Goal: Task Accomplishment & Management: Manage account settings

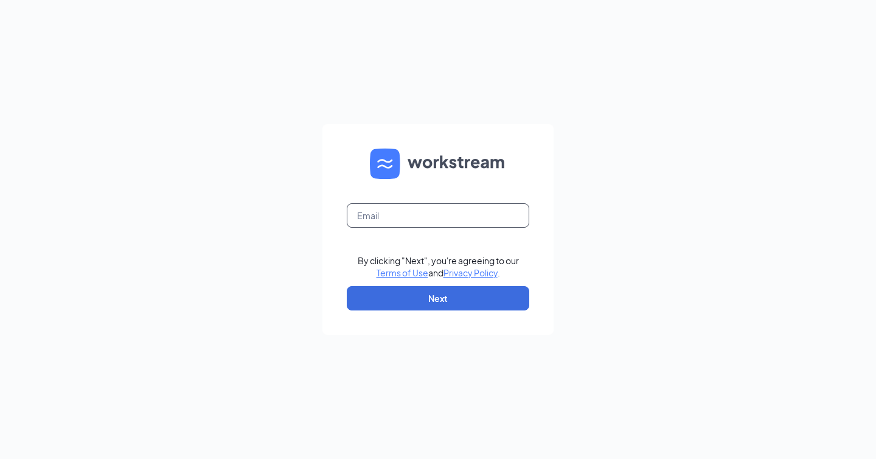
click at [381, 215] on input "text" at bounding box center [438, 215] width 183 height 24
type input "macy@cfajackson.com"
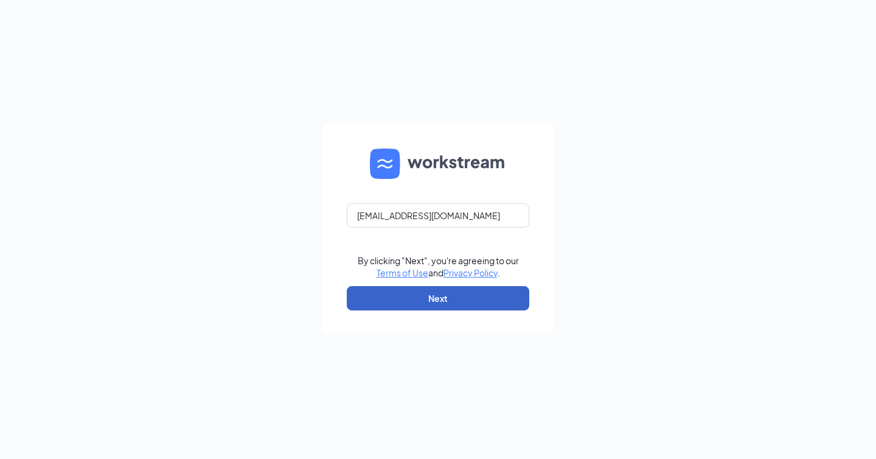
click at [391, 309] on button "Next" at bounding box center [438, 298] width 183 height 24
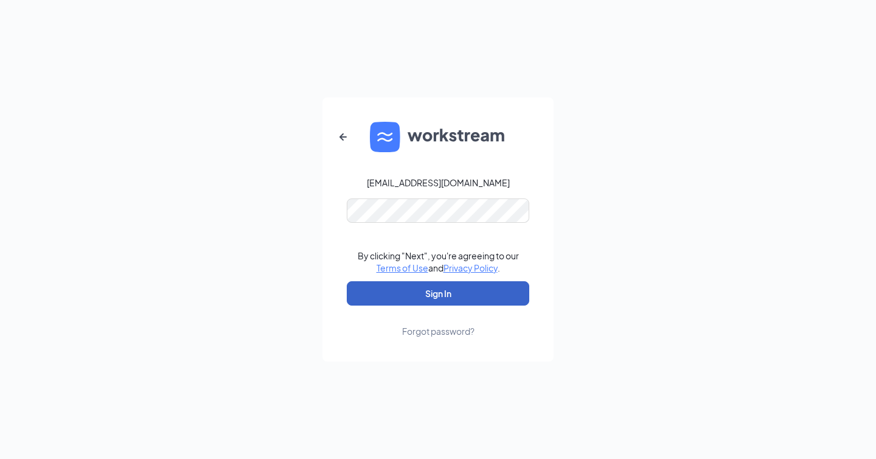
click at [422, 294] on button "Sign In" at bounding box center [438, 293] width 183 height 24
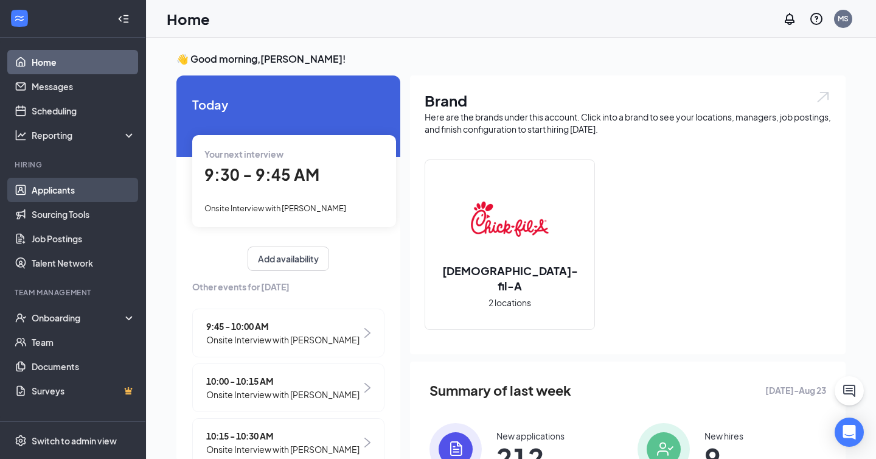
click at [92, 183] on link "Applicants" at bounding box center [84, 190] width 104 height 24
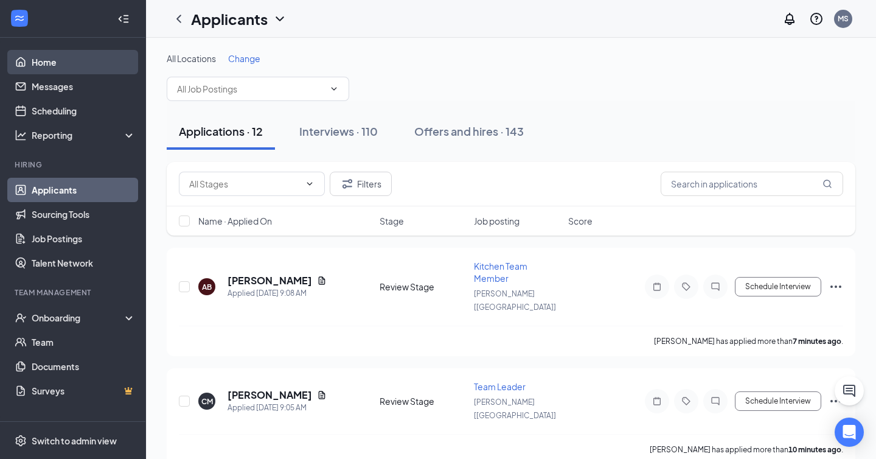
click at [79, 63] on link "Home" at bounding box center [84, 62] width 104 height 24
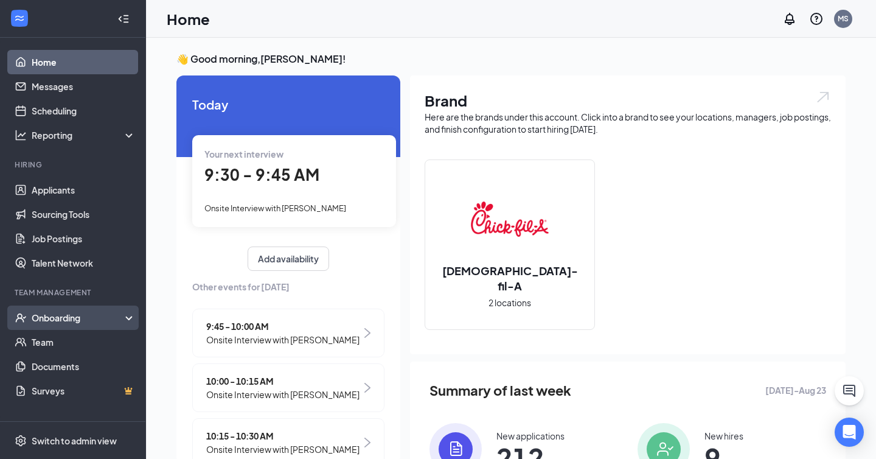
click at [65, 316] on div "Onboarding" at bounding box center [79, 317] width 94 height 12
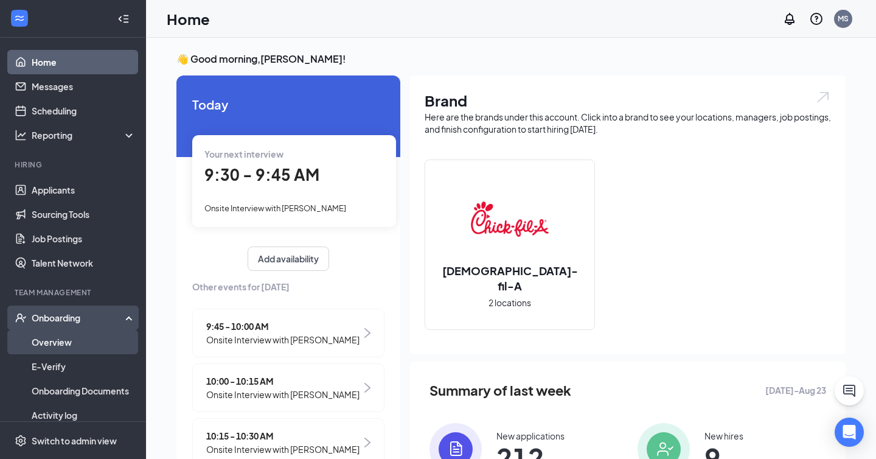
click at [65, 346] on link "Overview" at bounding box center [84, 342] width 104 height 24
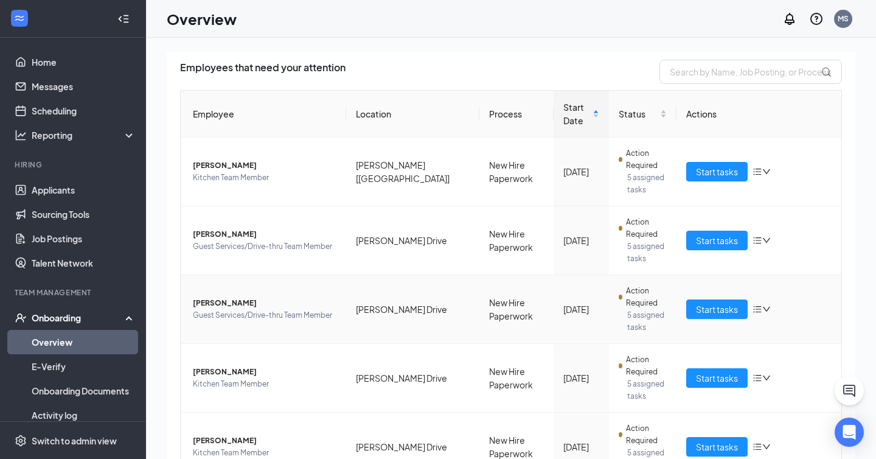
scroll to position [99, 0]
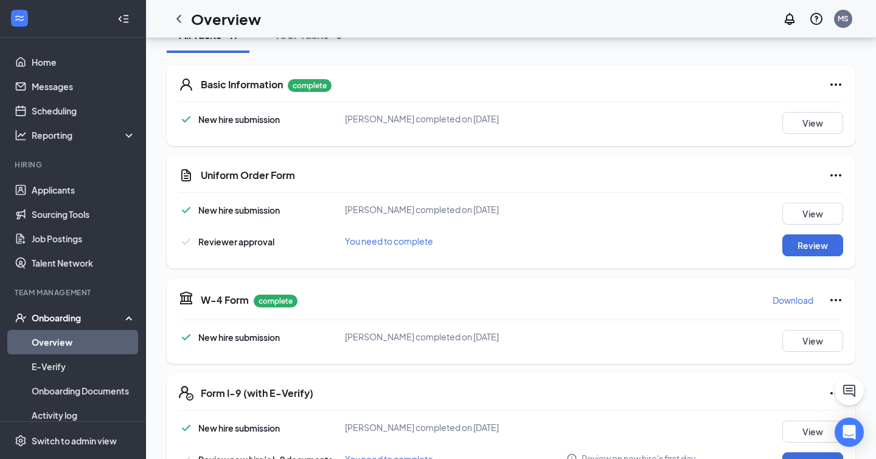
scroll to position [174, 0]
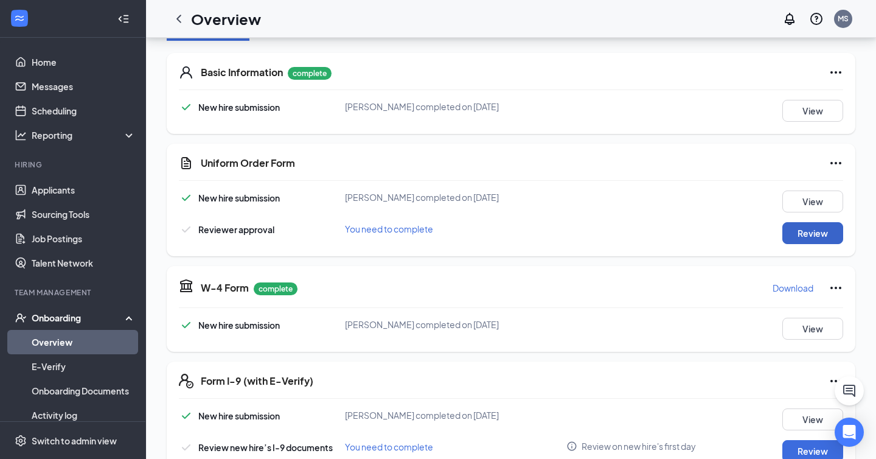
click at [797, 235] on button "Review" at bounding box center [812, 233] width 61 height 22
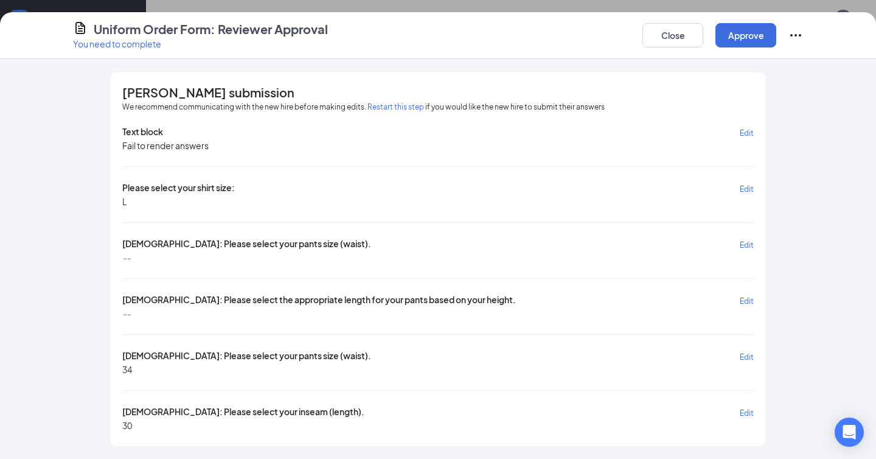
scroll to position [218, 0]
click at [744, 24] on button "Approve" at bounding box center [745, 35] width 61 height 24
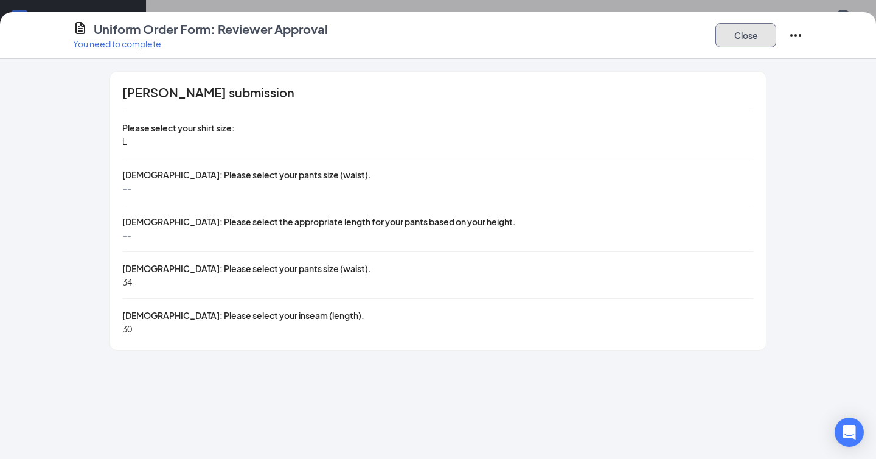
click at [737, 33] on button "Close" at bounding box center [745, 35] width 61 height 24
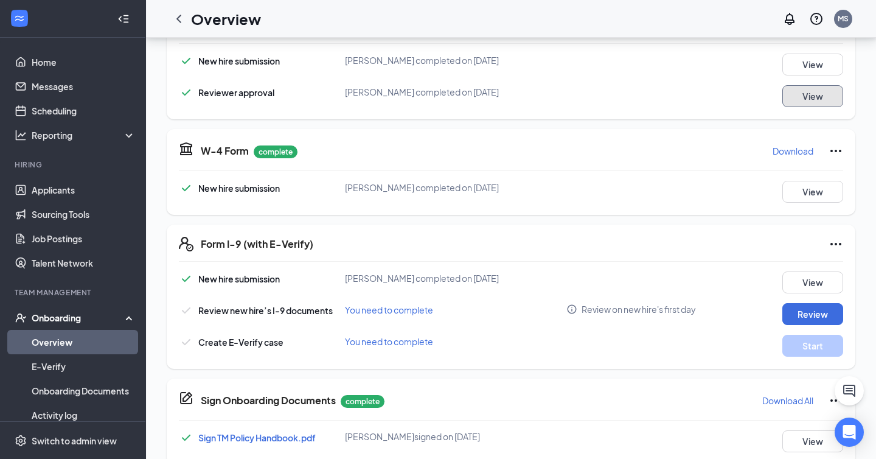
scroll to position [319, 0]
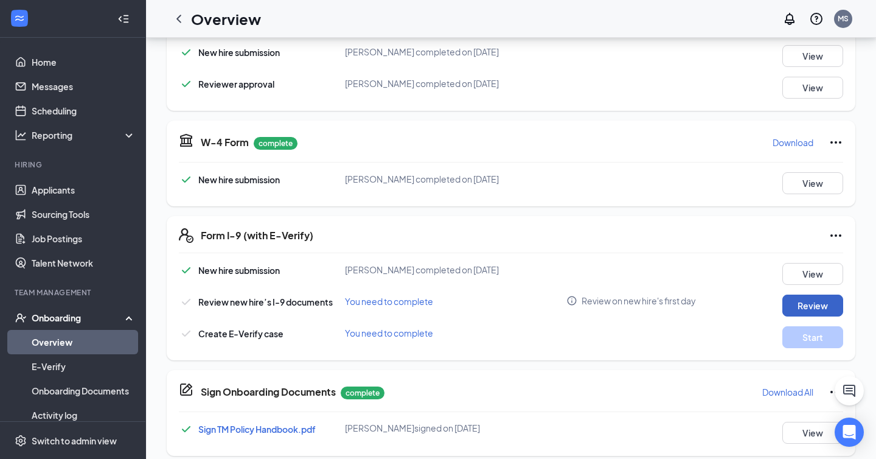
click at [809, 307] on button "Review" at bounding box center [812, 305] width 61 height 22
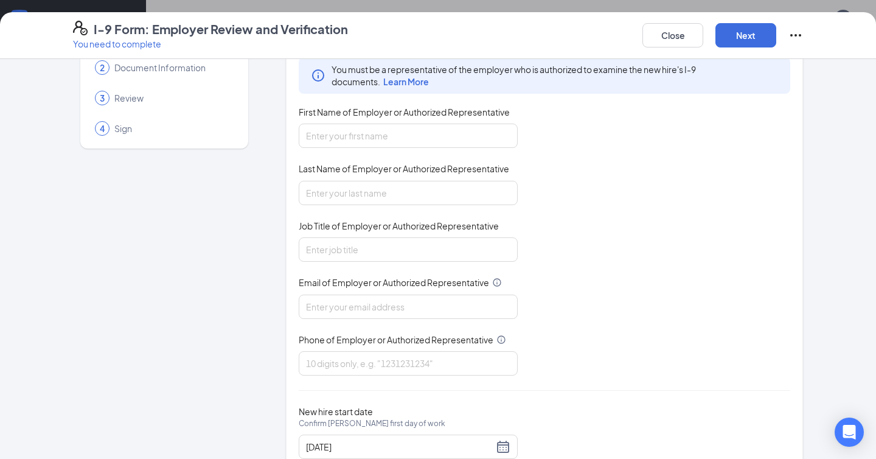
scroll to position [102, 0]
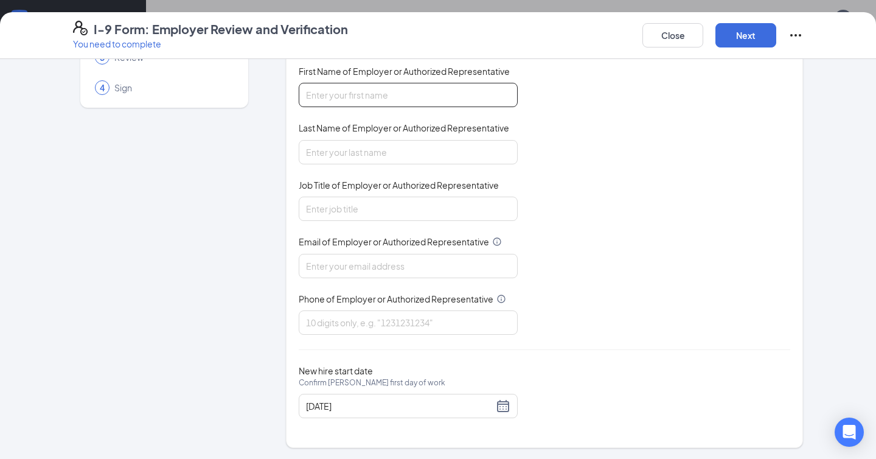
click at [348, 91] on input "First Name of Employer or Authorized Representative" at bounding box center [408, 95] width 219 height 24
type input "Macy"
click at [367, 147] on input "Last Name of Employer or Authorized Representative" at bounding box center [408, 152] width 219 height 24
type input "Storms"
click at [348, 200] on input "Job Title of Employer or Authorized Representative" at bounding box center [408, 208] width 219 height 24
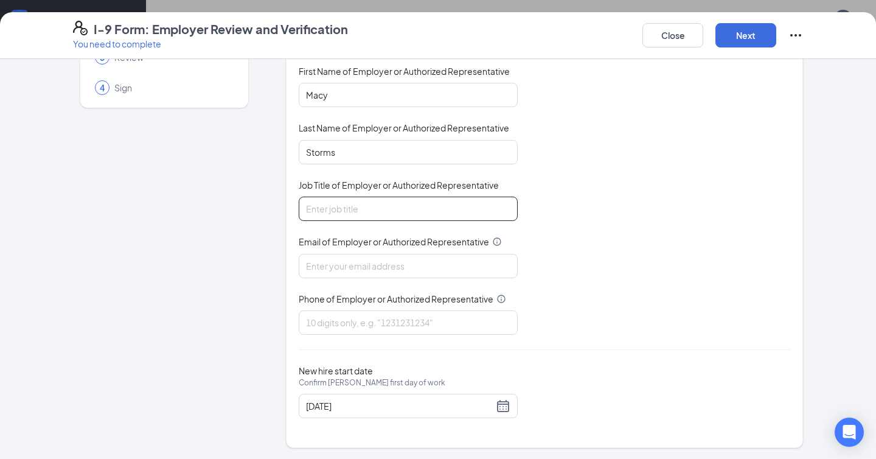
type input "Talent Director"
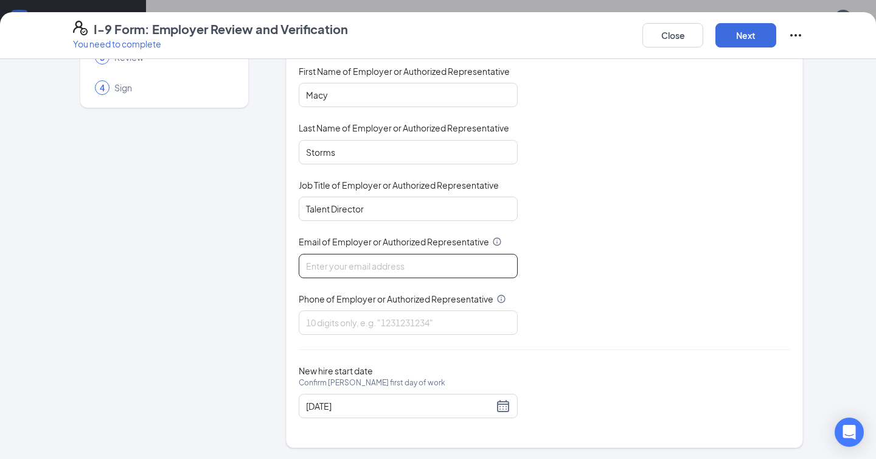
click at [348, 265] on input "Email of Employer or Authorized Representative" at bounding box center [408, 266] width 219 height 24
type input "[EMAIL_ADDRESS][DOMAIN_NAME]"
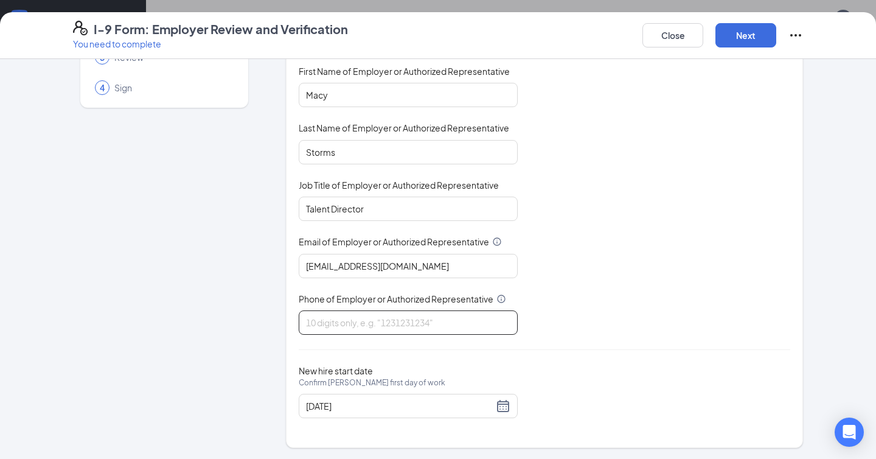
click at [336, 320] on input "Phone of Employer or Authorized Representative" at bounding box center [408, 322] width 219 height 24
type input "7316682919"
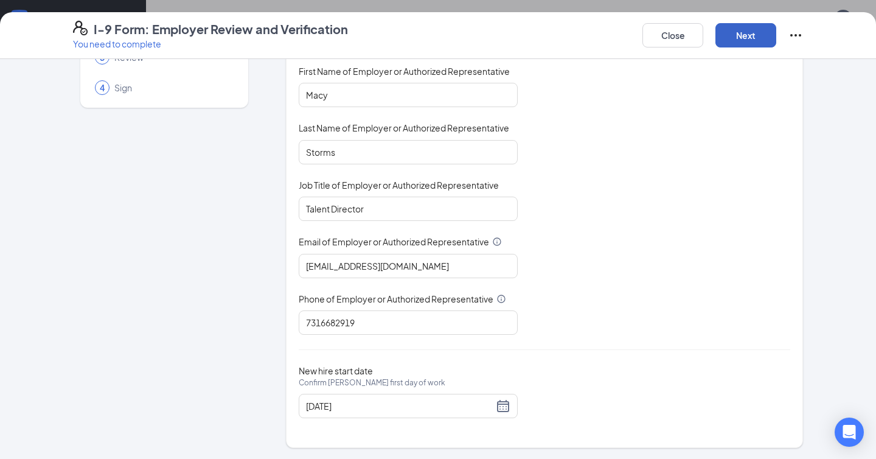
click at [755, 29] on button "Next" at bounding box center [745, 35] width 61 height 24
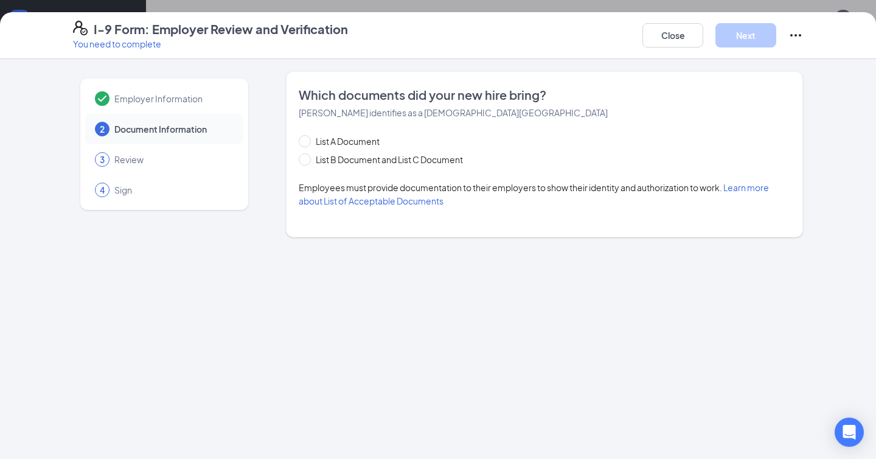
scroll to position [0, 0]
click at [383, 162] on span "List B Document and List C Document" at bounding box center [389, 159] width 157 height 13
click at [307, 162] on input "List B Document and List C Document" at bounding box center [303, 157] width 9 height 9
radio input "true"
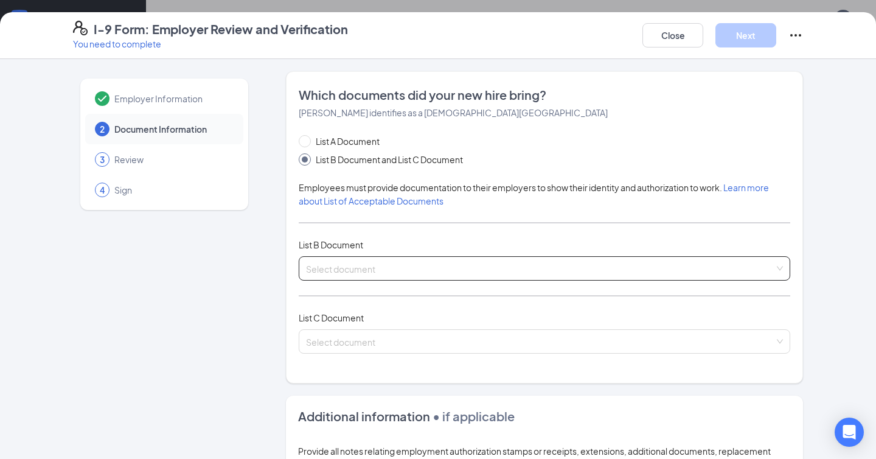
click at [343, 270] on input "search" at bounding box center [540, 266] width 468 height 18
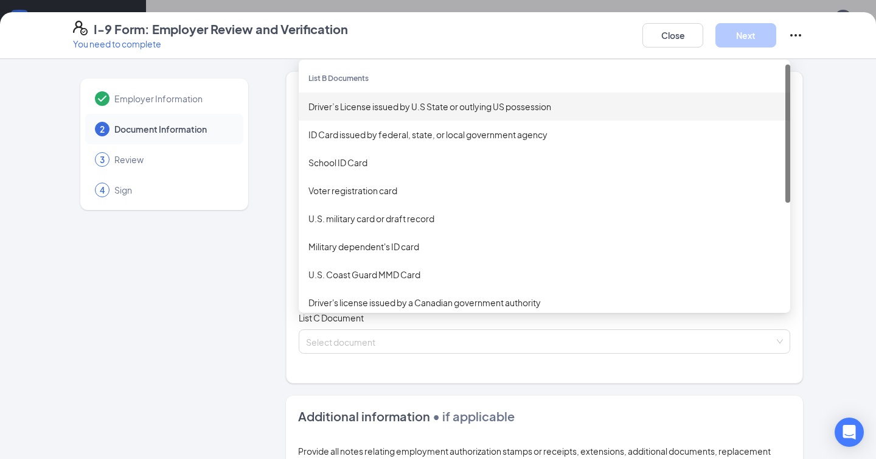
click at [381, 109] on div "Driver’s License issued by U.S State or outlying US possession" at bounding box center [544, 106] width 472 height 13
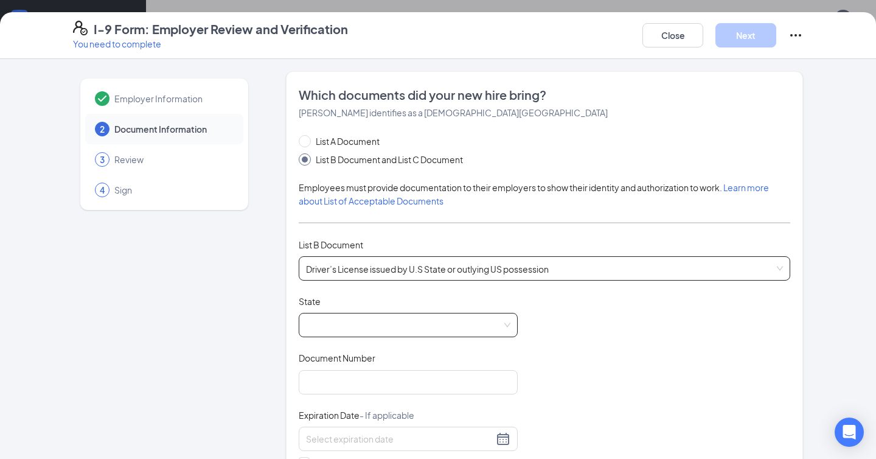
click at [376, 330] on span at bounding box center [408, 324] width 204 height 23
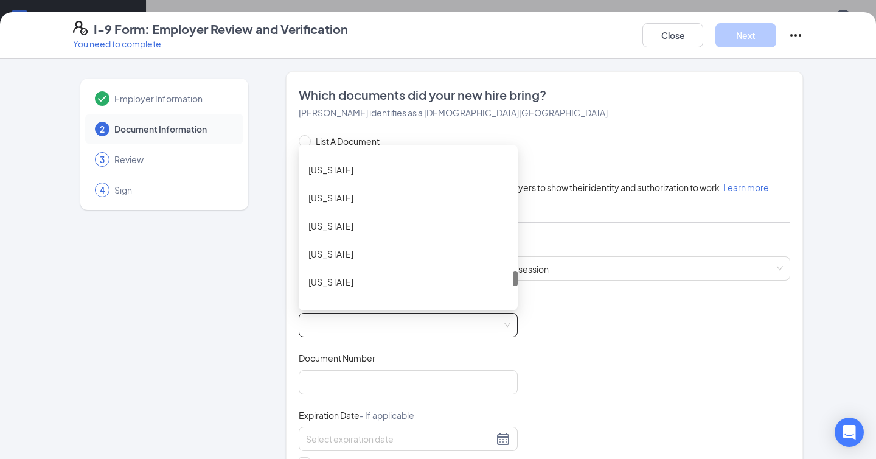
scroll to position [1214, 0]
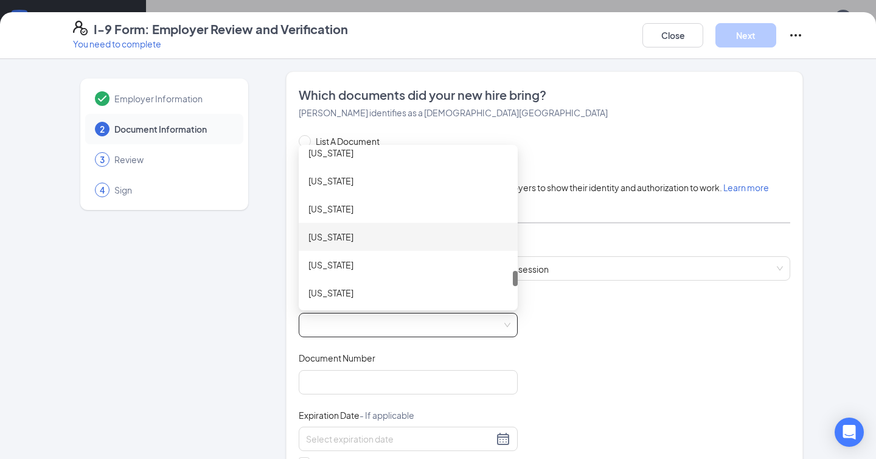
click at [377, 240] on div "[US_STATE]" at bounding box center [408, 236] width 200 height 13
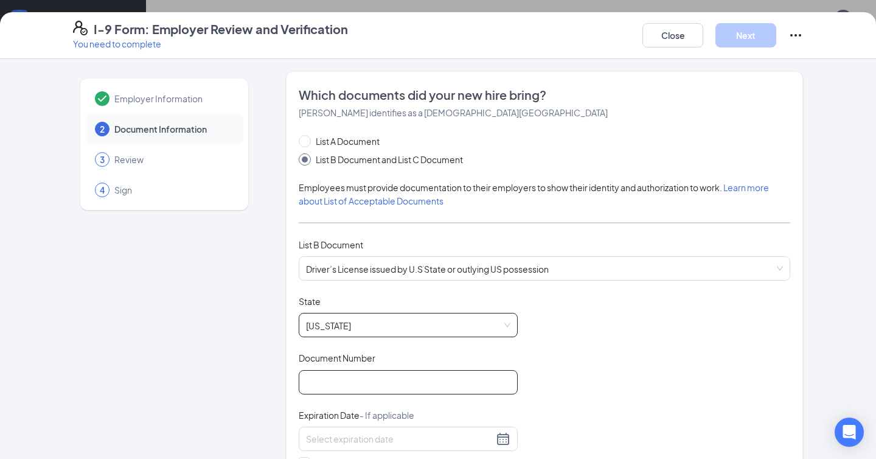
click at [356, 378] on input "Document Number" at bounding box center [408, 382] width 219 height 24
type input "141796348"
type input "[DATE]"
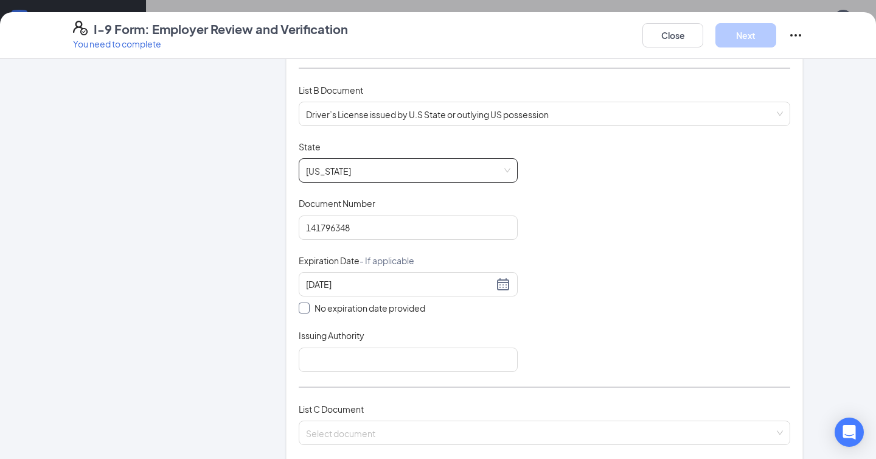
scroll to position [177, 0]
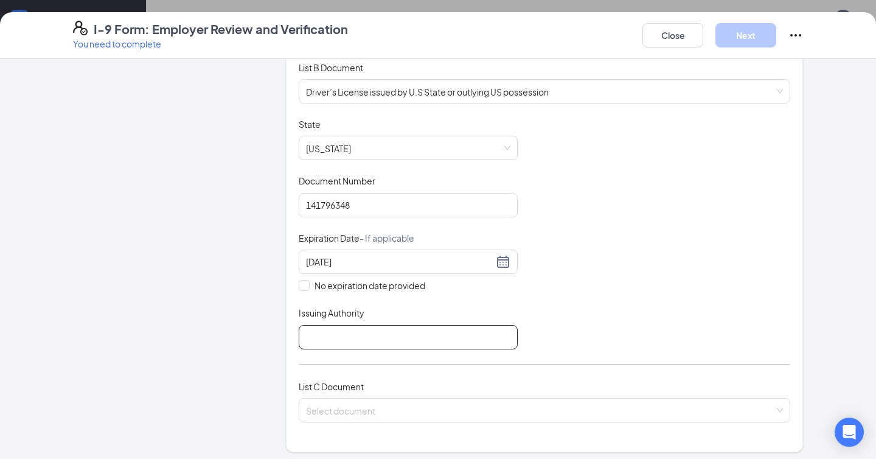
click at [353, 330] on input "Issuing Authority" at bounding box center [408, 337] width 219 height 24
type input "State of [GEOGRAPHIC_DATA]"
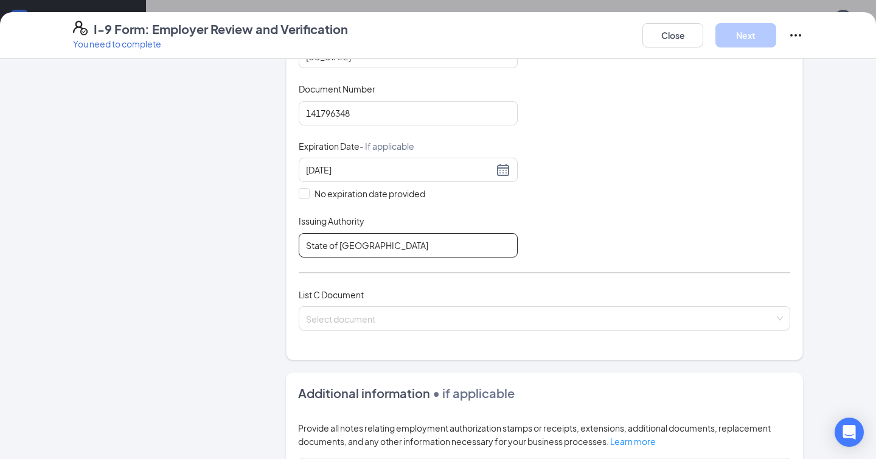
scroll to position [270, 0]
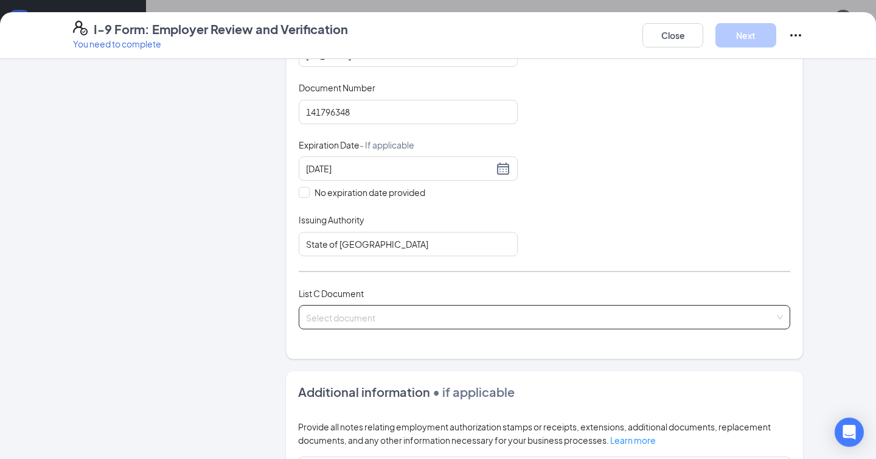
click at [352, 310] on input "search" at bounding box center [540, 314] width 468 height 18
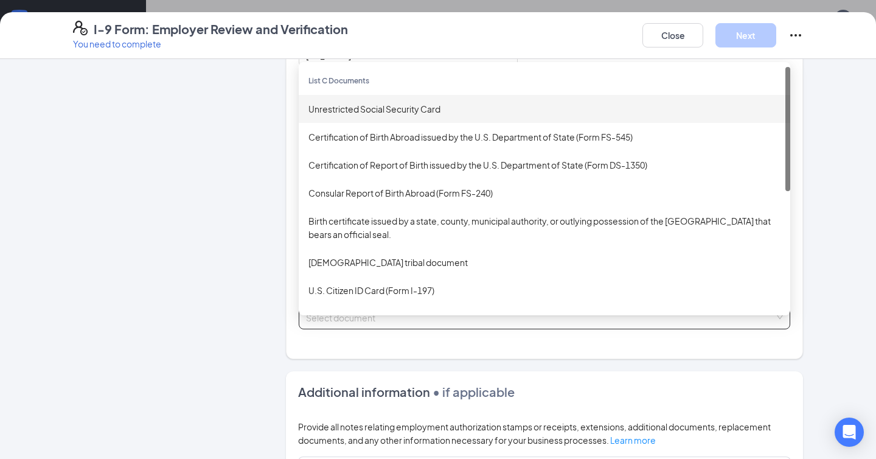
click at [396, 104] on div "Unrestricted Social Security Card" at bounding box center [544, 108] width 472 height 13
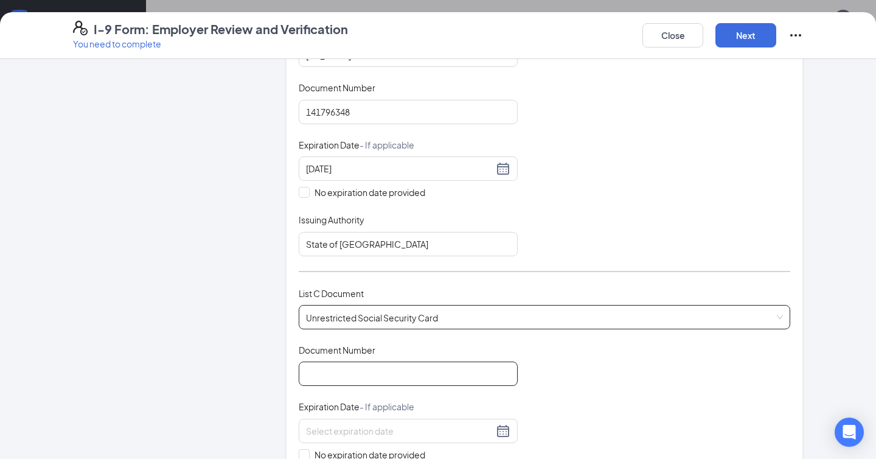
click at [371, 363] on input "Document Number" at bounding box center [408, 373] width 219 height 24
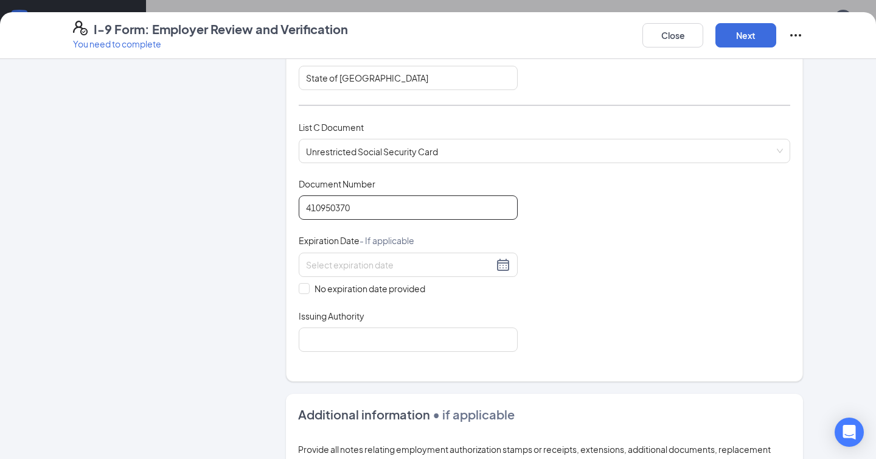
scroll to position [449, 0]
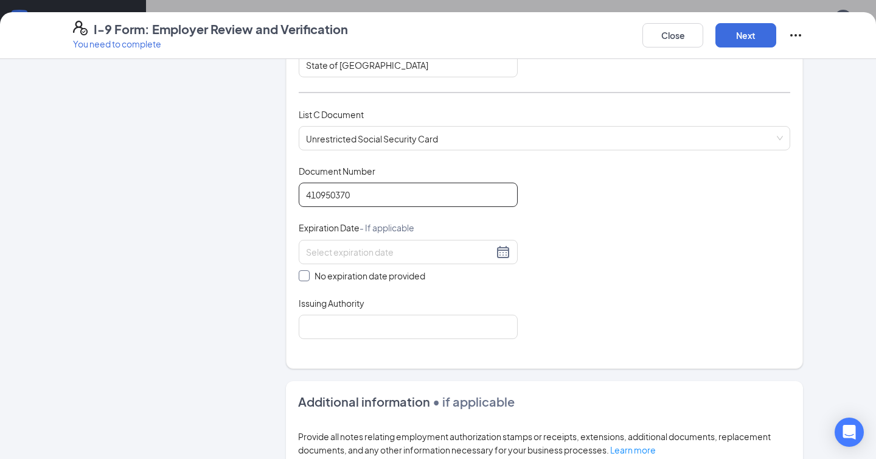
type input "410950370"
click at [307, 271] on input "No expiration date provided" at bounding box center [303, 274] width 9 height 9
checkbox input "true"
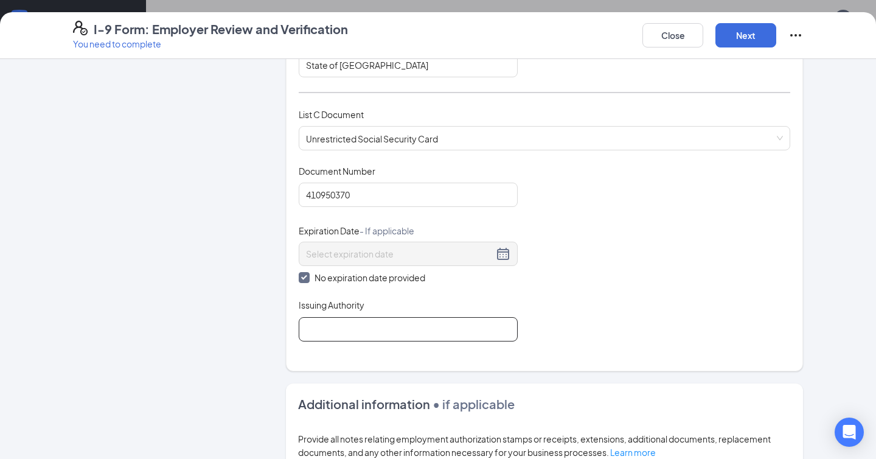
click at [339, 329] on input "Issuing Authority" at bounding box center [408, 329] width 219 height 24
type input "Social Security Administration"
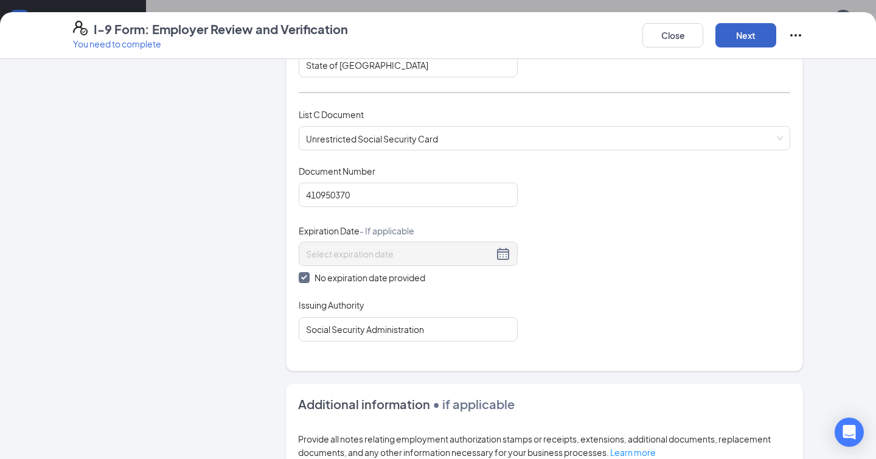
click at [739, 39] on button "Next" at bounding box center [745, 35] width 61 height 24
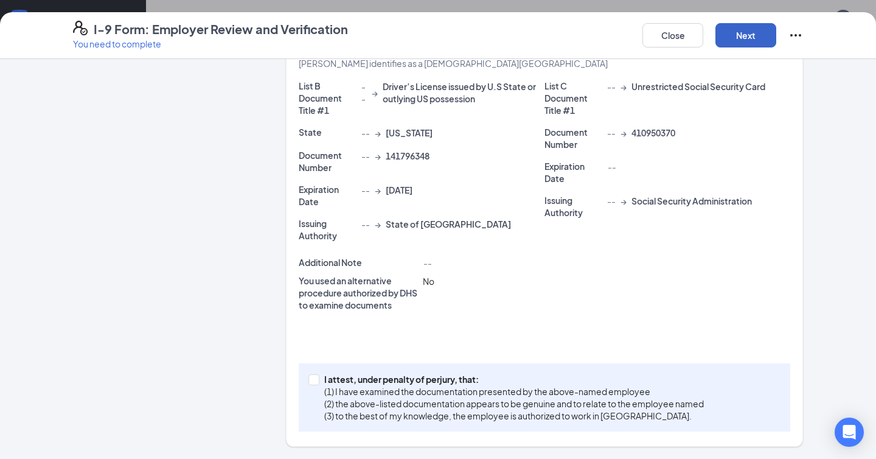
scroll to position [299, 0]
click at [317, 380] on span at bounding box center [313, 380] width 11 height 11
click at [317, 380] on input "I attest, under penalty of [PERSON_NAME], that: (1) I have examined the documen…" at bounding box center [312, 379] width 9 height 9
checkbox input "true"
click at [749, 37] on button "Next" at bounding box center [745, 35] width 61 height 24
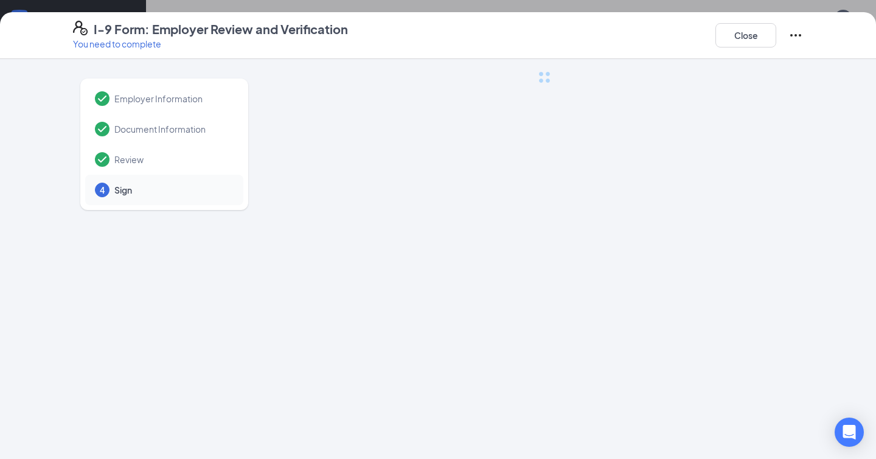
scroll to position [0, 0]
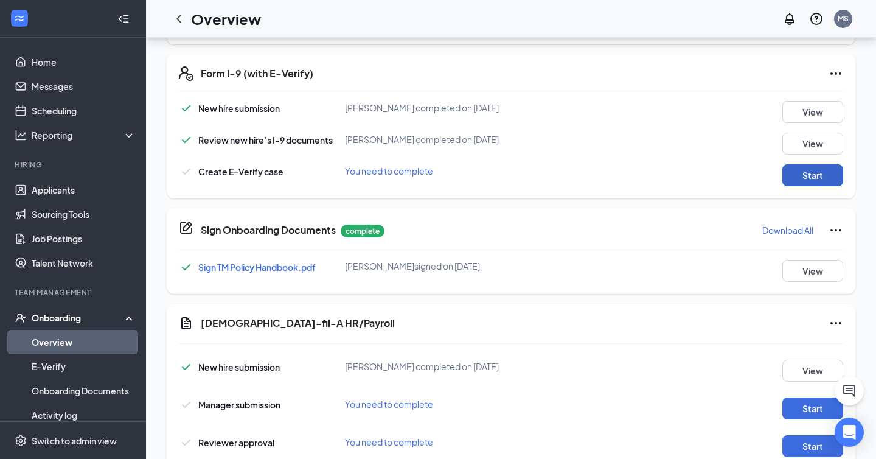
click at [815, 176] on button "Start" at bounding box center [812, 175] width 61 height 22
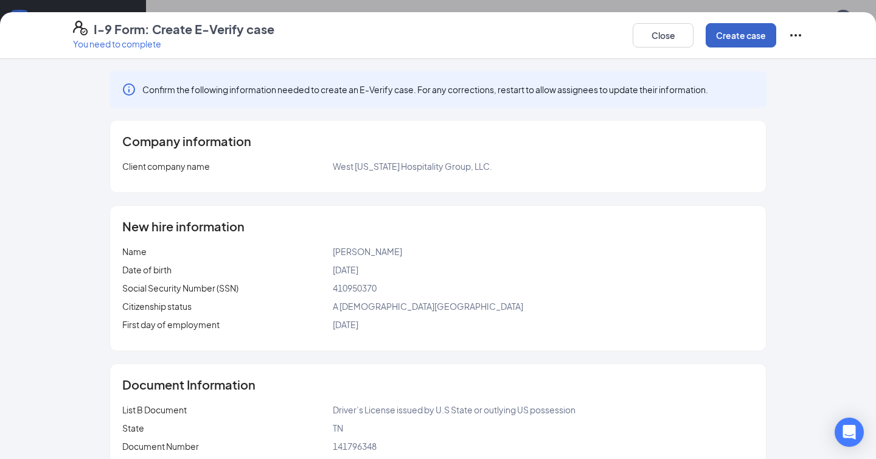
click at [736, 47] on button "Create case" at bounding box center [741, 35] width 71 height 24
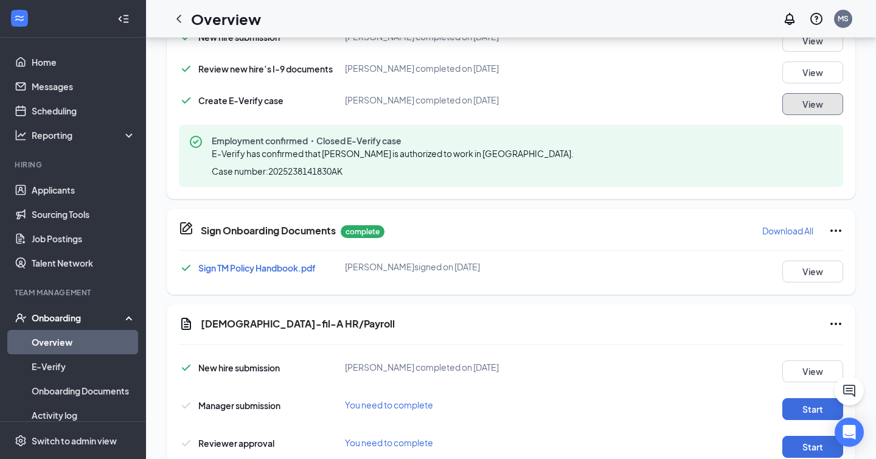
scroll to position [588, 0]
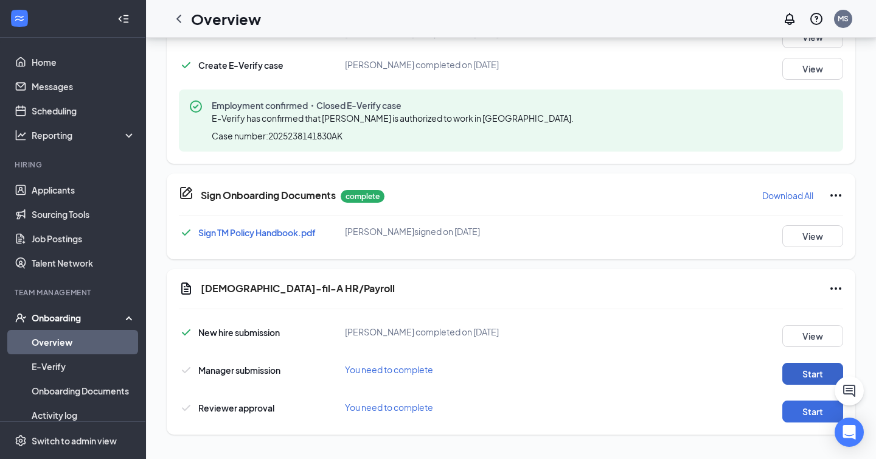
click at [807, 375] on button "Start" at bounding box center [812, 374] width 61 height 22
click at [803, 419] on button "Start" at bounding box center [812, 411] width 61 height 22
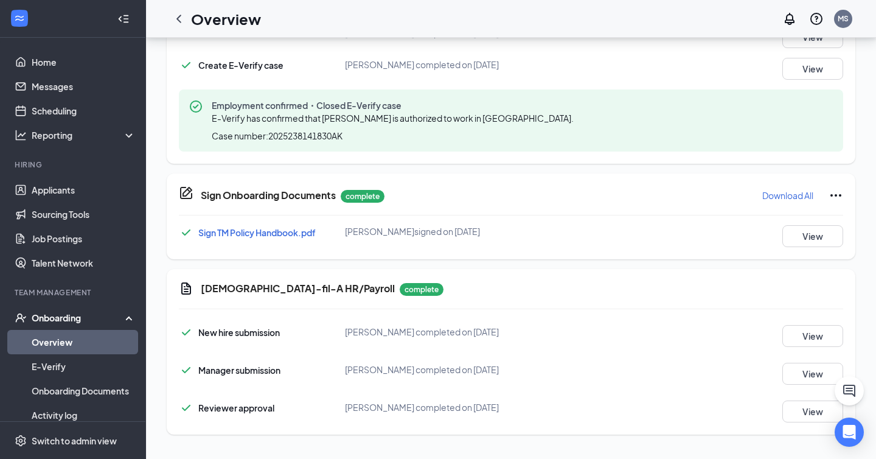
scroll to position [0, 0]
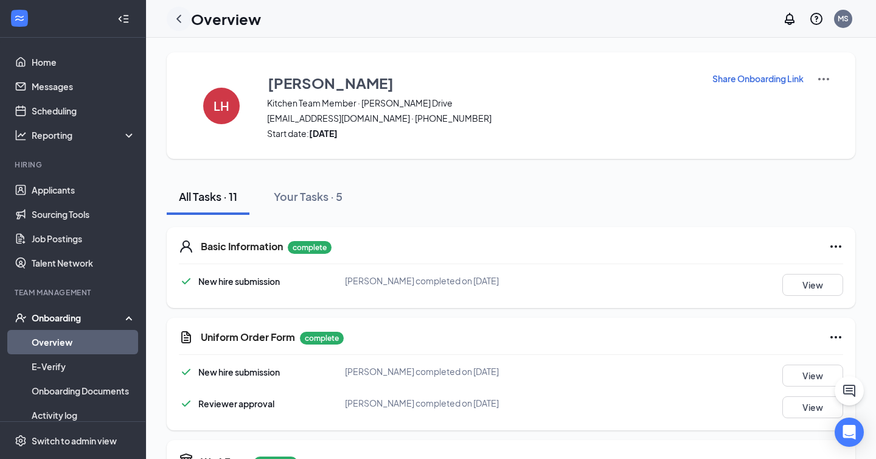
click at [176, 13] on icon "ChevronLeft" at bounding box center [179, 19] width 15 height 15
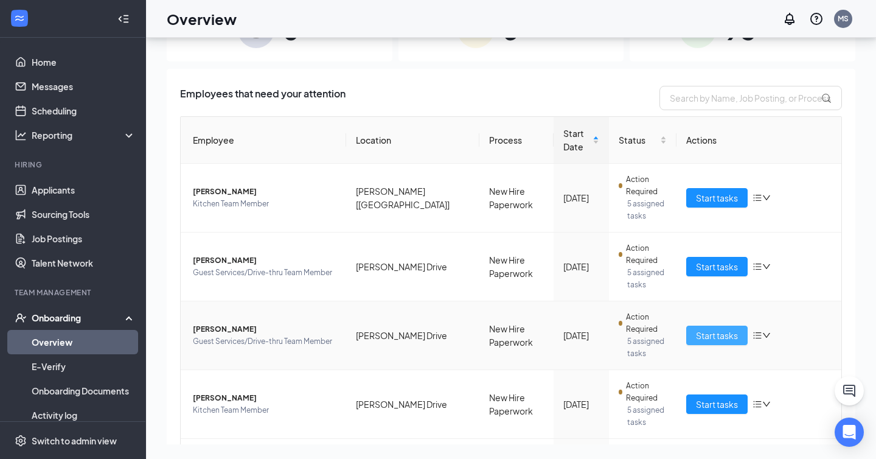
click at [698, 329] on span "Start tasks" at bounding box center [717, 335] width 42 height 13
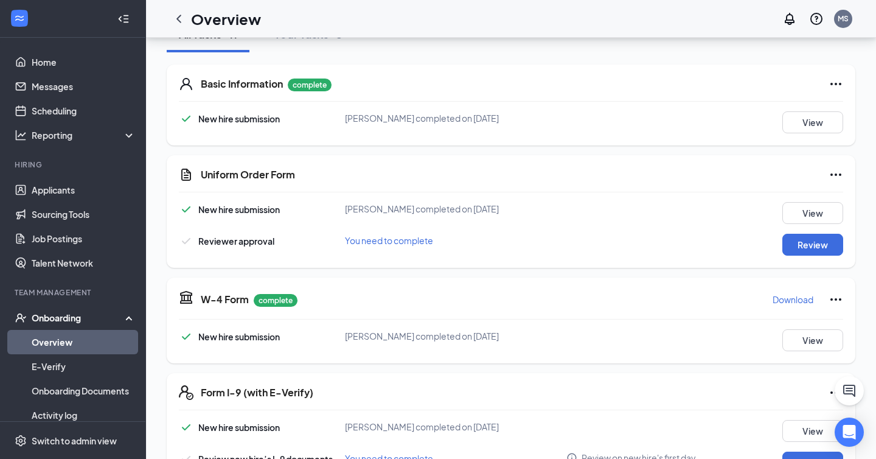
scroll to position [174, 0]
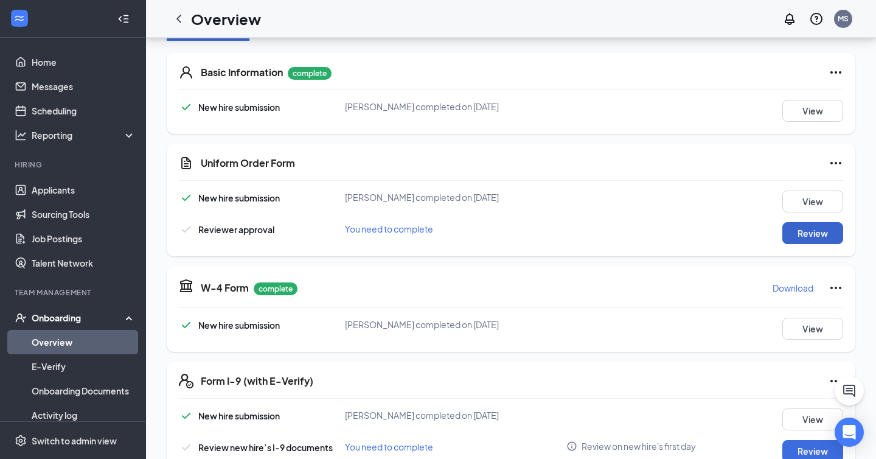
click at [819, 223] on button "Review" at bounding box center [812, 233] width 61 height 22
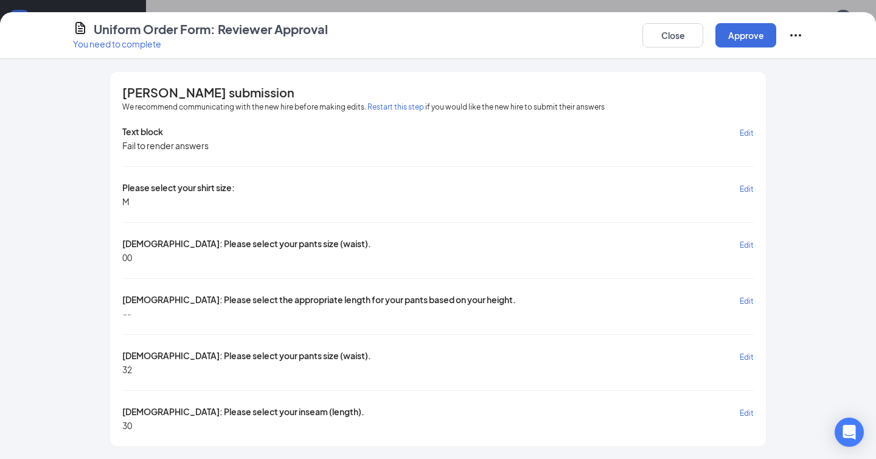
scroll to position [203, 0]
click at [742, 37] on button "Approve" at bounding box center [745, 35] width 61 height 24
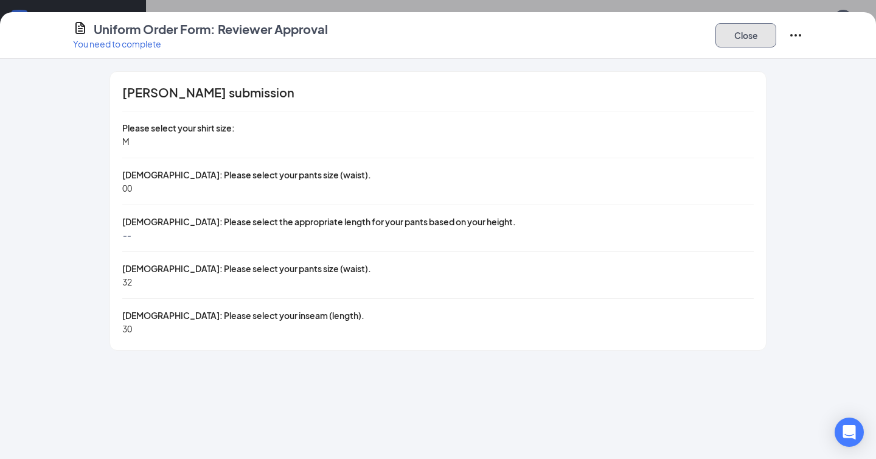
click at [762, 37] on button "Close" at bounding box center [745, 35] width 61 height 24
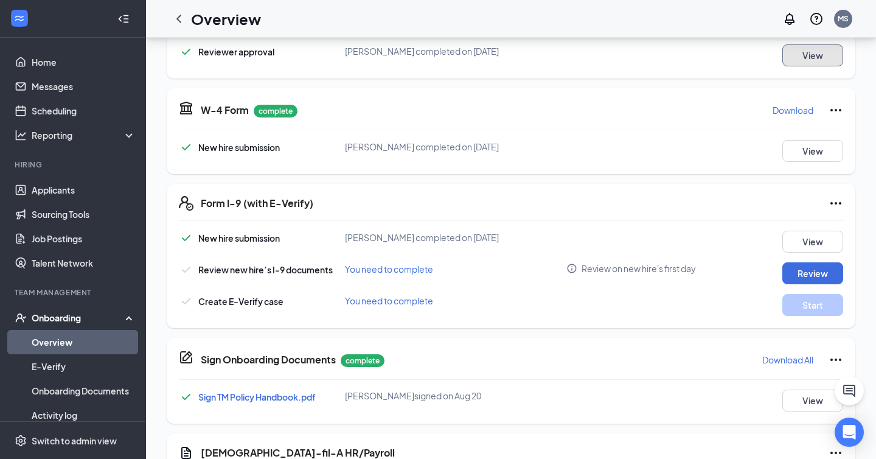
scroll to position [409, 0]
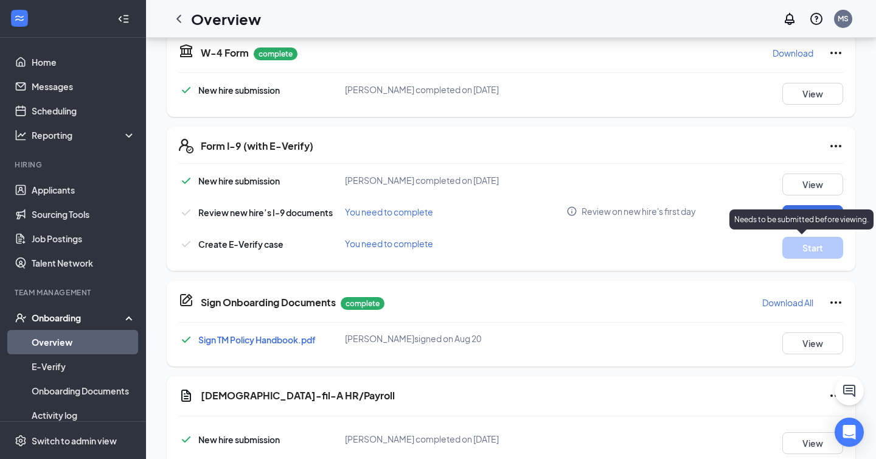
click at [815, 213] on div "Needs to be submitted before viewing." at bounding box center [801, 219] width 144 height 20
click at [794, 210] on button "Review" at bounding box center [812, 216] width 61 height 22
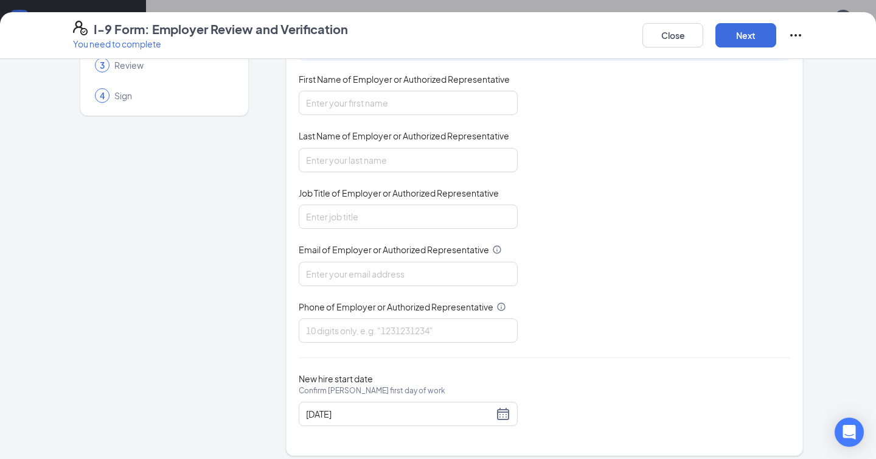
scroll to position [95, 0]
click at [357, 100] on input "First Name of Employer or Authorized Representative" at bounding box center [408, 102] width 219 height 24
type input "Macy"
click at [353, 158] on input "Last Name of Employer or Authorized Representative" at bounding box center [408, 159] width 219 height 24
click at [345, 212] on input "Job Title of Employer or Authorized Representative" at bounding box center [408, 216] width 219 height 24
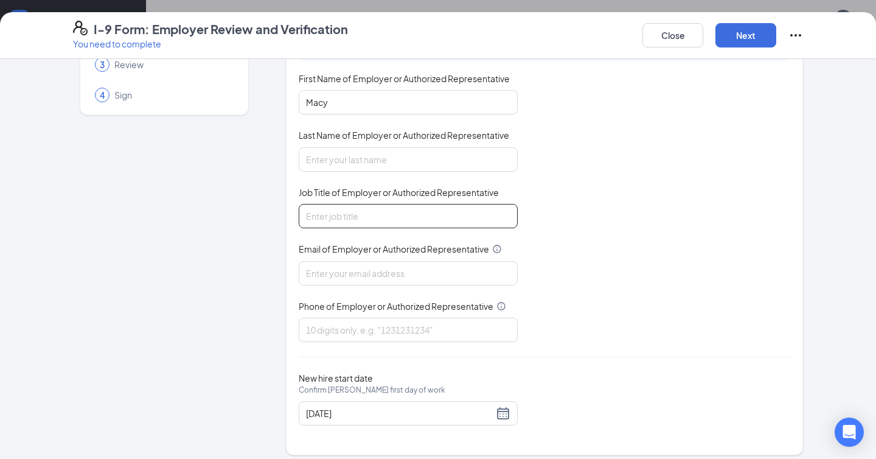
type input "Talent Director"
click at [372, 158] on input "Last Name of Employer or Authorized Representative" at bounding box center [408, 159] width 219 height 24
type input "Storms"
click at [344, 275] on input "Email of Employer or Authorized Representative" at bounding box center [408, 273] width 219 height 24
type input "[EMAIL_ADDRESS][DOMAIN_NAME]"
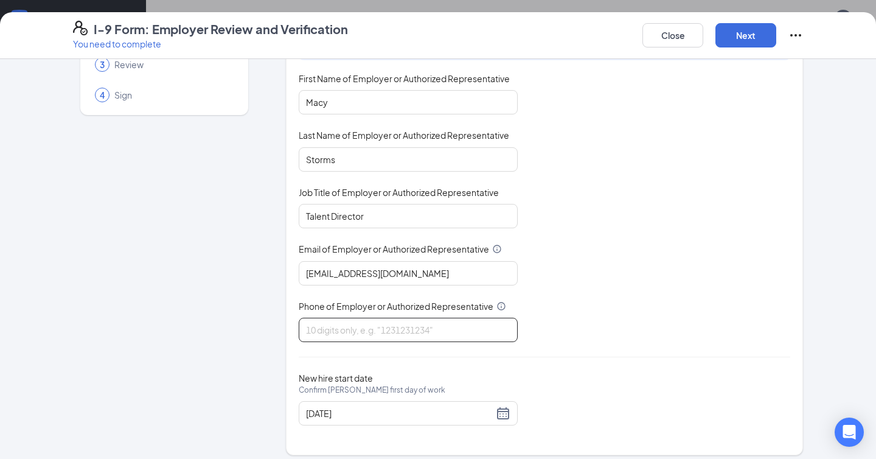
click at [346, 321] on input "Phone of Employer or Authorized Representative" at bounding box center [408, 330] width 219 height 24
type input "7316682919"
click at [502, 416] on div "[DATE]" at bounding box center [408, 413] width 204 height 15
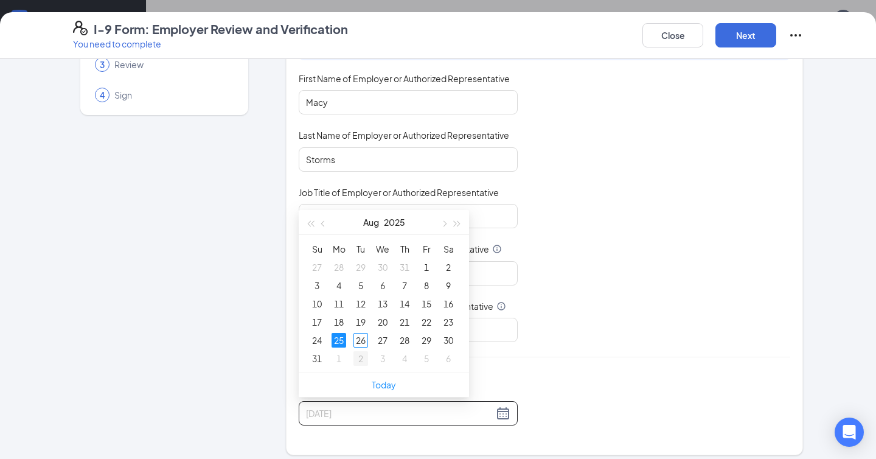
type input "[DATE]"
click at [355, 356] on div "2" at bounding box center [360, 358] width 15 height 15
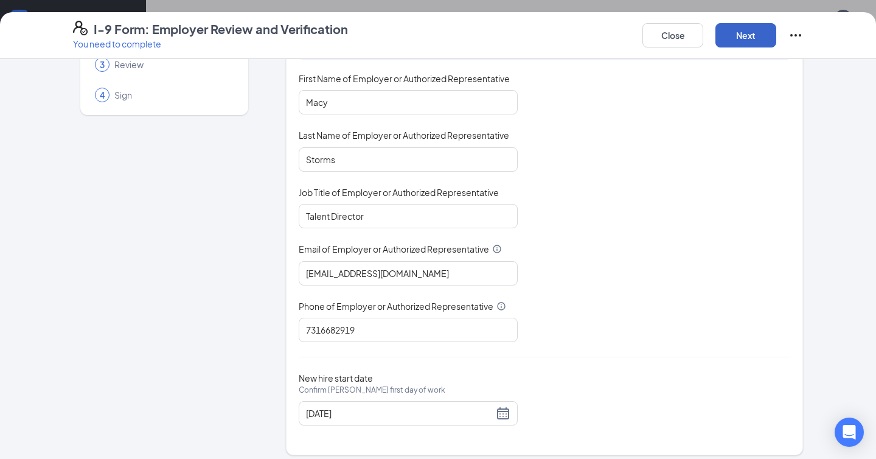
click at [744, 33] on button "Next" at bounding box center [745, 35] width 61 height 24
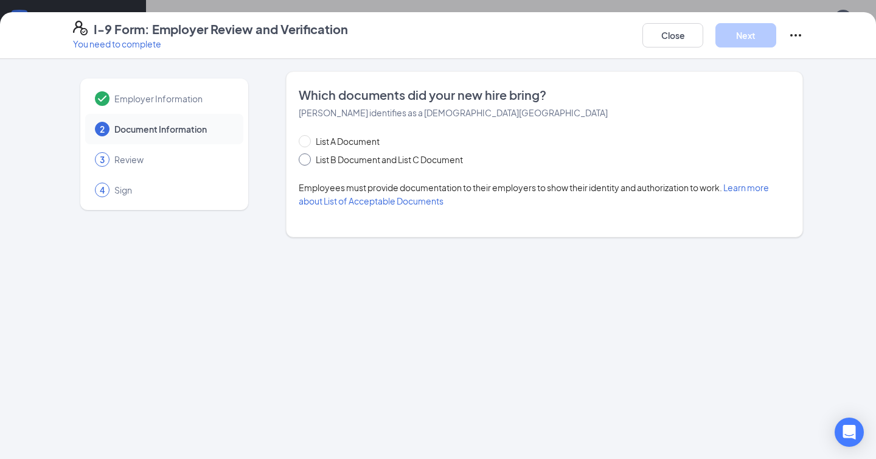
click at [340, 160] on span "List B Document and List C Document" at bounding box center [389, 159] width 157 height 13
click at [307, 160] on input "List B Document and List C Document" at bounding box center [303, 157] width 9 height 9
radio input "true"
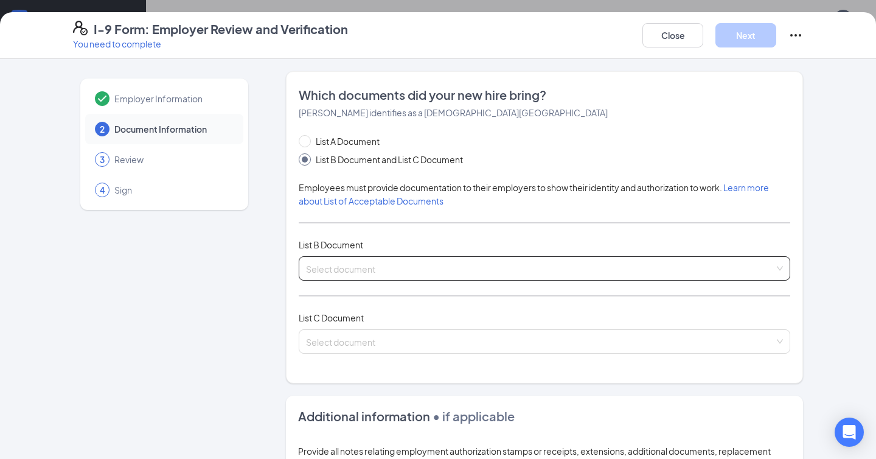
click at [349, 270] on input "search" at bounding box center [540, 266] width 468 height 18
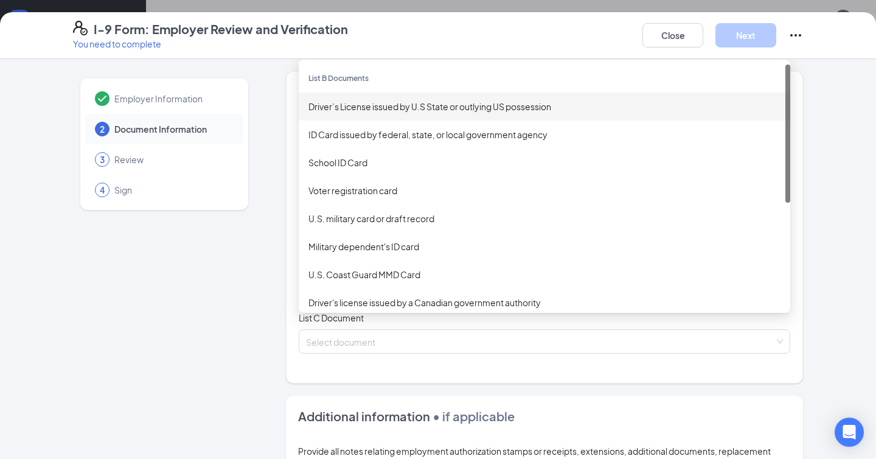
click at [360, 106] on div "Driver’s License issued by U.S State or outlying US possession" at bounding box center [544, 106] width 472 height 13
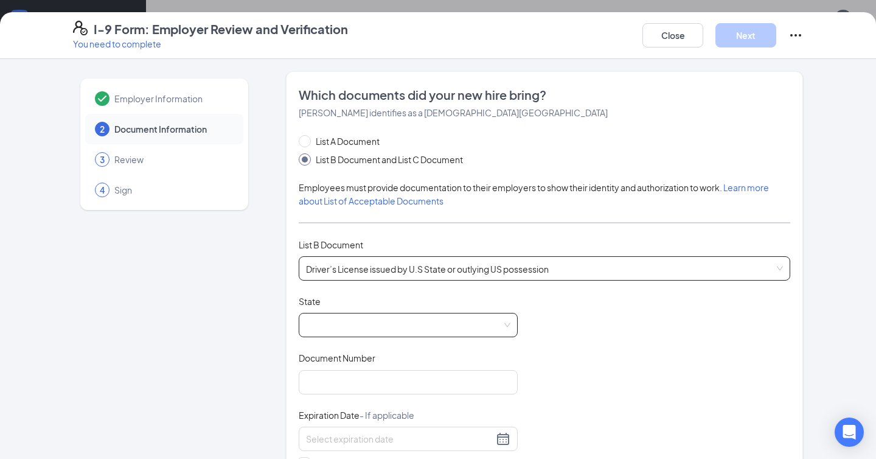
click at [369, 318] on span at bounding box center [408, 324] width 204 height 23
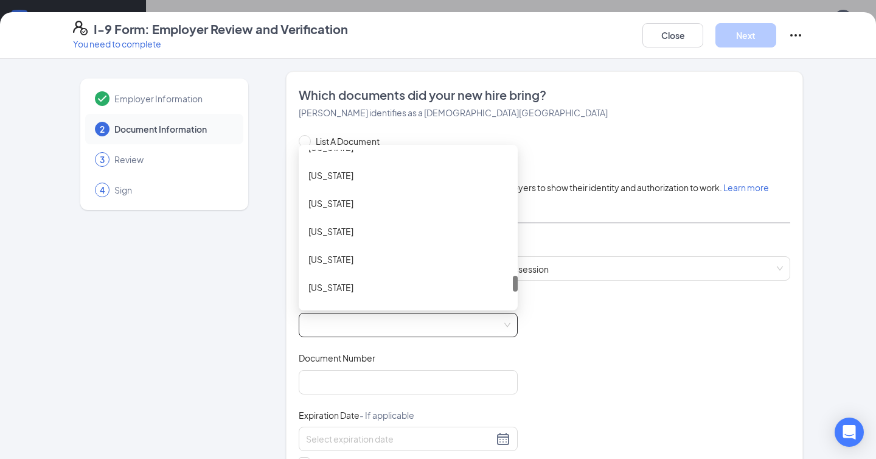
scroll to position [1230, 0]
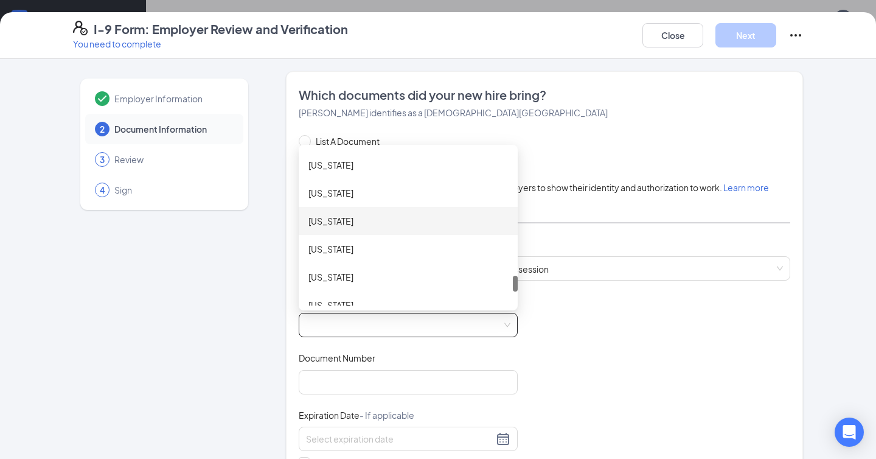
click at [364, 213] on div "[US_STATE]" at bounding box center [408, 221] width 219 height 28
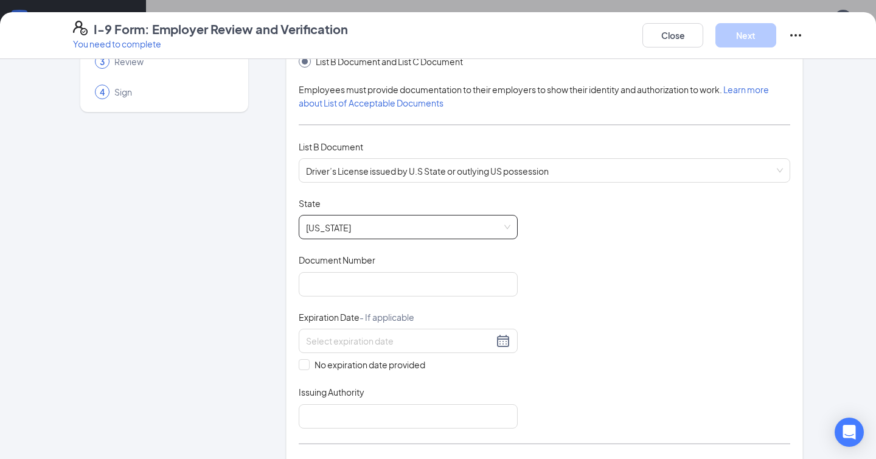
scroll to position [106, 0]
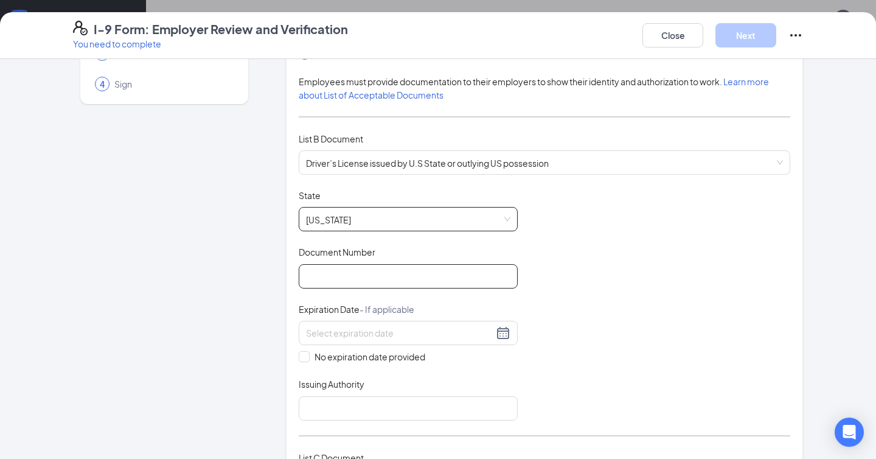
click at [388, 280] on input "Document Number" at bounding box center [408, 276] width 219 height 24
type input "152052936"
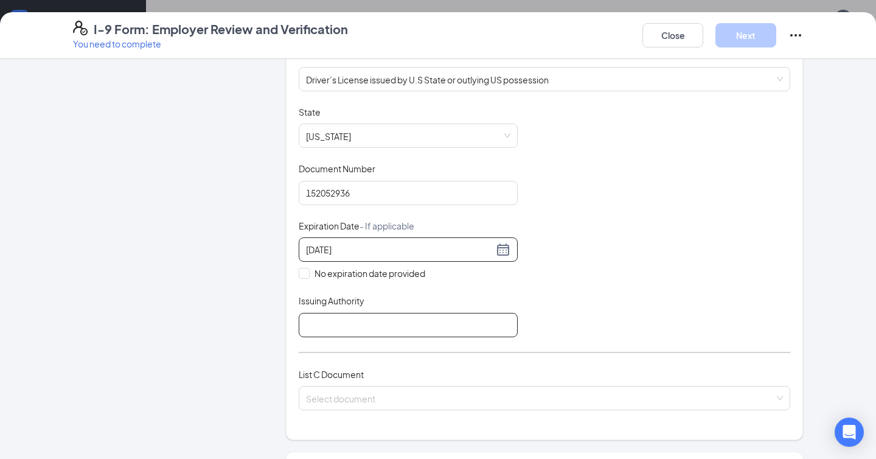
scroll to position [223, 0]
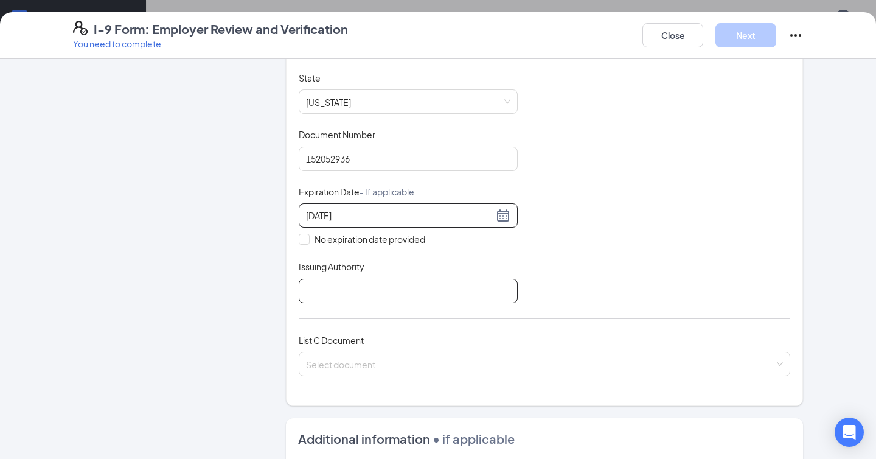
type input "[DATE]"
click at [339, 291] on input "Issuing Authority" at bounding box center [408, 291] width 219 height 24
type input "State of [GEOGRAPHIC_DATA]"
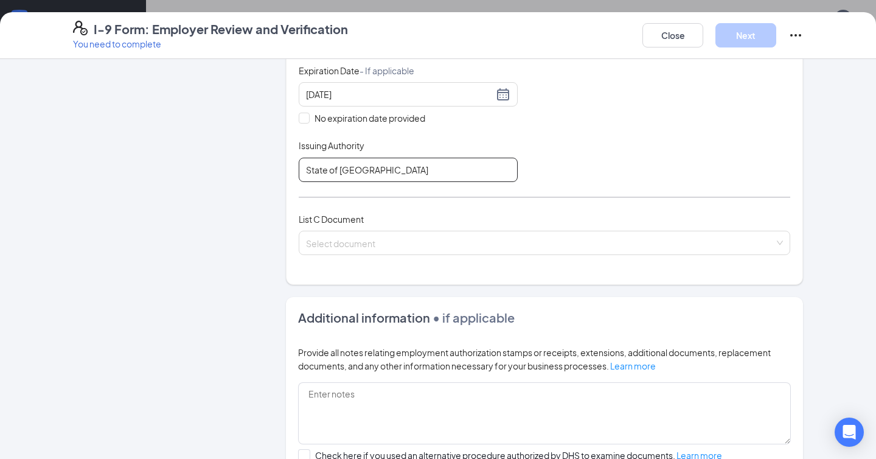
scroll to position [352, 0]
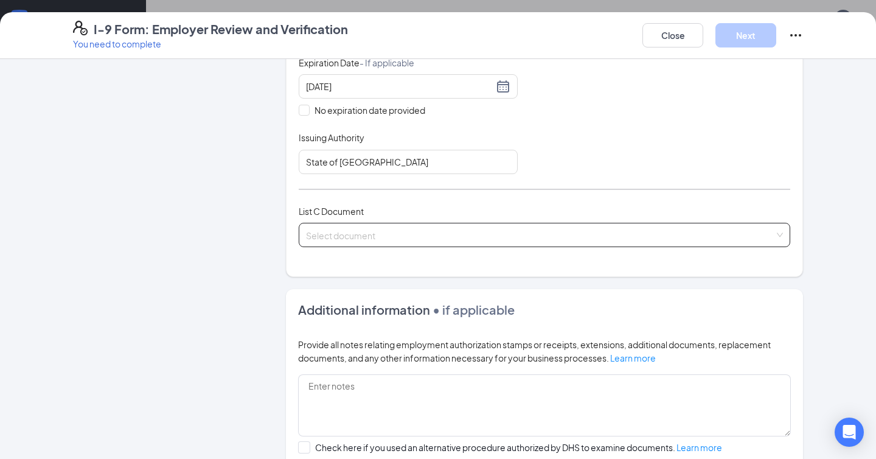
click at [361, 226] on div "Select document List C Documents Unrestricted Social Security Card Certificatio…" at bounding box center [545, 235] width 492 height 24
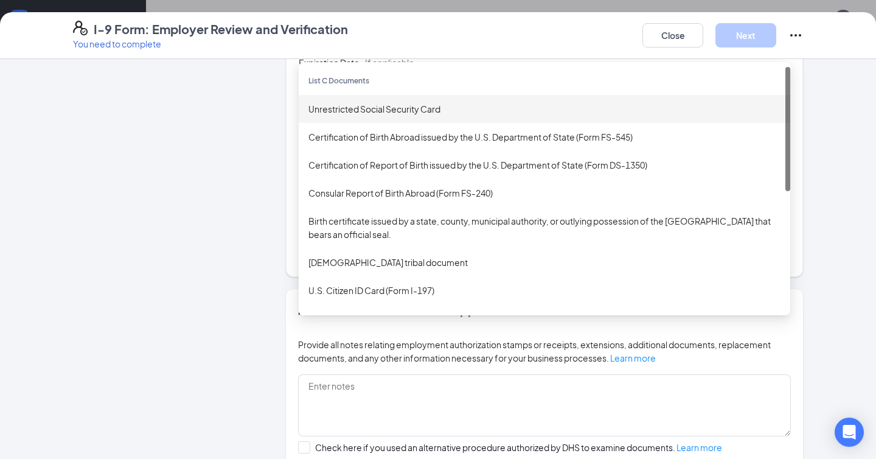
click at [374, 102] on div "Unrestricted Social Security Card" at bounding box center [544, 108] width 472 height 13
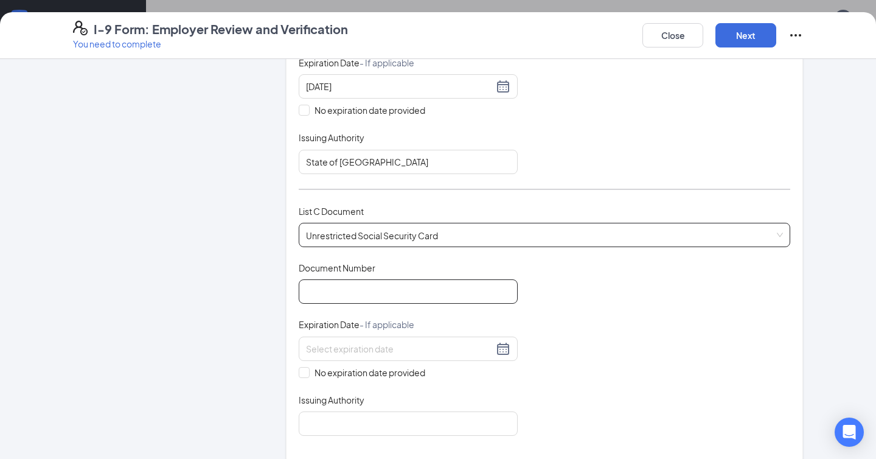
click at [352, 284] on input "Document Number" at bounding box center [408, 291] width 219 height 24
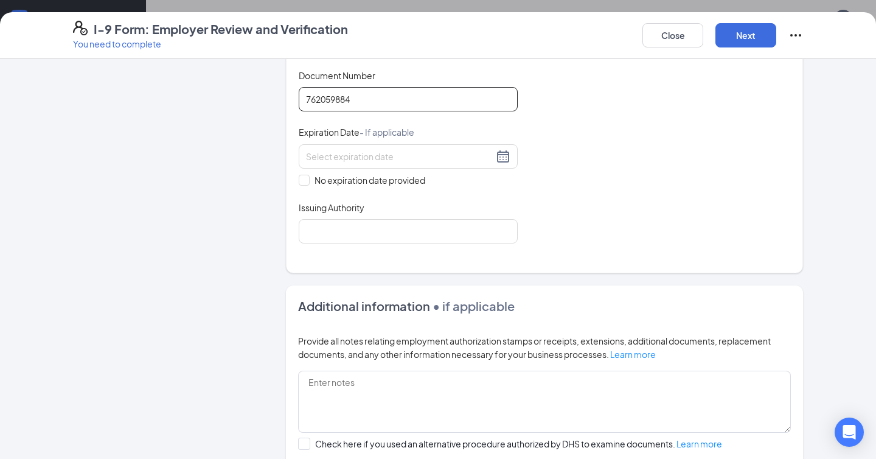
scroll to position [548, 0]
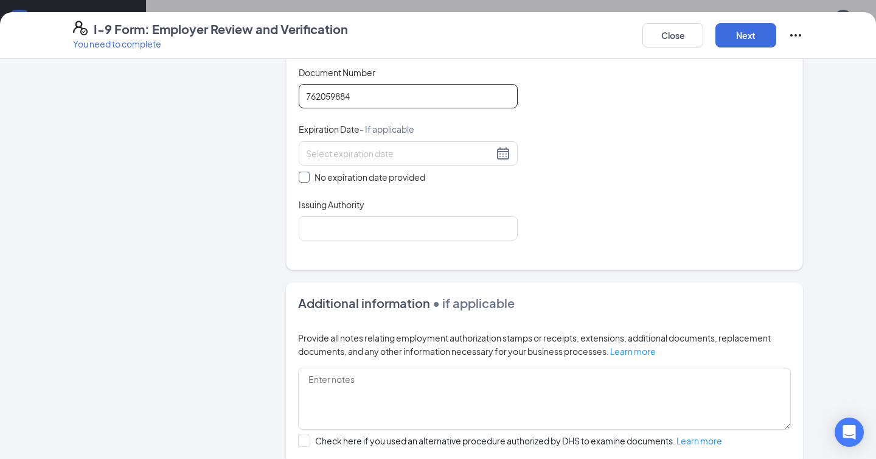
type input "762059884"
click at [304, 179] on span at bounding box center [304, 177] width 11 height 11
click at [304, 179] on input "No expiration date provided" at bounding box center [303, 176] width 9 height 9
checkbox input "true"
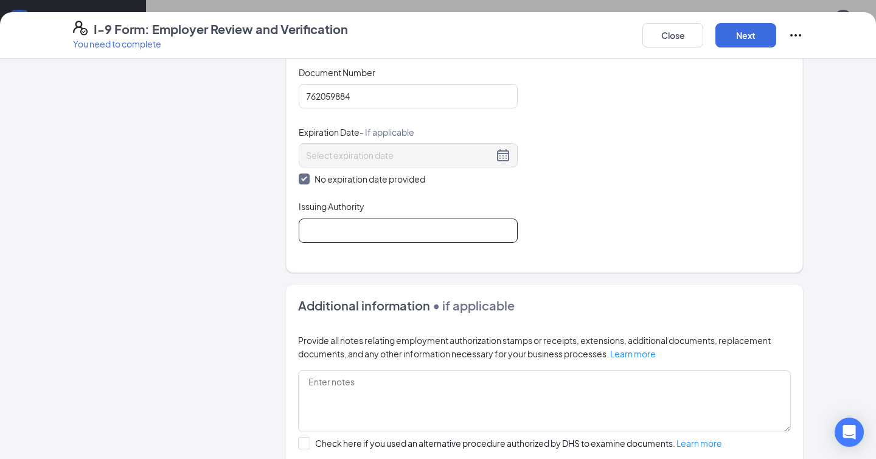
click at [333, 223] on input "Issuing Authority" at bounding box center [408, 230] width 219 height 24
type input "Social Security Administration"
click at [743, 43] on button "Next" at bounding box center [745, 35] width 61 height 24
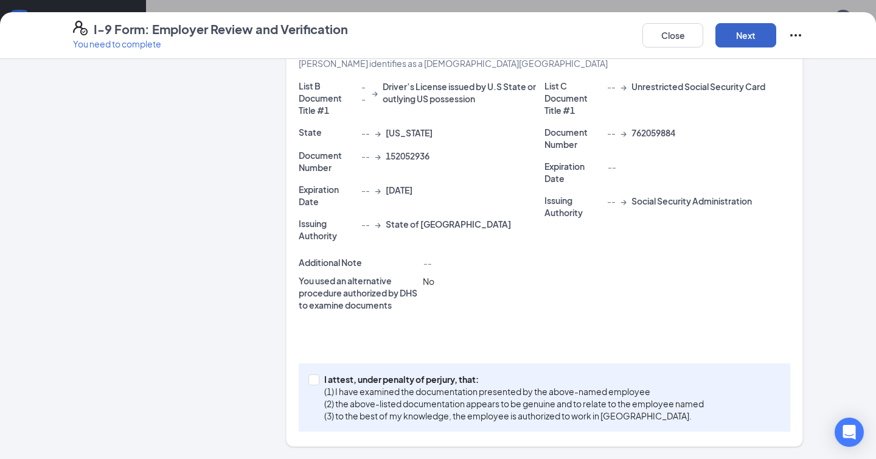
scroll to position [299, 0]
click at [315, 383] on span at bounding box center [313, 380] width 11 height 11
click at [315, 383] on input "I attest, under penalty of [PERSON_NAME], that: (1) I have examined the documen…" at bounding box center [312, 379] width 9 height 9
checkbox input "true"
click at [753, 25] on button "Next" at bounding box center [745, 35] width 61 height 24
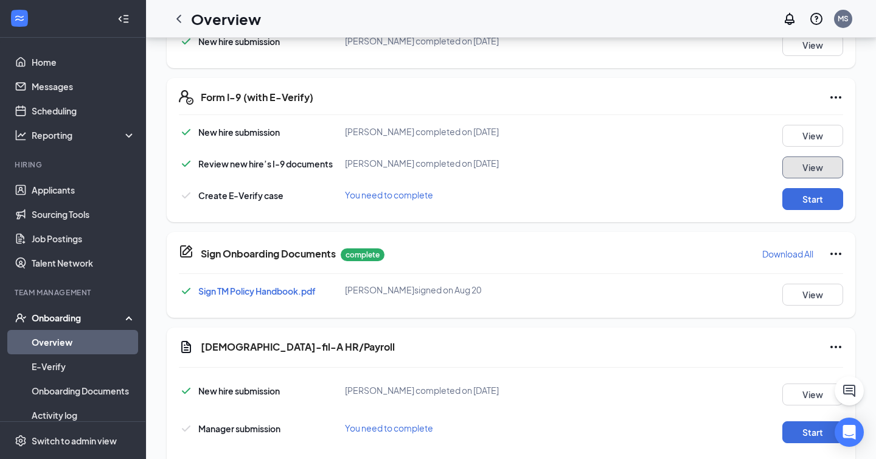
scroll to position [471, 0]
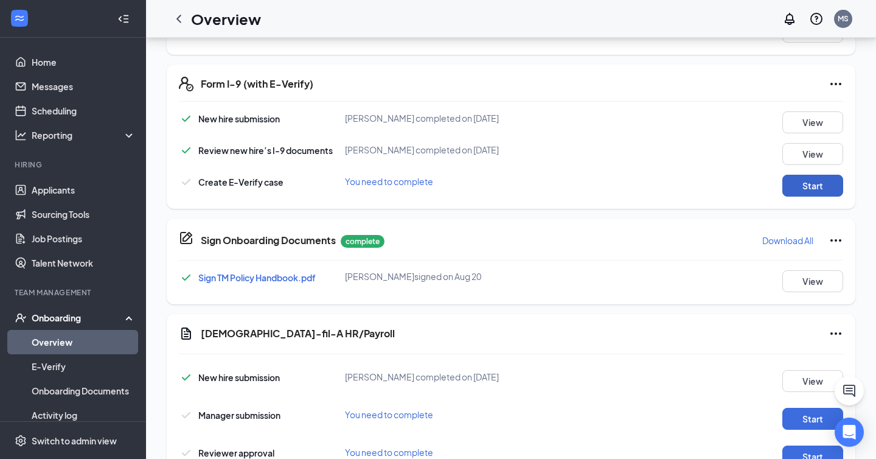
click at [822, 186] on button "Start" at bounding box center [812, 186] width 61 height 22
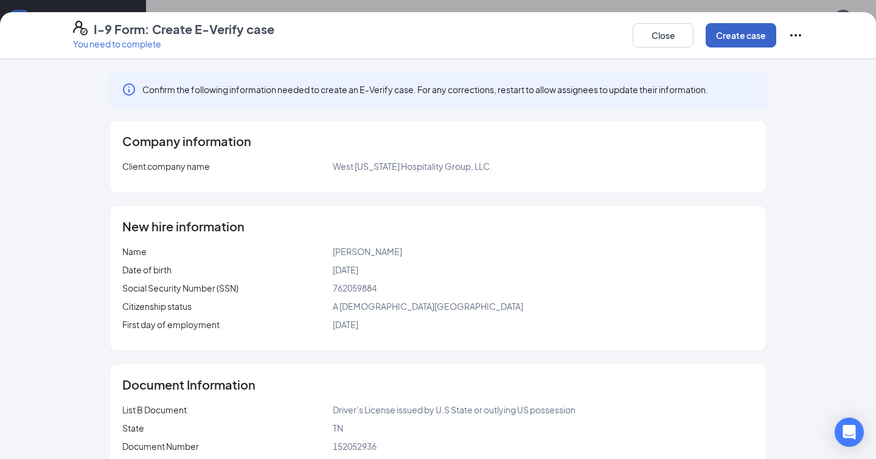
click at [730, 42] on button "Create case" at bounding box center [741, 35] width 71 height 24
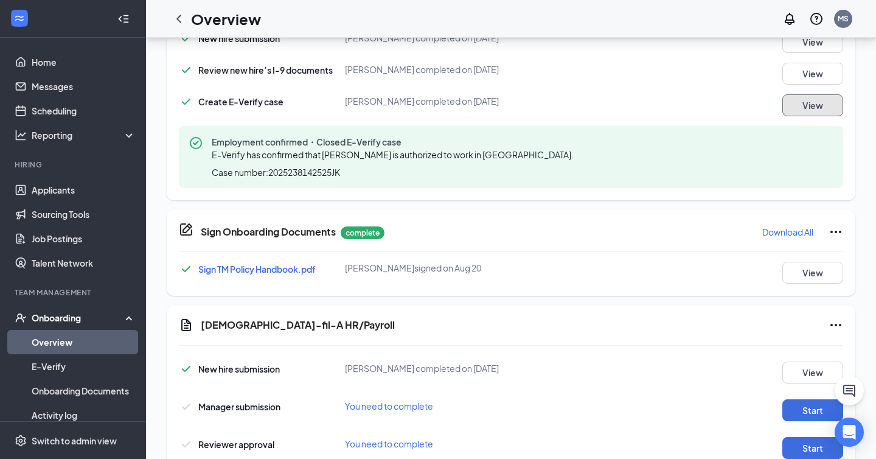
scroll to position [588, 0]
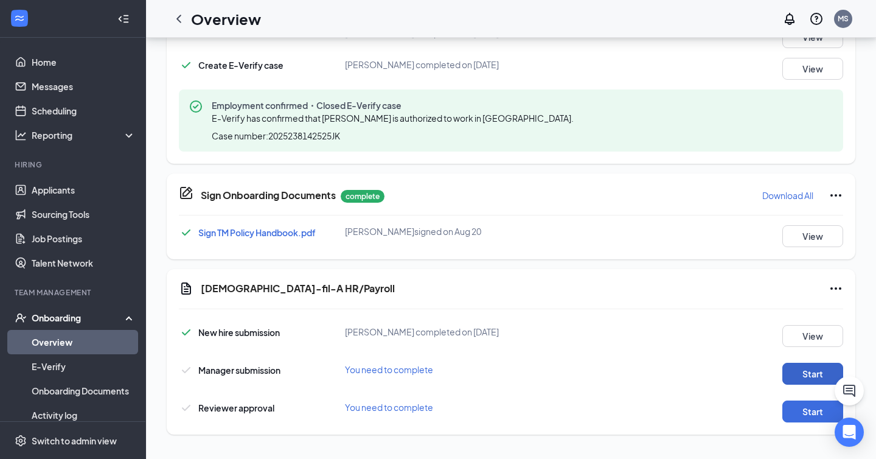
click at [802, 374] on button "Start" at bounding box center [812, 374] width 61 height 22
click at [809, 412] on button "Start" at bounding box center [812, 411] width 61 height 22
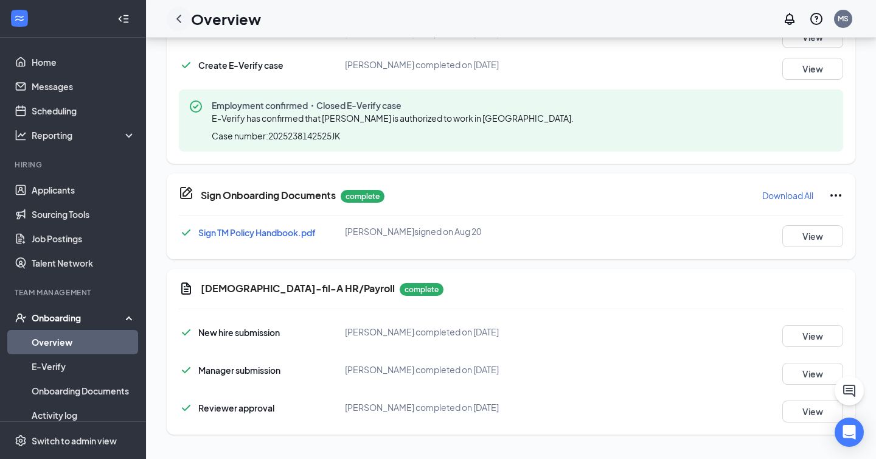
click at [179, 14] on icon "ChevronLeft" at bounding box center [179, 19] width 15 height 15
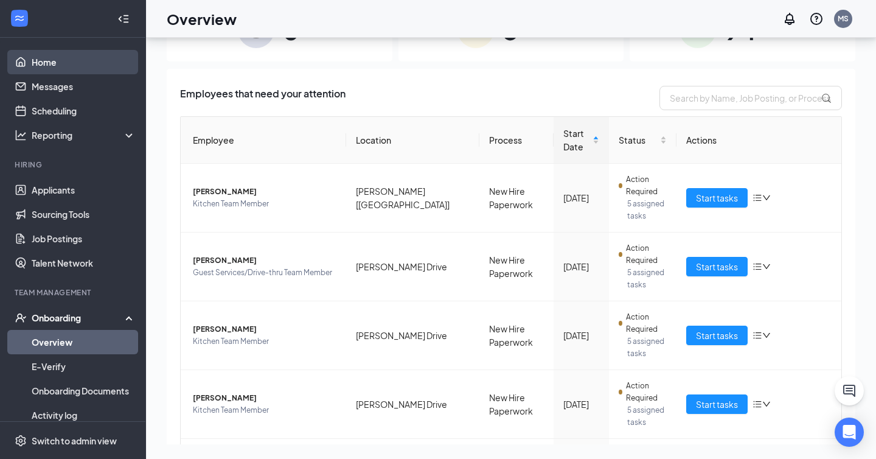
click at [96, 65] on link "Home" at bounding box center [84, 62] width 104 height 24
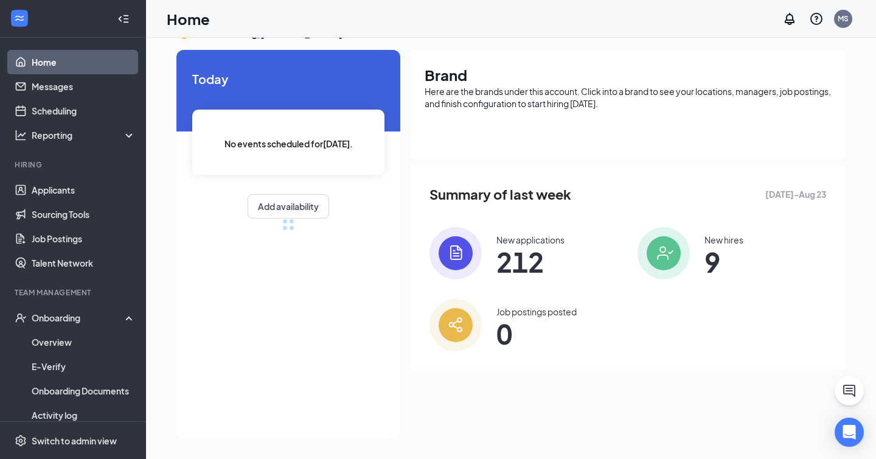
scroll to position [55, 0]
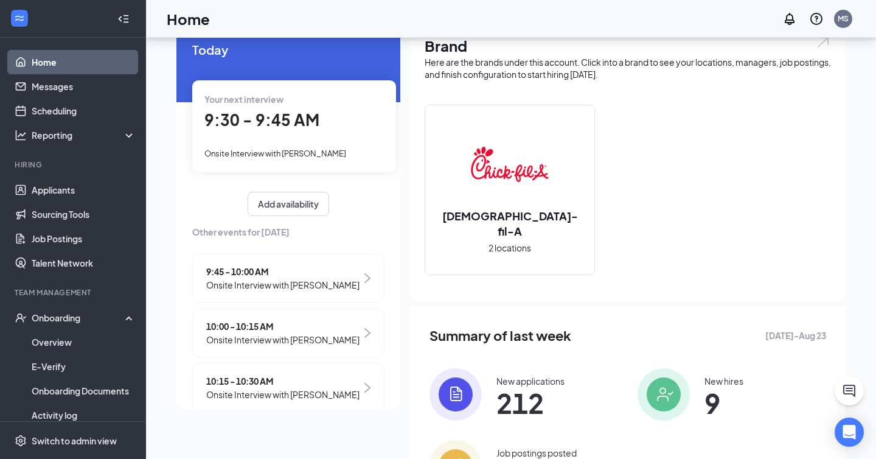
click at [279, 119] on span "9:30 - 9:45 AM" at bounding box center [261, 120] width 115 height 20
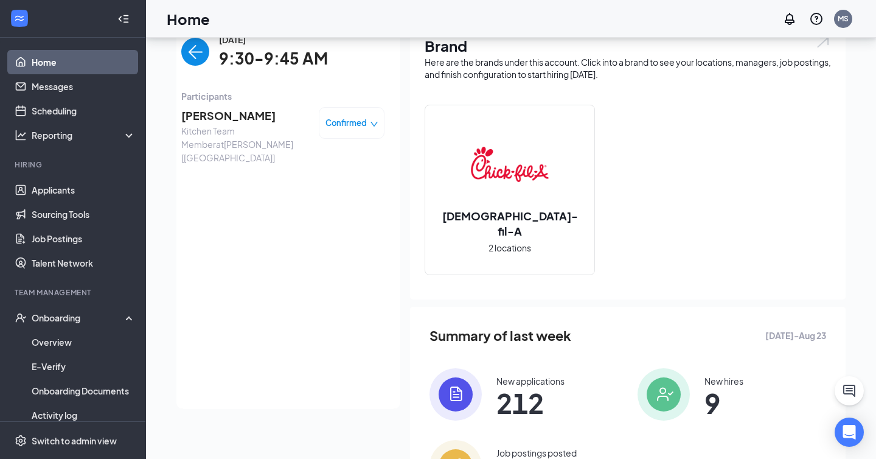
click at [243, 119] on span "[PERSON_NAME]" at bounding box center [245, 115] width 128 height 17
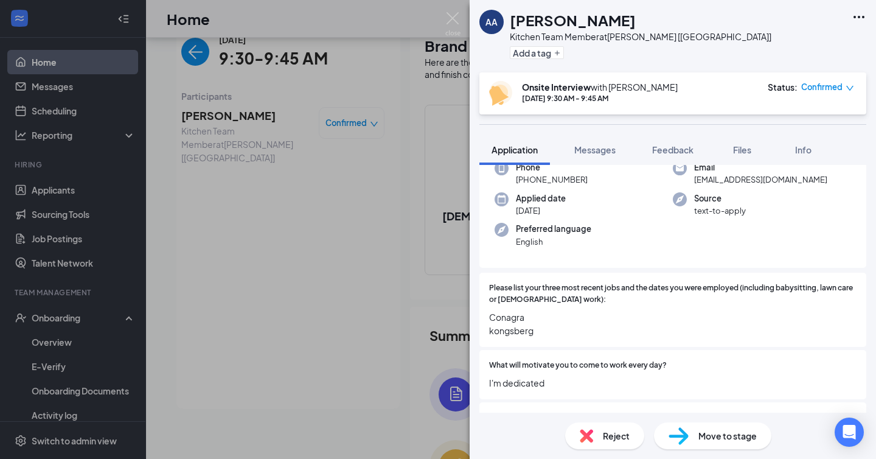
scroll to position [103, 0]
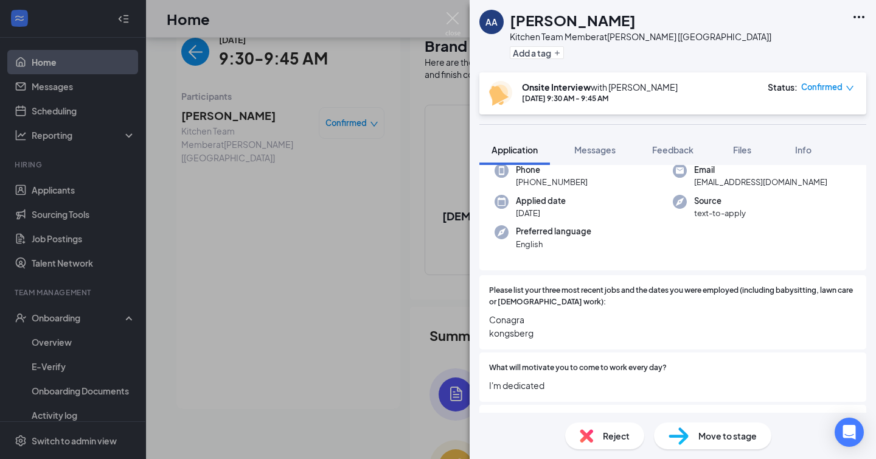
click at [647, 267] on div "Phone [PHONE_NUMBER] Email [EMAIL_ADDRESS][DOMAIN_NAME] Applied date [DATE] Sou…" at bounding box center [672, 210] width 387 height 121
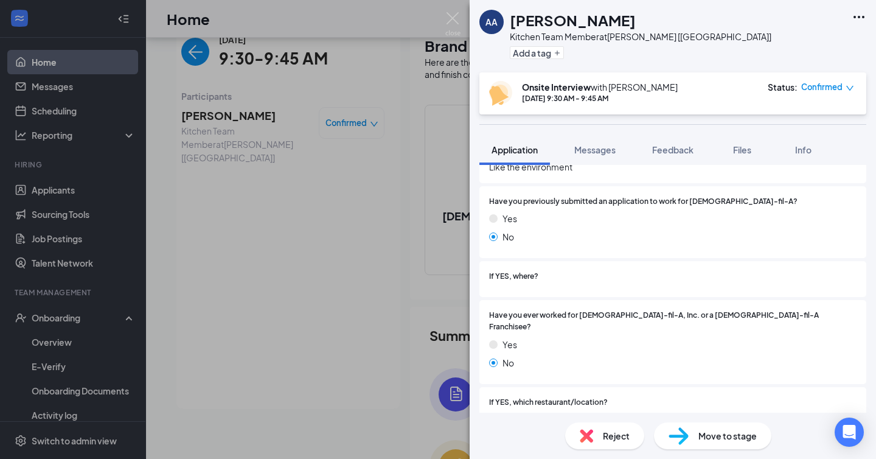
scroll to position [0, 0]
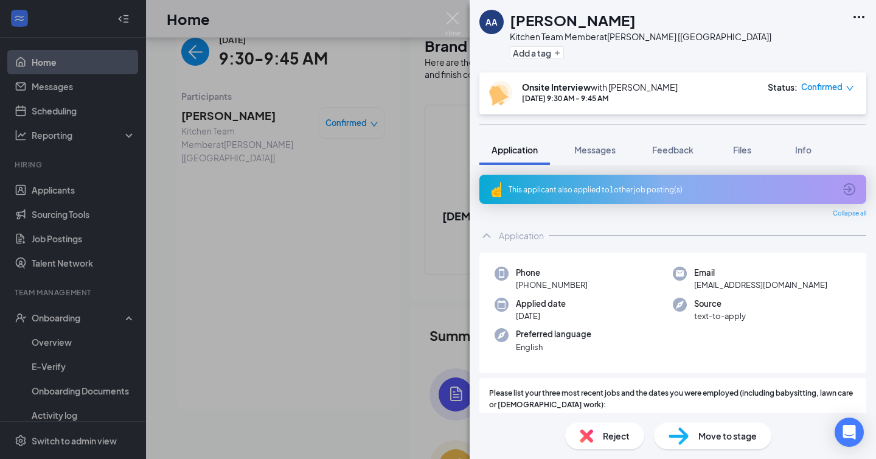
click at [444, 17] on div "AA [PERSON_NAME] Kitchen Team Member at [GEOGRAPHIC_DATA] [[GEOGRAPHIC_DATA]] A…" at bounding box center [438, 229] width 876 height 459
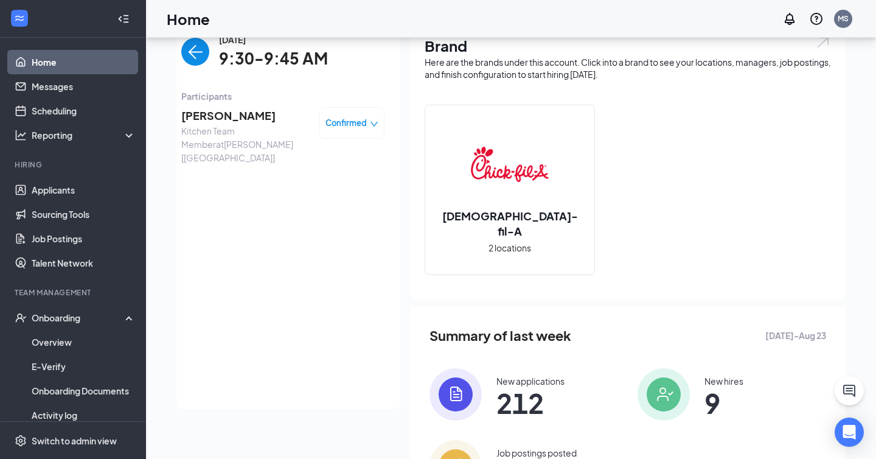
click at [192, 51] on img "back-button" at bounding box center [195, 52] width 28 height 28
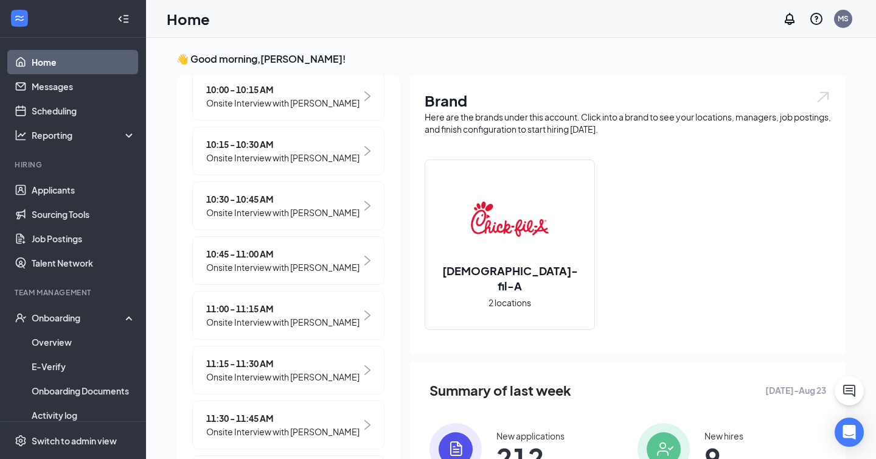
scroll to position [183, 0]
click at [271, 144] on span "9:30 - 9:45 AM" at bounding box center [282, 143] width 153 height 13
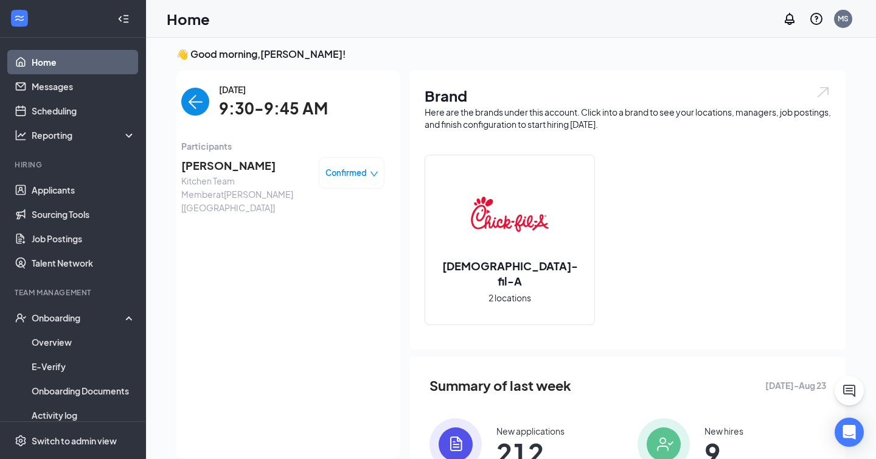
click at [245, 162] on span "[PERSON_NAME]" at bounding box center [245, 165] width 128 height 17
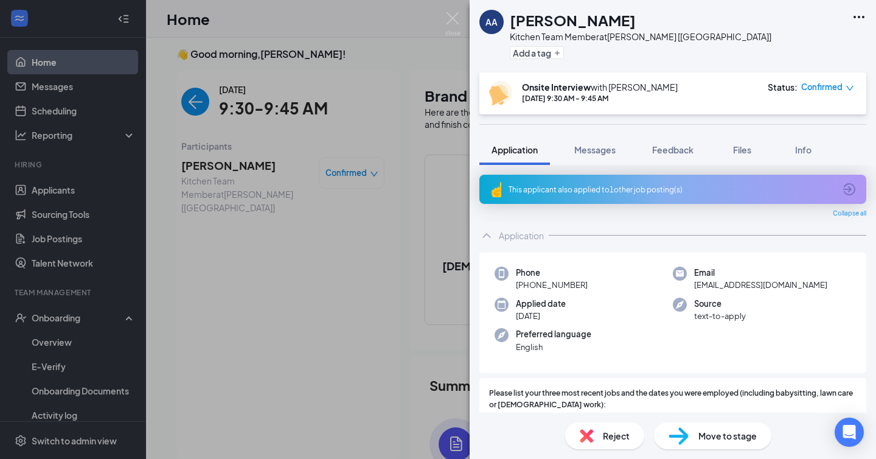
click at [714, 287] on span "[EMAIL_ADDRESS][DOMAIN_NAME]" at bounding box center [760, 285] width 133 height 12
copy span "[EMAIL_ADDRESS][DOMAIN_NAME]"
drag, startPoint x: 526, startPoint y: 282, endPoint x: 603, endPoint y: 280, distance: 77.3
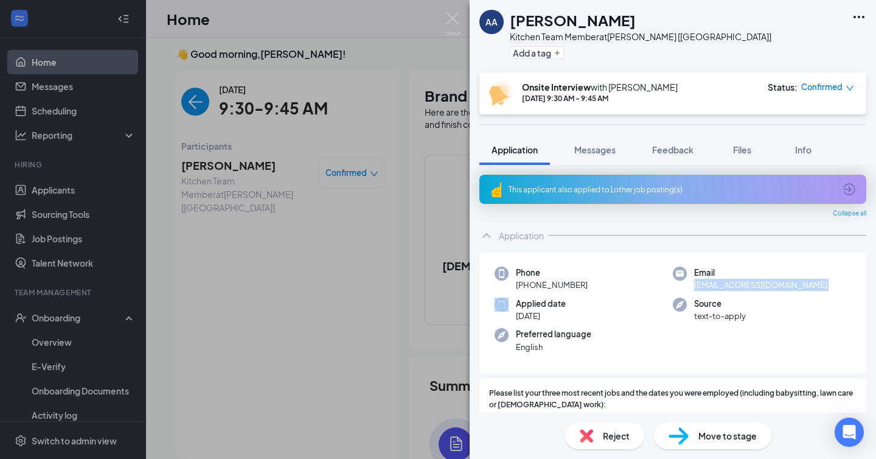
click at [603, 280] on div "Phone [PHONE_NUMBER]" at bounding box center [584, 278] width 178 height 25
copy span "[PHONE_NUMBER]"
click at [452, 18] on img at bounding box center [452, 24] width 15 height 24
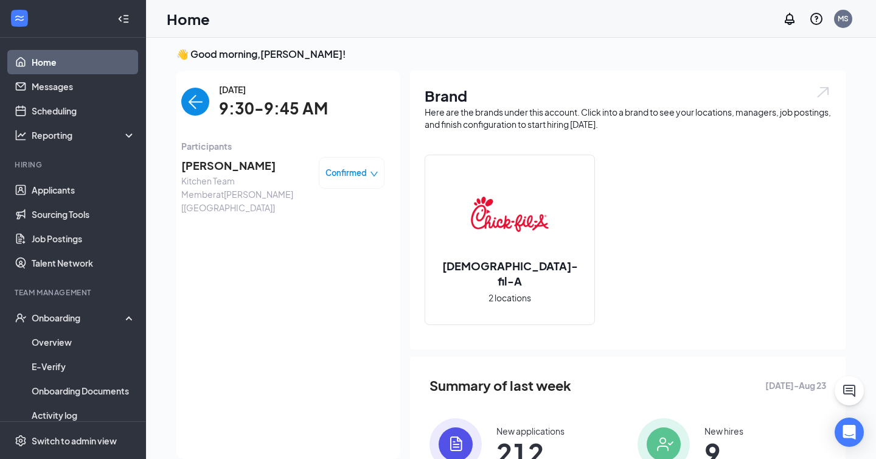
click at [187, 102] on img "back-button" at bounding box center [195, 102] width 28 height 28
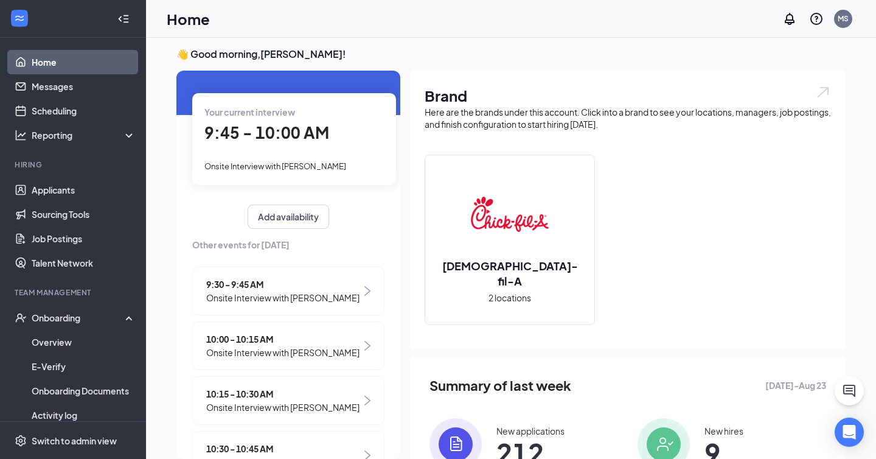
scroll to position [55, 0]
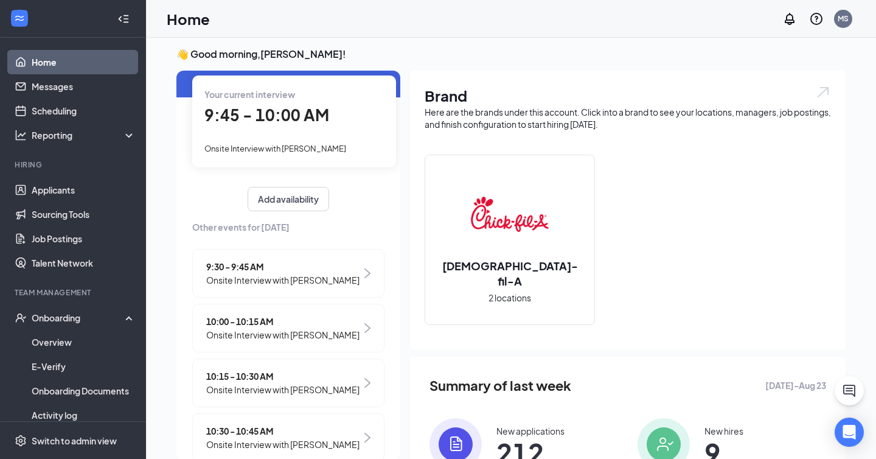
click at [237, 318] on span "10:00 - 10:15 AM" at bounding box center [282, 321] width 153 height 13
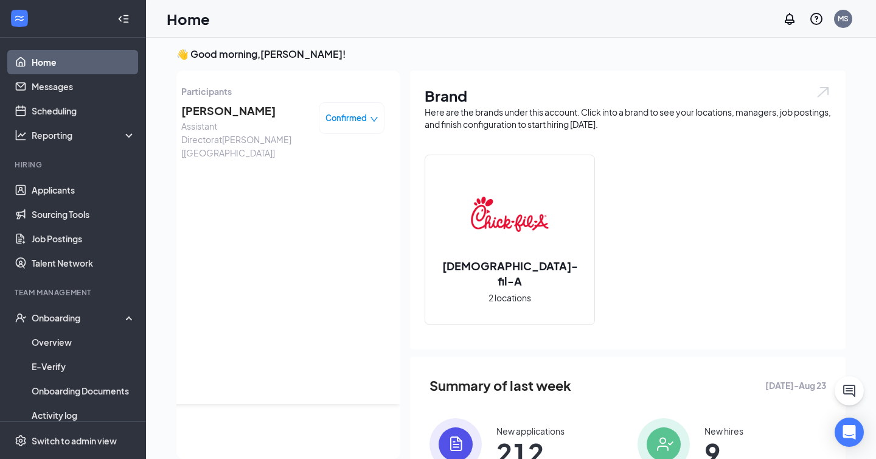
scroll to position [0, 0]
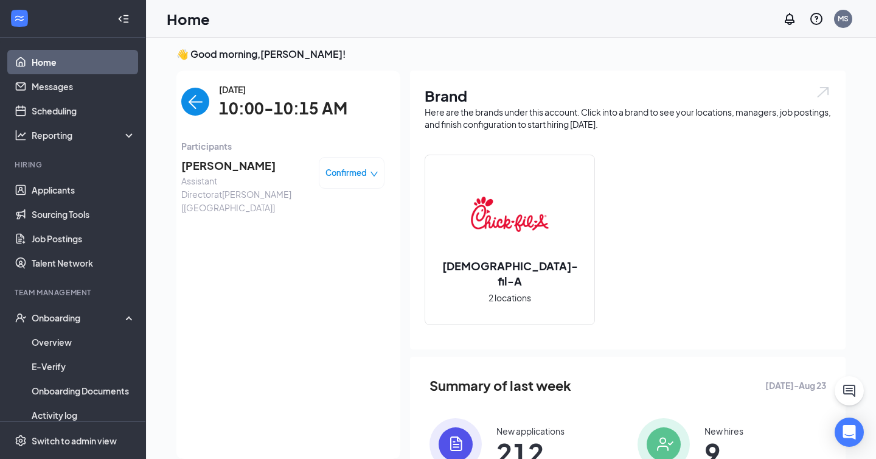
click at [222, 166] on span "[PERSON_NAME]" at bounding box center [245, 165] width 128 height 17
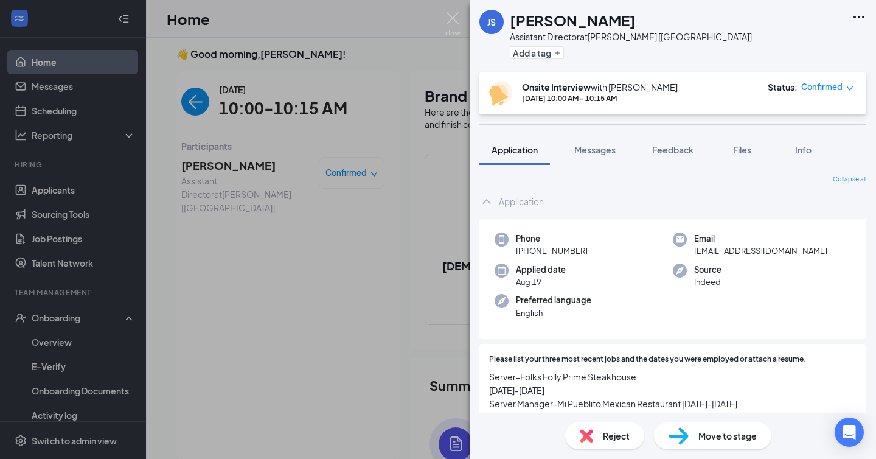
click at [403, 123] on div "JS [PERSON_NAME] Assistant Director at [GEOGRAPHIC_DATA] [[GEOGRAPHIC_DATA]] Ad…" at bounding box center [438, 229] width 876 height 459
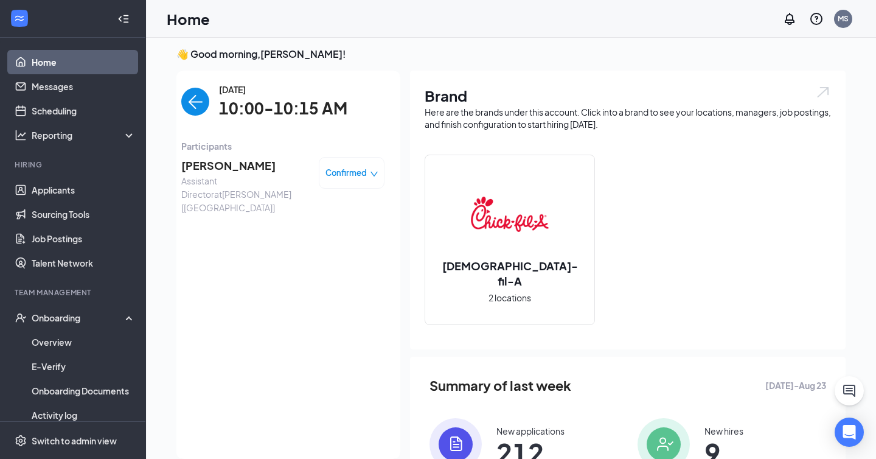
click at [235, 166] on span "[PERSON_NAME]" at bounding box center [245, 165] width 128 height 17
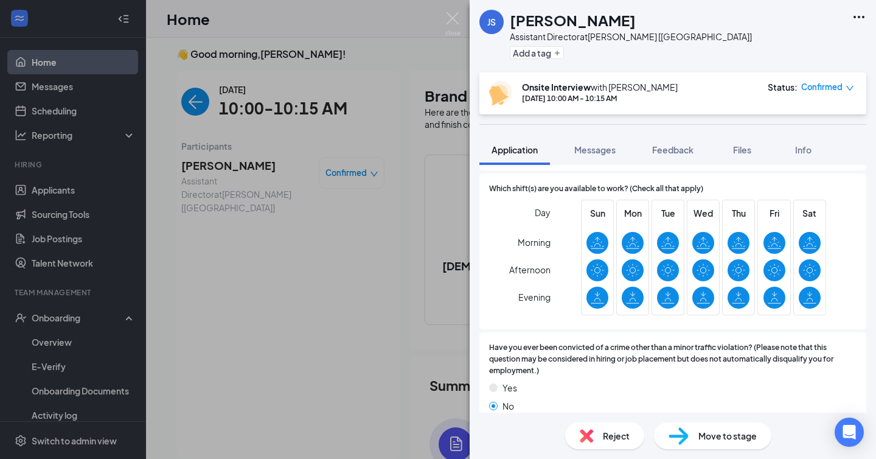
scroll to position [260, 0]
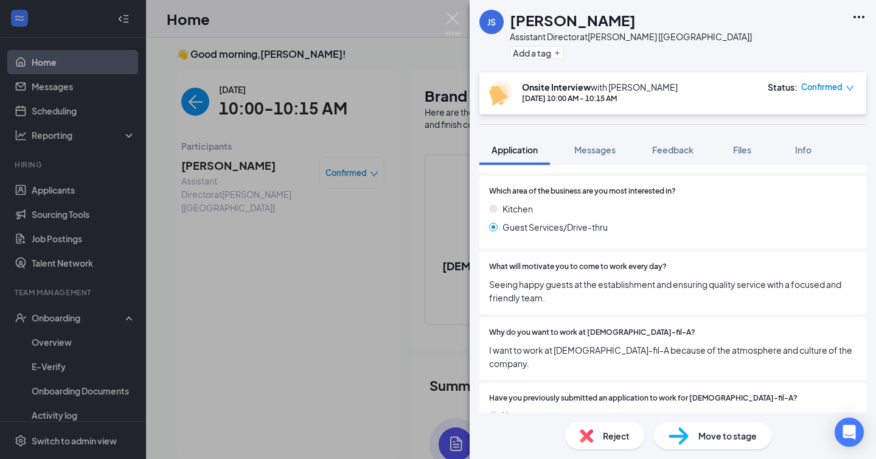
drag, startPoint x: 285, startPoint y: 75, endPoint x: 273, endPoint y: 78, distance: 11.8
click at [285, 75] on div "JS [PERSON_NAME] Assistant Director at [GEOGRAPHIC_DATA] [[GEOGRAPHIC_DATA]] Ad…" at bounding box center [438, 229] width 876 height 459
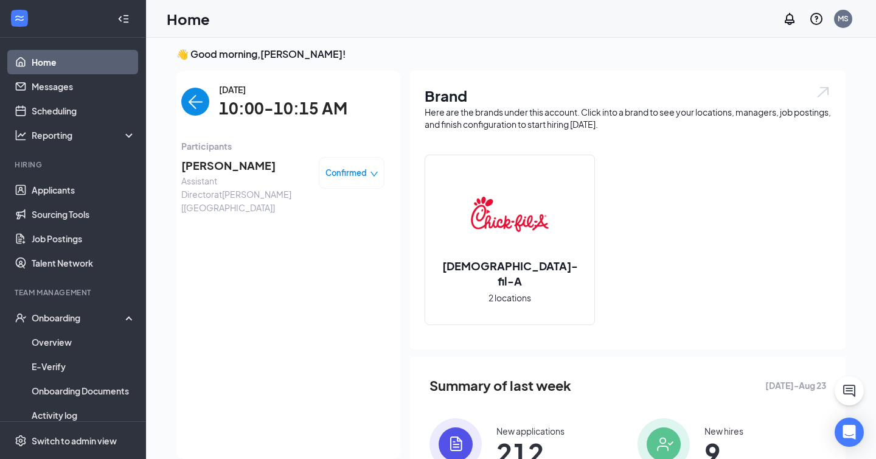
click at [193, 103] on img "back-button" at bounding box center [195, 102] width 28 height 28
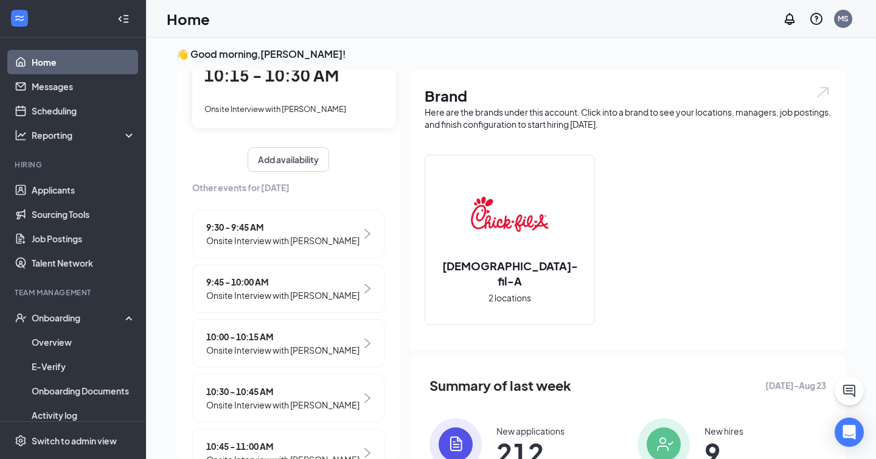
scroll to position [102, 0]
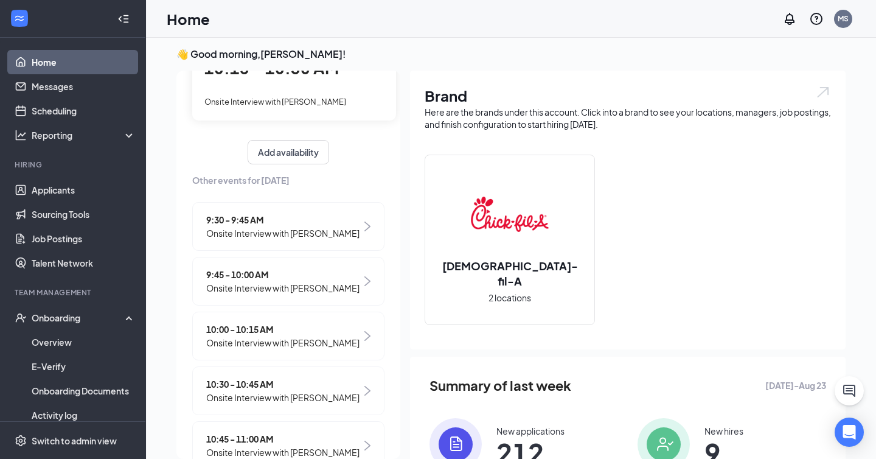
click at [249, 325] on span "10:00 - 10:15 AM" at bounding box center [282, 328] width 153 height 13
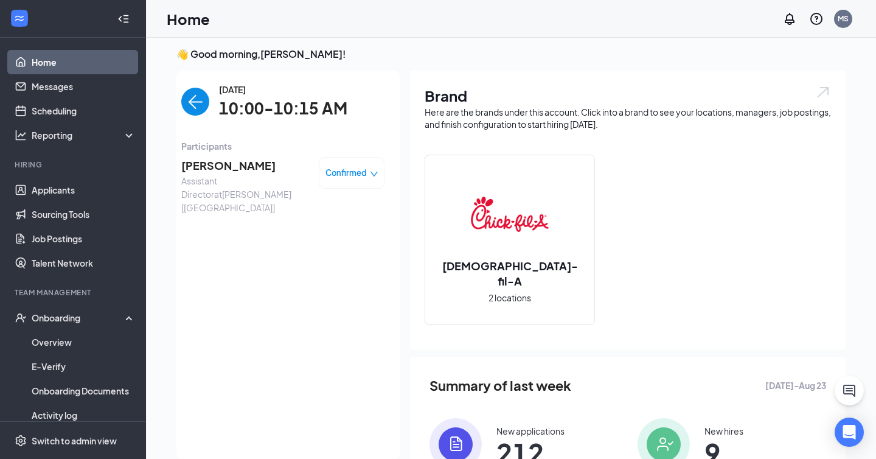
click at [207, 162] on span "[PERSON_NAME]" at bounding box center [245, 165] width 128 height 17
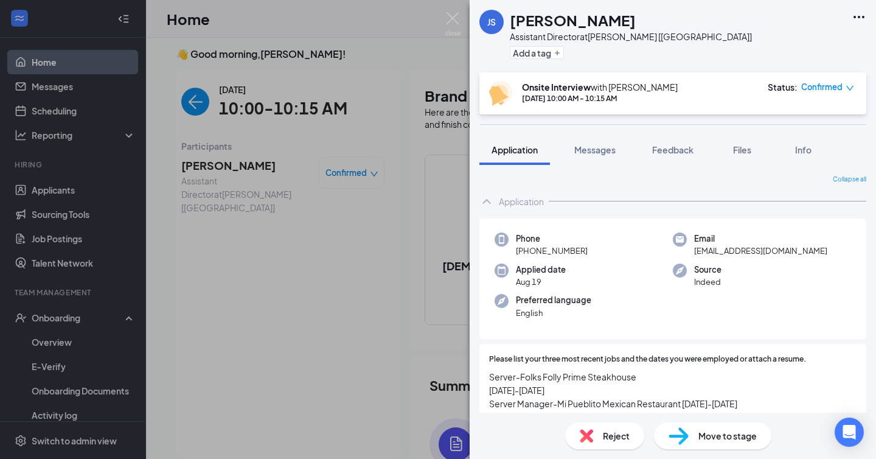
click at [732, 251] on span "[EMAIL_ADDRESS][DOMAIN_NAME]" at bounding box center [760, 251] width 133 height 12
copy span "[EMAIL_ADDRESS][DOMAIN_NAME]"
drag, startPoint x: 527, startPoint y: 252, endPoint x: 628, endPoint y: 251, distance: 101.0
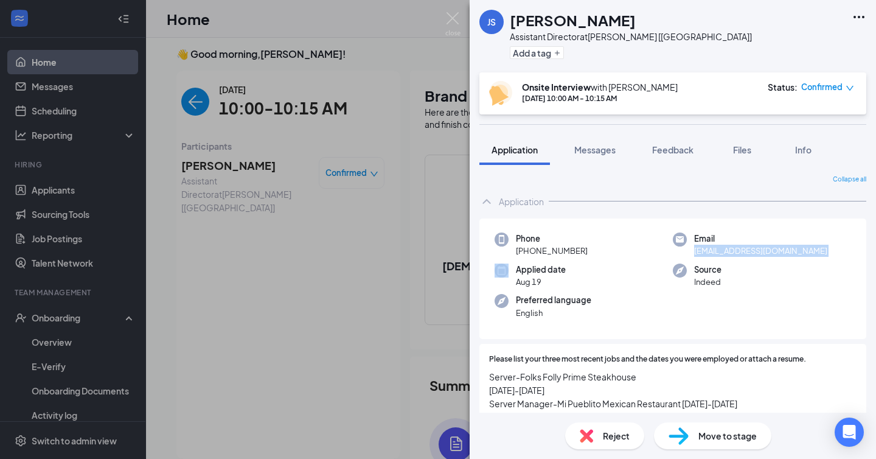
click at [627, 252] on div "Phone [PHONE_NUMBER]" at bounding box center [584, 244] width 178 height 25
copy span "[PHONE_NUMBER]"
click at [448, 23] on img at bounding box center [452, 24] width 15 height 24
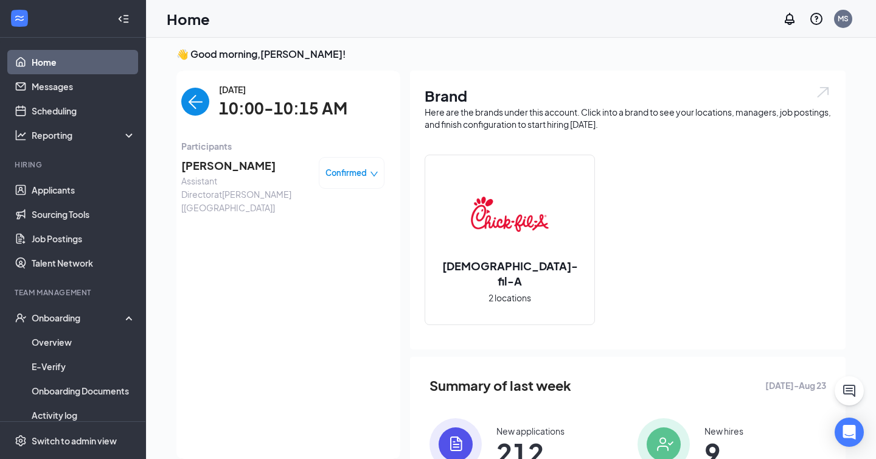
click at [192, 110] on img "back-button" at bounding box center [195, 102] width 28 height 28
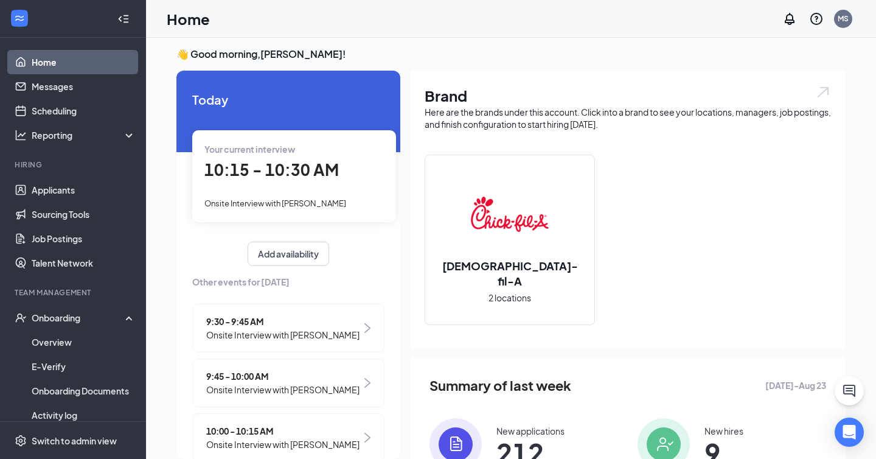
click at [317, 167] on span "10:15 - 10:30 AM" at bounding box center [271, 169] width 134 height 20
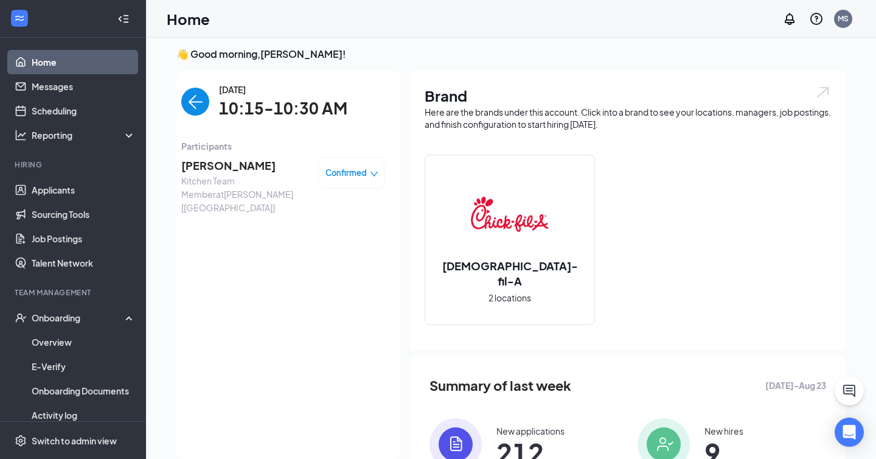
click at [336, 176] on span "Confirmed" at bounding box center [345, 173] width 41 height 12
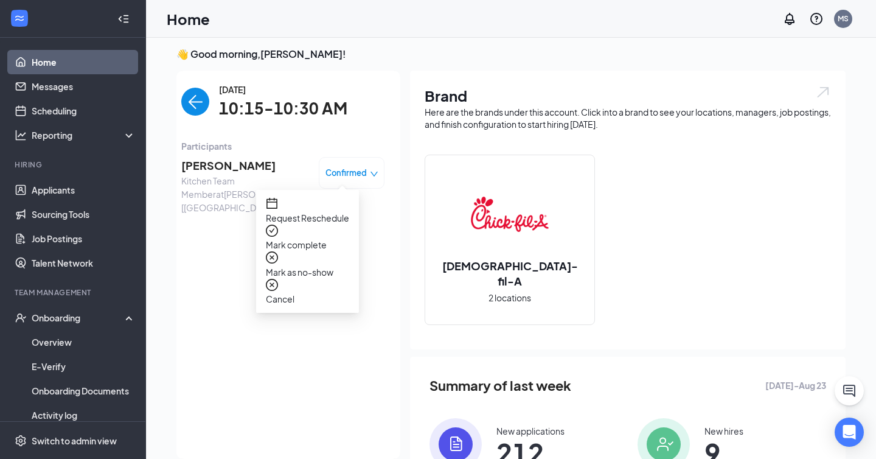
click at [328, 265] on span "Mark as no-show" at bounding box center [307, 271] width 83 height 13
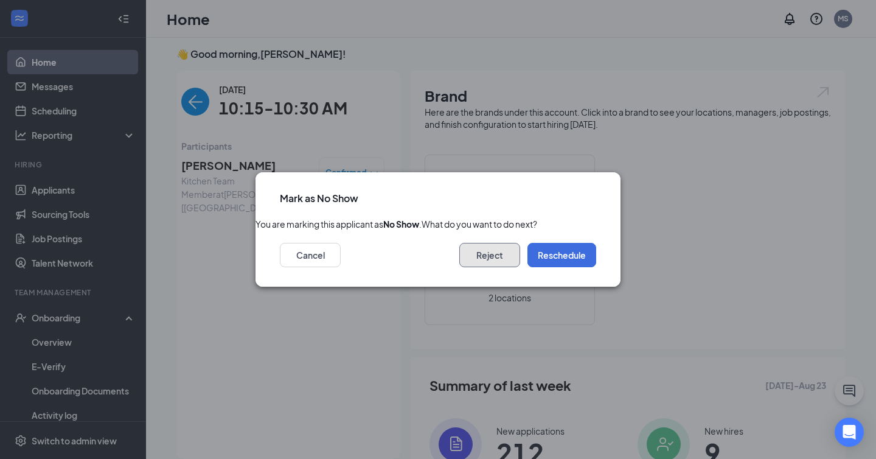
click at [486, 259] on button "Reject" at bounding box center [489, 255] width 61 height 24
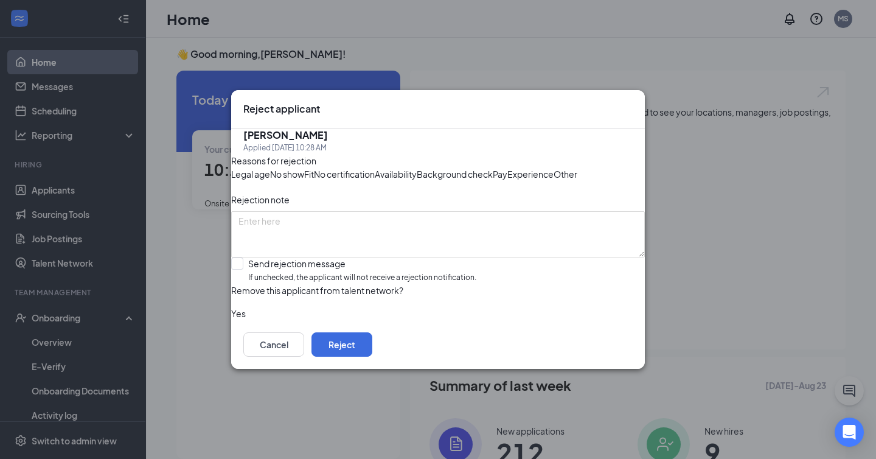
click at [304, 167] on div "No show" at bounding box center [287, 173] width 34 height 13
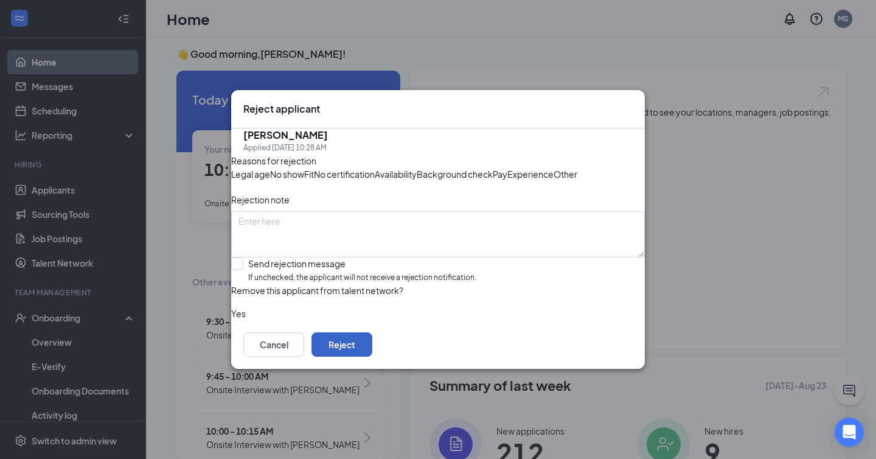
click at [372, 356] on button "Reject" at bounding box center [341, 344] width 61 height 24
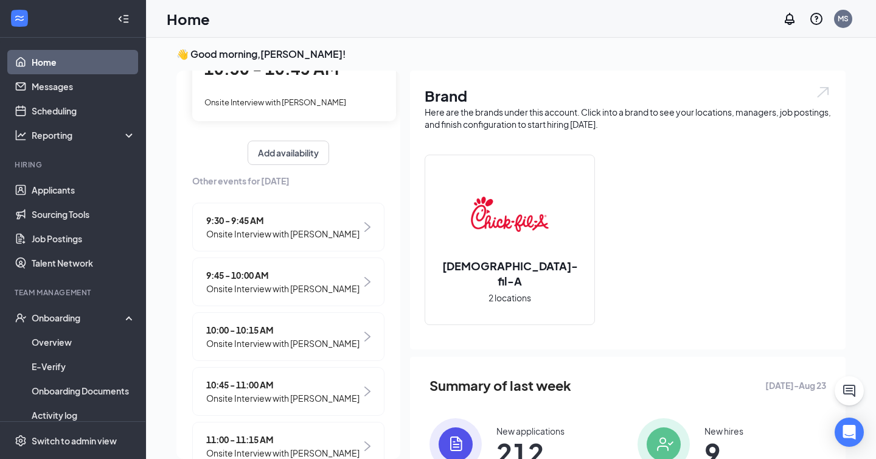
scroll to position [109, 0]
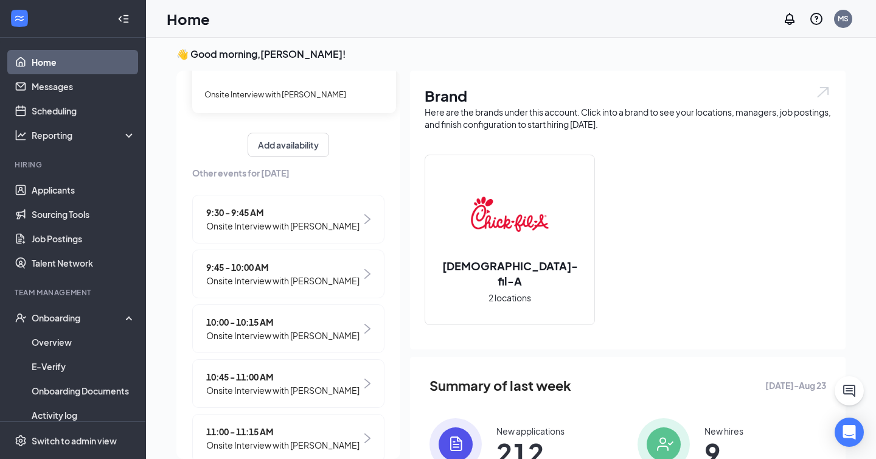
click at [356, 274] on span "Onsite Interview with [PERSON_NAME]" at bounding box center [282, 280] width 153 height 13
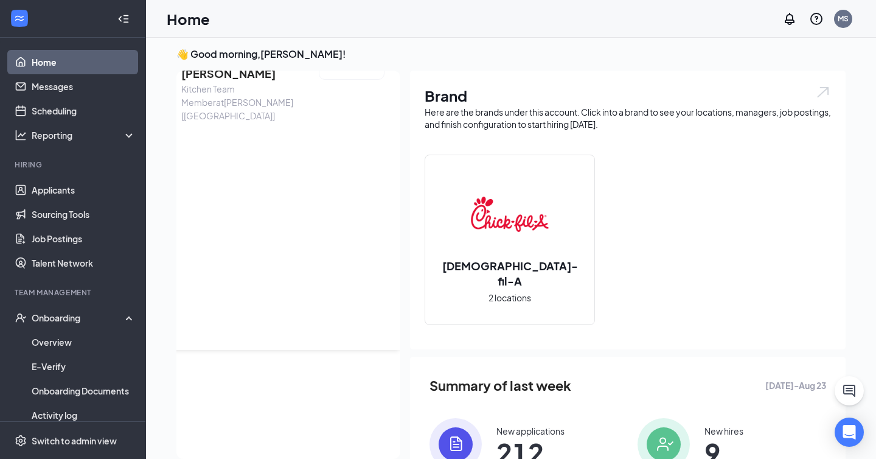
scroll to position [0, 0]
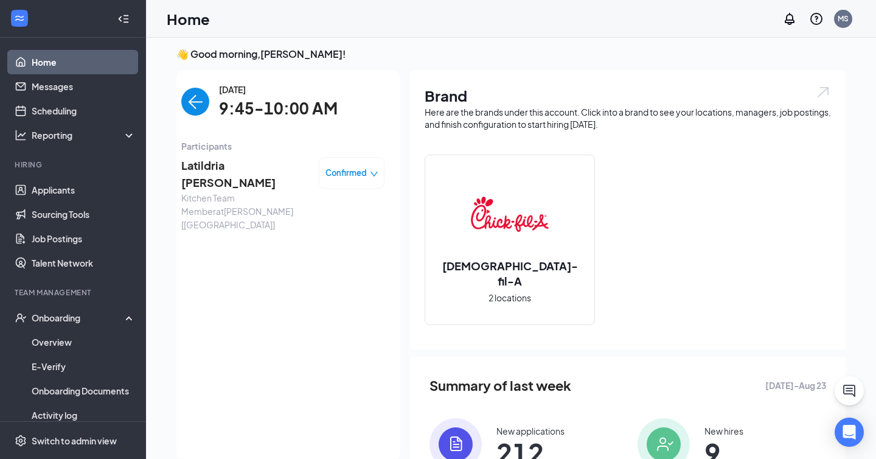
click at [356, 168] on span "Confirmed" at bounding box center [345, 173] width 41 height 12
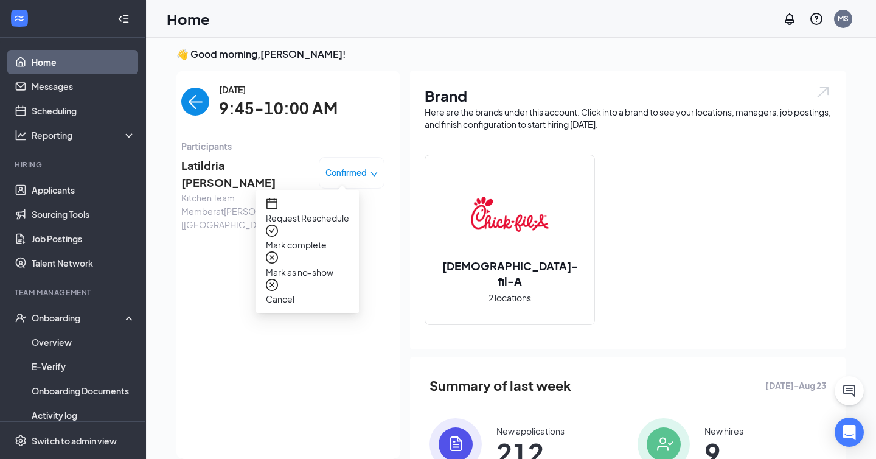
click at [321, 265] on span "Mark as no-show" at bounding box center [307, 271] width 83 height 13
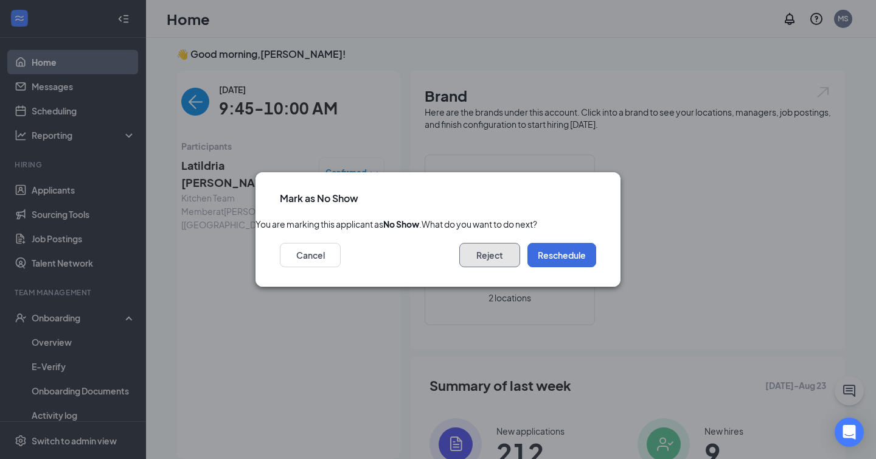
click at [484, 267] on button "Reject" at bounding box center [489, 255] width 61 height 24
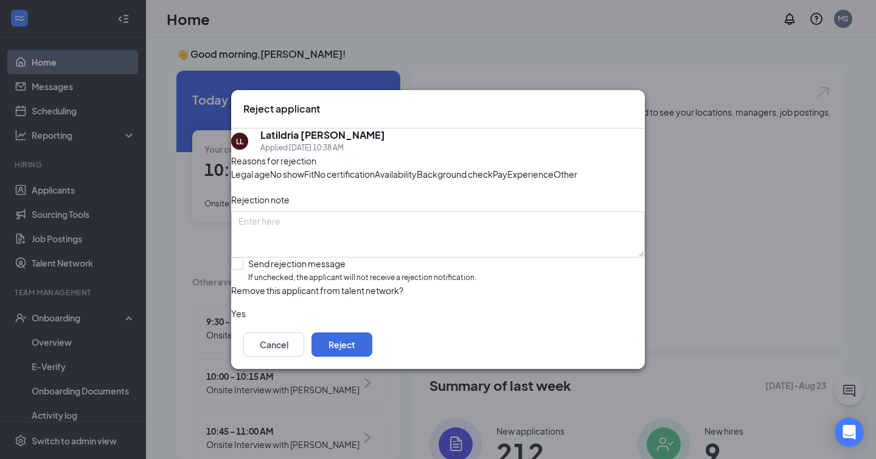
click at [304, 167] on span "No show" at bounding box center [287, 173] width 34 height 13
click at [372, 356] on button "Reject" at bounding box center [341, 344] width 61 height 24
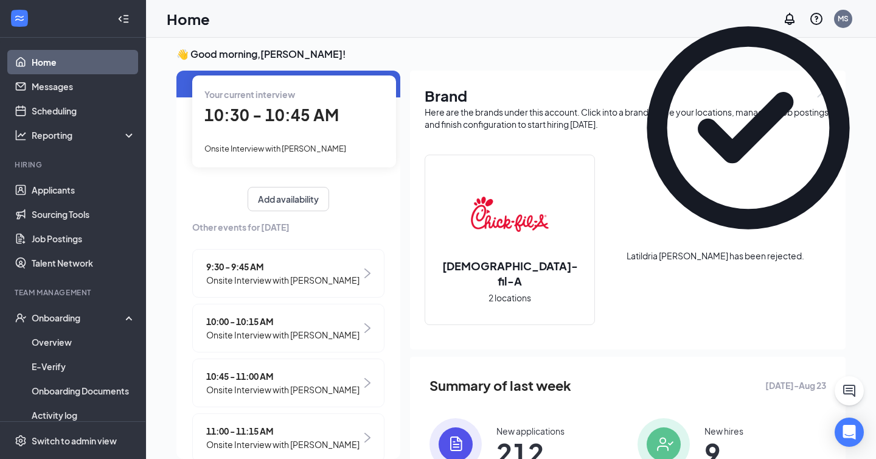
scroll to position [56, 0]
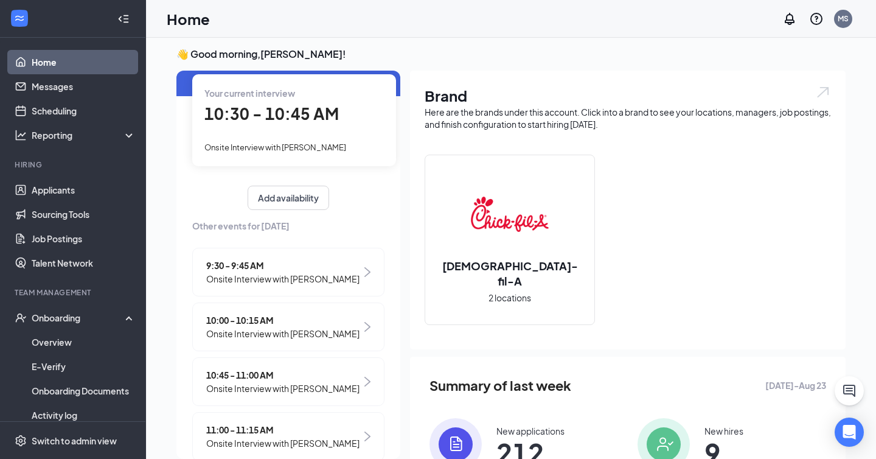
click at [315, 129] on div "Your current interview 10:30 - 10:45 AM Onsite Interview with [PERSON_NAME]" at bounding box center [294, 119] width 204 height 91
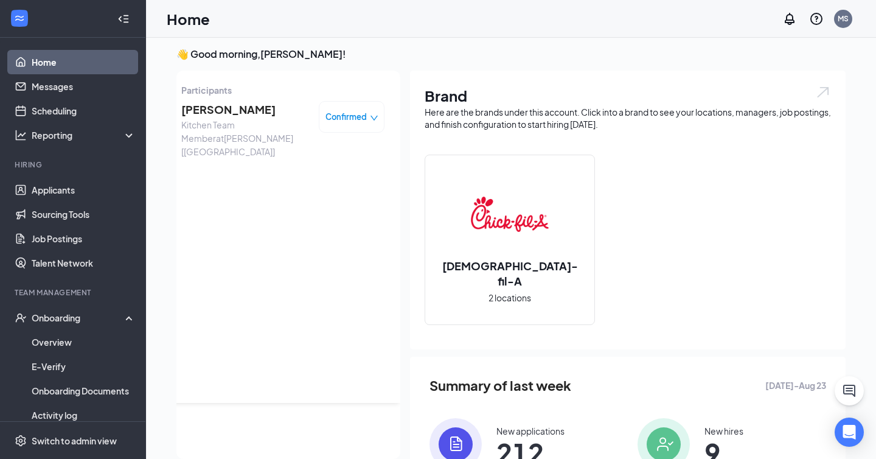
scroll to position [0, 0]
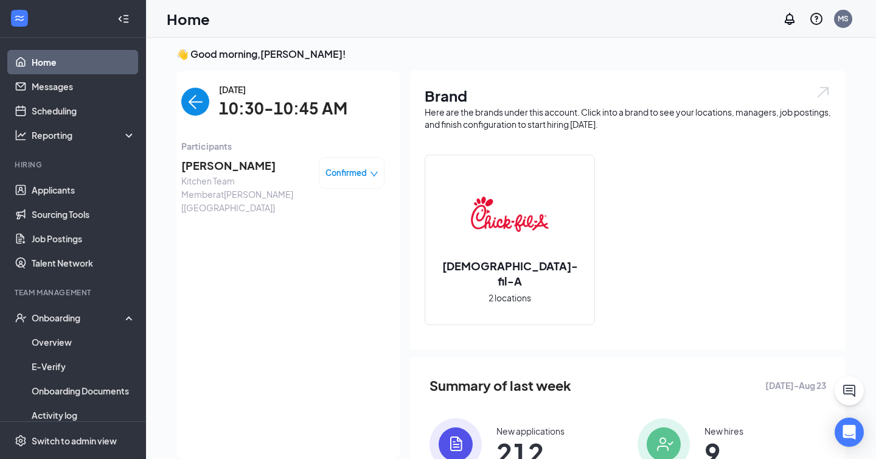
click at [341, 175] on span "Confirmed" at bounding box center [345, 173] width 41 height 12
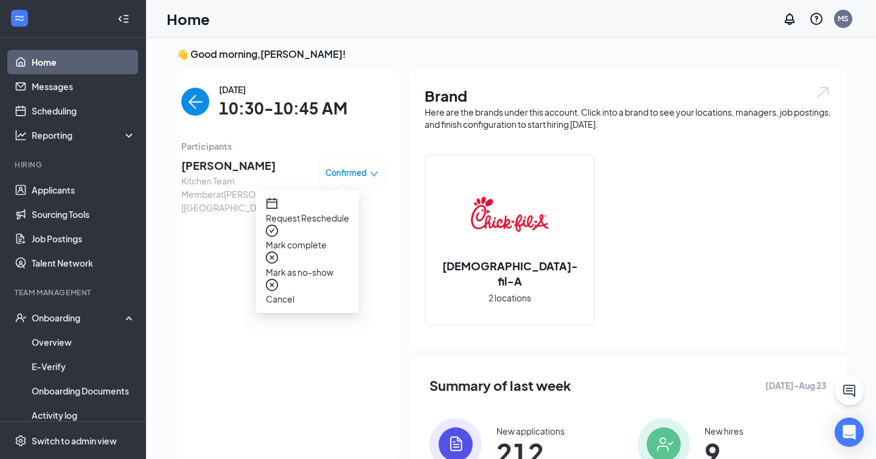
click at [340, 265] on span "Mark as no-show" at bounding box center [307, 271] width 83 height 13
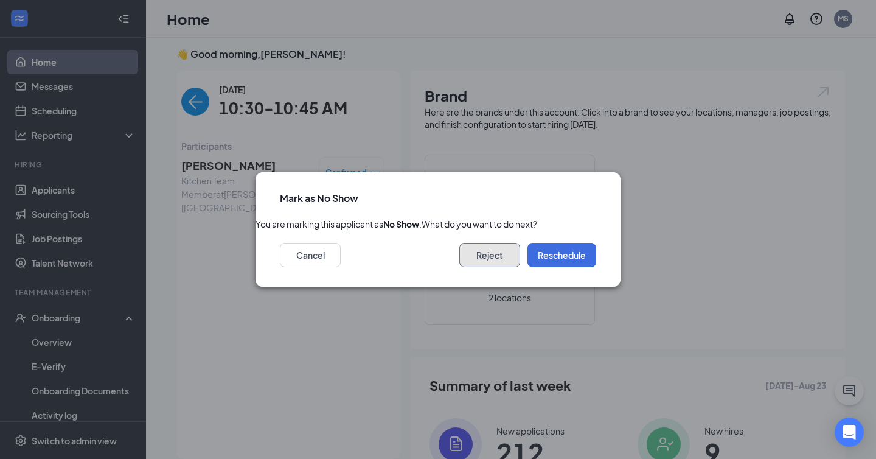
click at [510, 267] on button "Reject" at bounding box center [489, 255] width 61 height 24
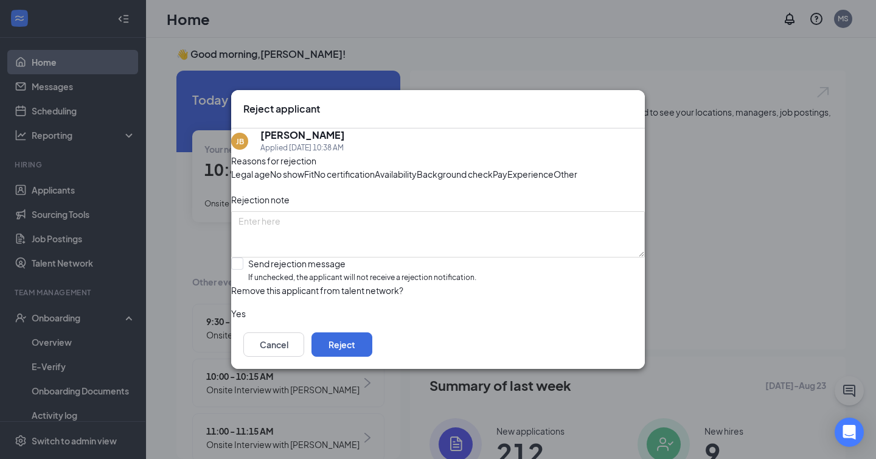
click at [304, 167] on span "No show" at bounding box center [287, 173] width 34 height 13
click at [372, 356] on button "Reject" at bounding box center [341, 344] width 61 height 24
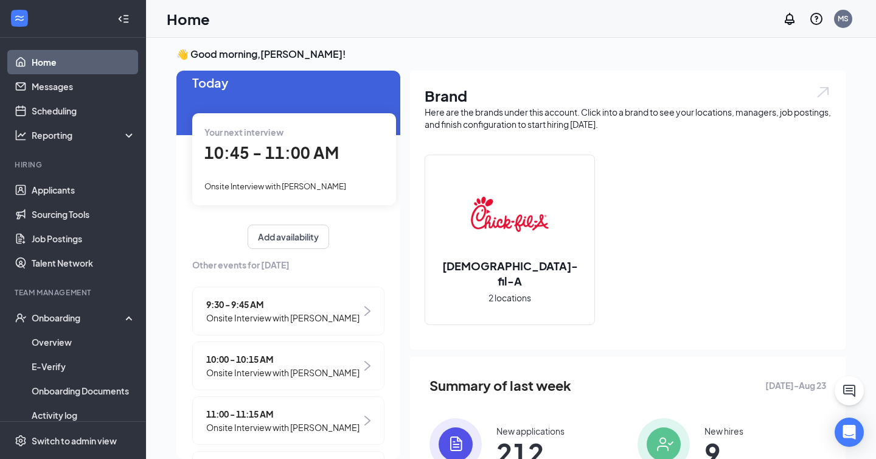
scroll to position [18, 0]
click at [33, 193] on link "Applicants" at bounding box center [84, 190] width 104 height 24
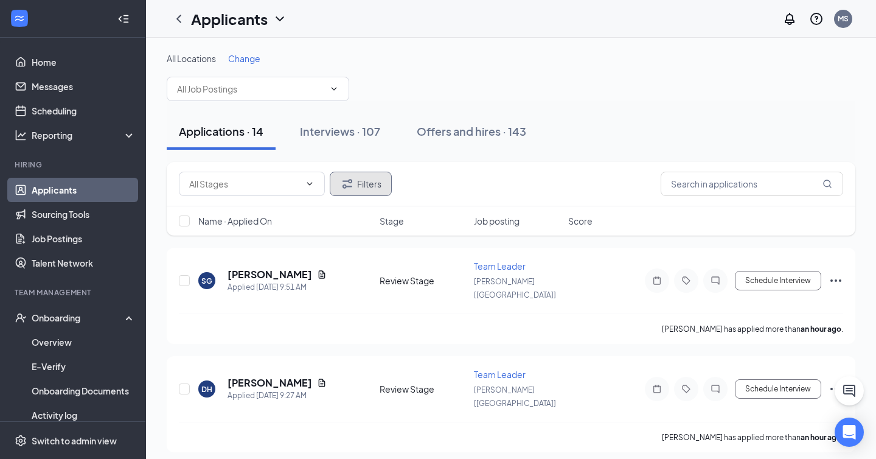
click at [358, 184] on button "Filters" at bounding box center [361, 184] width 62 height 24
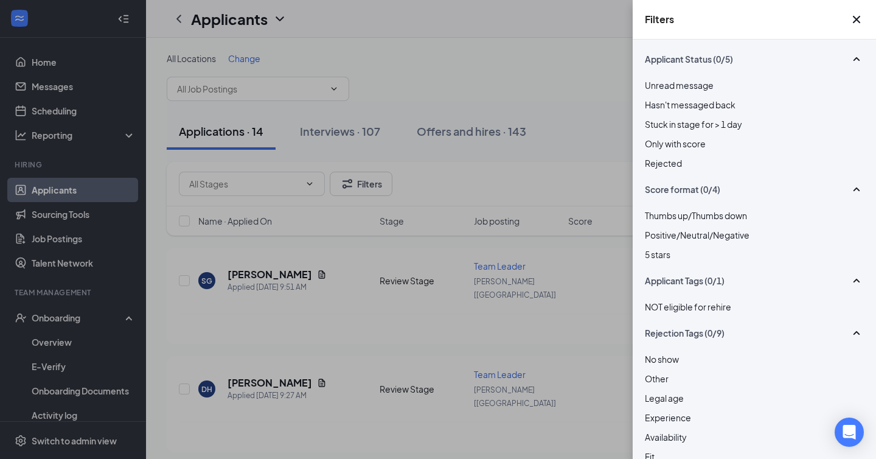
click at [653, 156] on div at bounding box center [754, 156] width 219 height 0
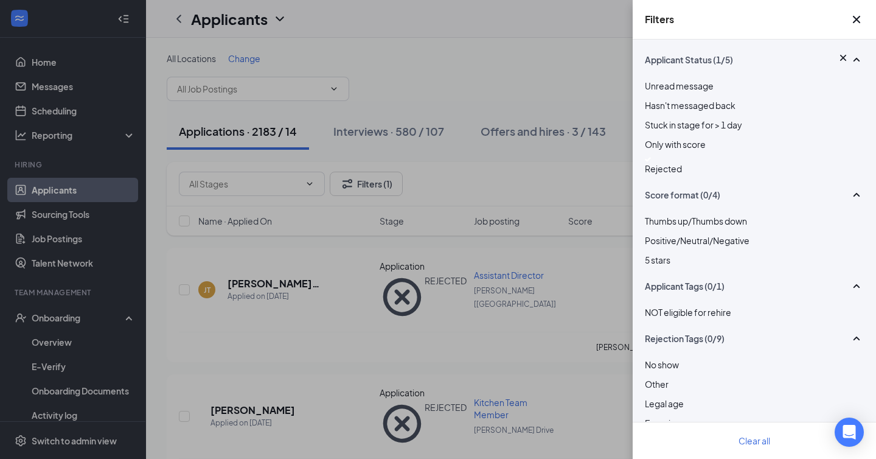
click at [551, 169] on div "Filters Applicant Status (1/5) Unread message Hasn't messaged back Stuck in sta…" at bounding box center [438, 229] width 876 height 459
click at [855, 17] on icon "Cross" at bounding box center [856, 19] width 15 height 15
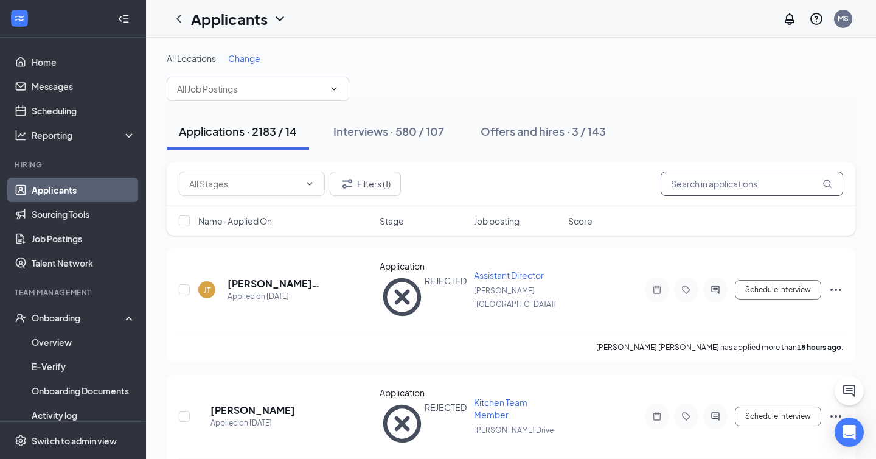
click at [757, 182] on input "text" at bounding box center [752, 184] width 183 height 24
type input "bills"
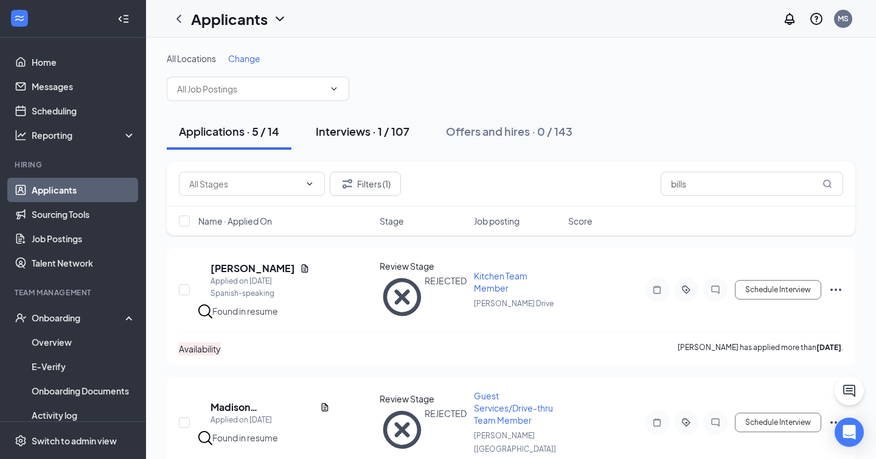
click at [391, 130] on div "Interviews · 1 / 107" at bounding box center [363, 130] width 94 height 15
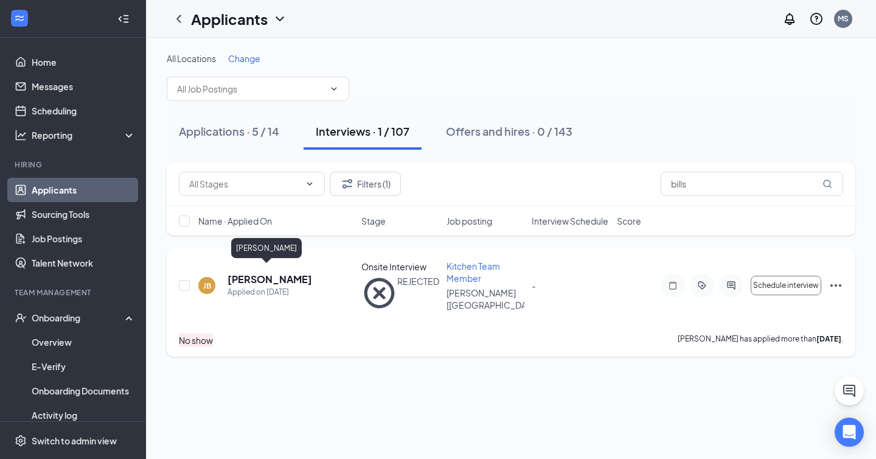
click at [266, 273] on h5 "[PERSON_NAME]" at bounding box center [270, 279] width 85 height 13
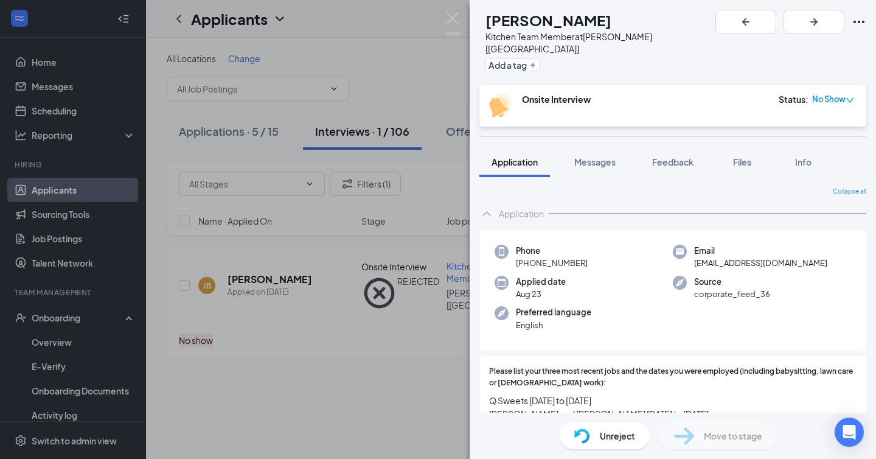
click at [629, 276] on div "Applied date [DATE]" at bounding box center [584, 288] width 178 height 25
click at [447, 19] on img at bounding box center [452, 24] width 15 height 24
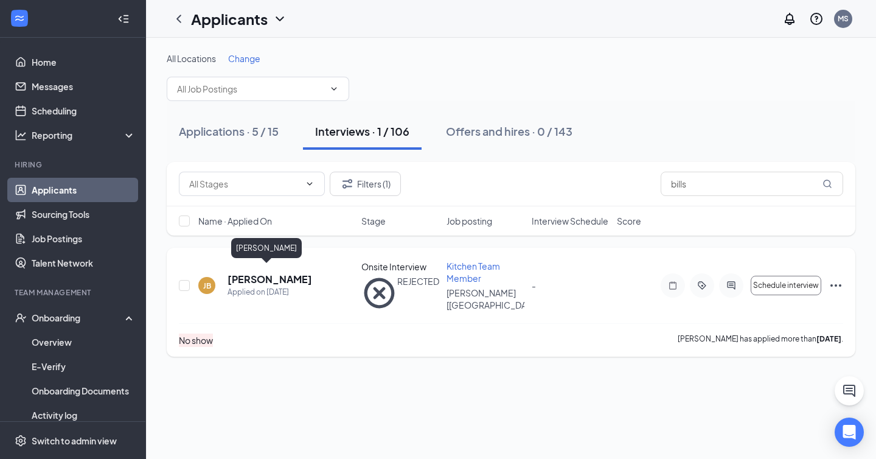
click at [276, 273] on h5 "[PERSON_NAME]" at bounding box center [270, 279] width 85 height 13
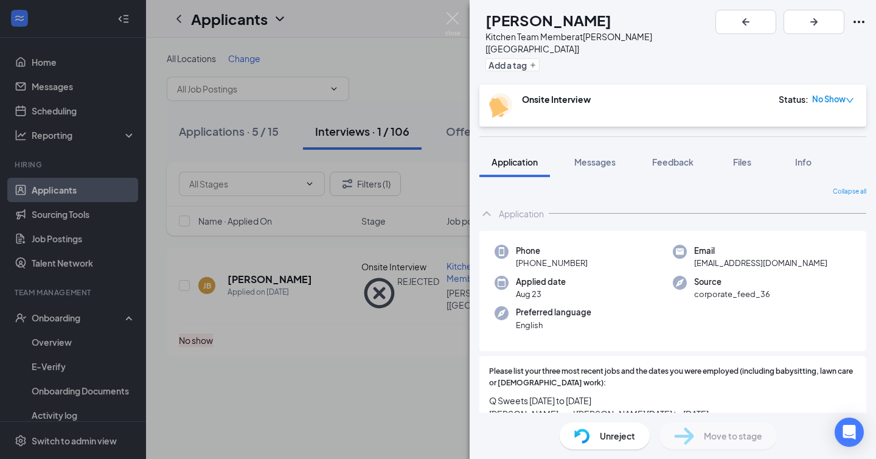
click at [740, 257] on span "[EMAIL_ADDRESS][DOMAIN_NAME]" at bounding box center [760, 263] width 133 height 12
copy span "[EMAIL_ADDRESS][DOMAIN_NAME]"
drag, startPoint x: 527, startPoint y: 250, endPoint x: 645, endPoint y: 250, distance: 118.6
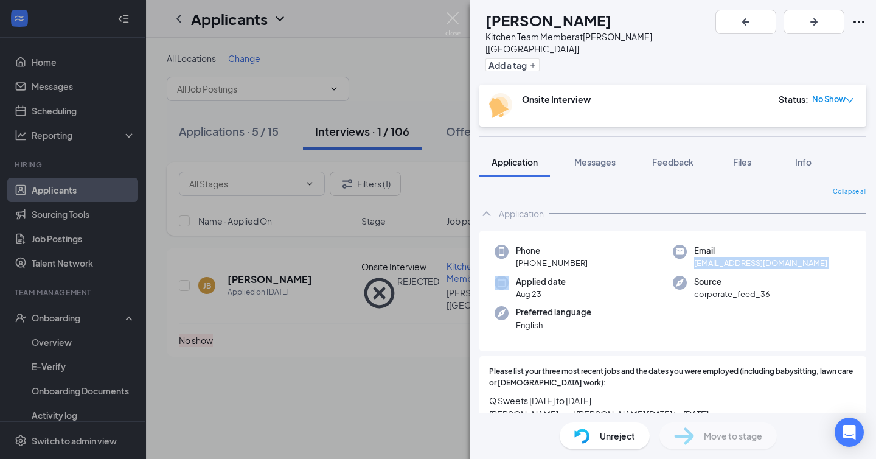
click at [645, 250] on div "Phone [PHONE_NUMBER]" at bounding box center [584, 257] width 178 height 25
copy span "[PHONE_NUMBER]"
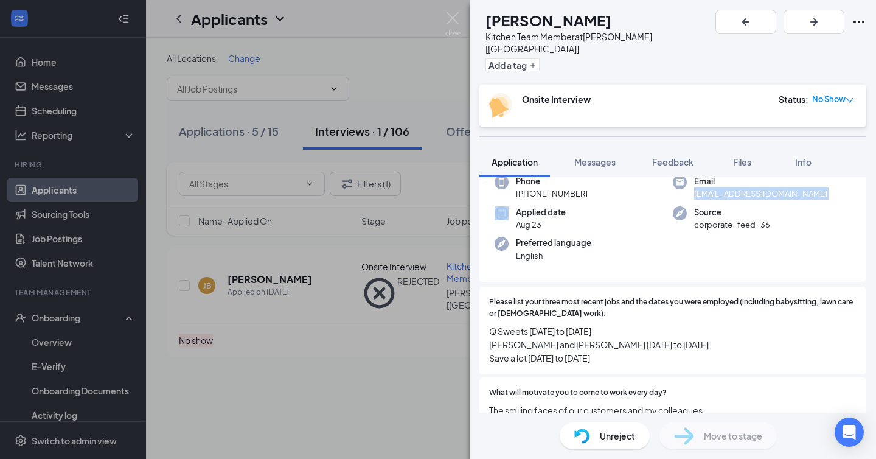
scroll to position [84, 0]
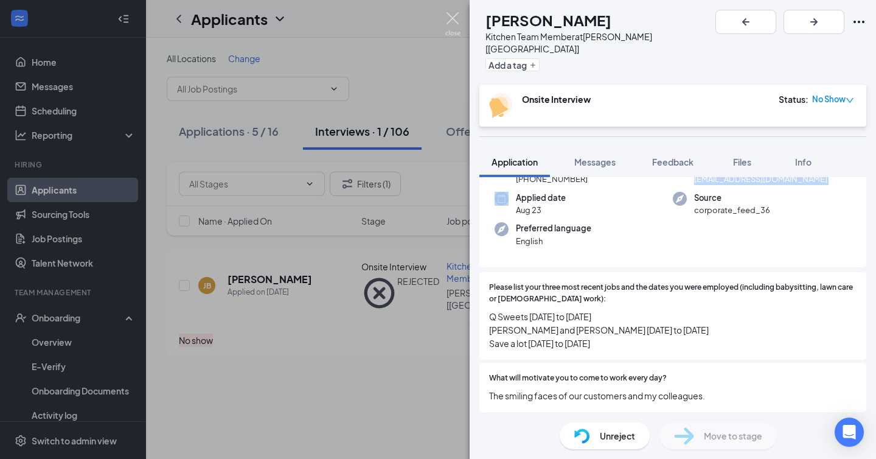
click at [456, 24] on img at bounding box center [452, 24] width 15 height 24
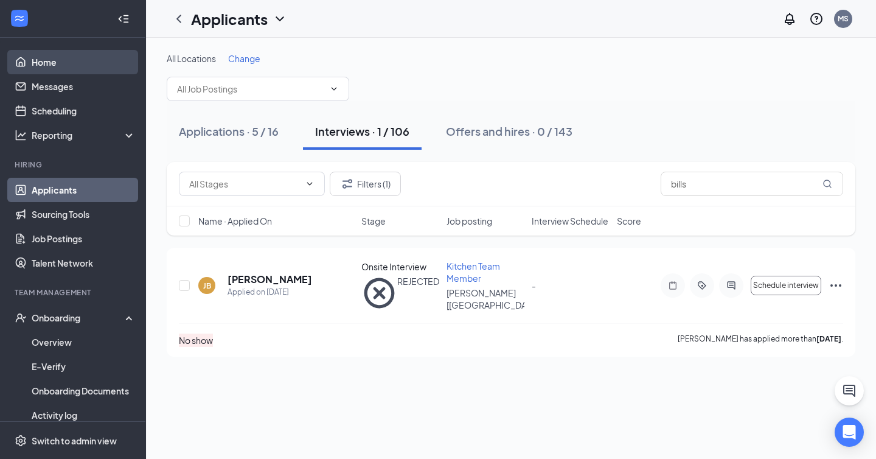
click at [78, 62] on link "Home" at bounding box center [84, 62] width 104 height 24
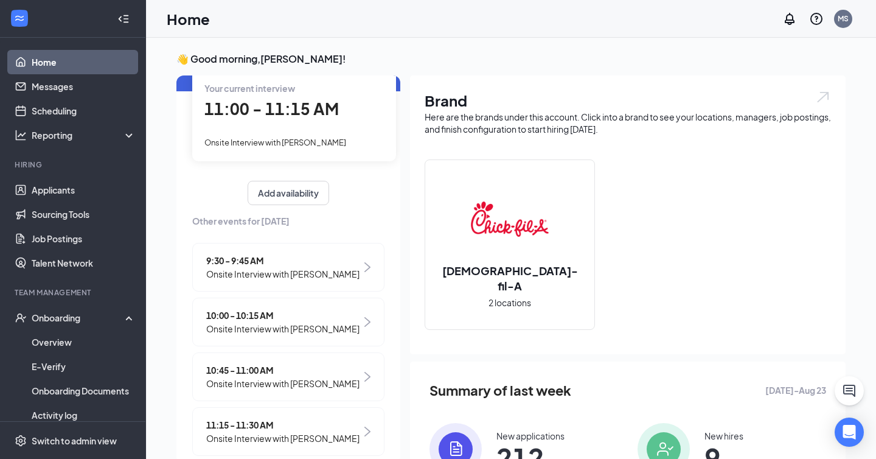
scroll to position [128, 0]
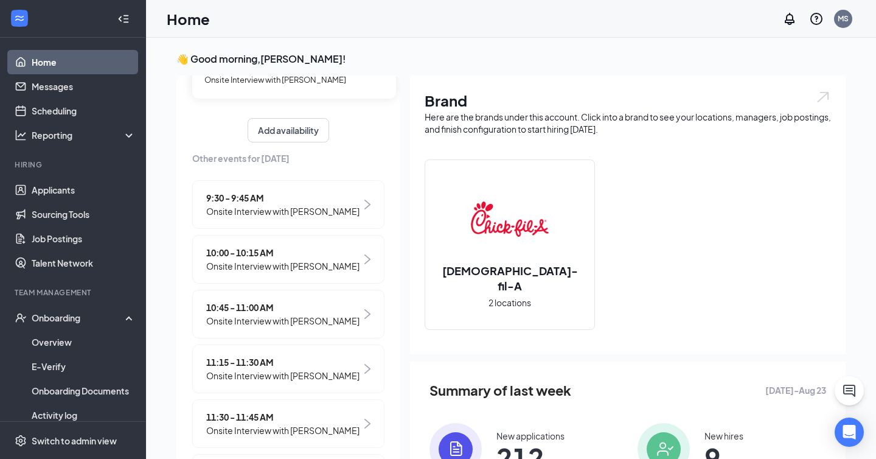
click at [268, 356] on span "11:15 - 11:30 AM" at bounding box center [282, 361] width 153 height 13
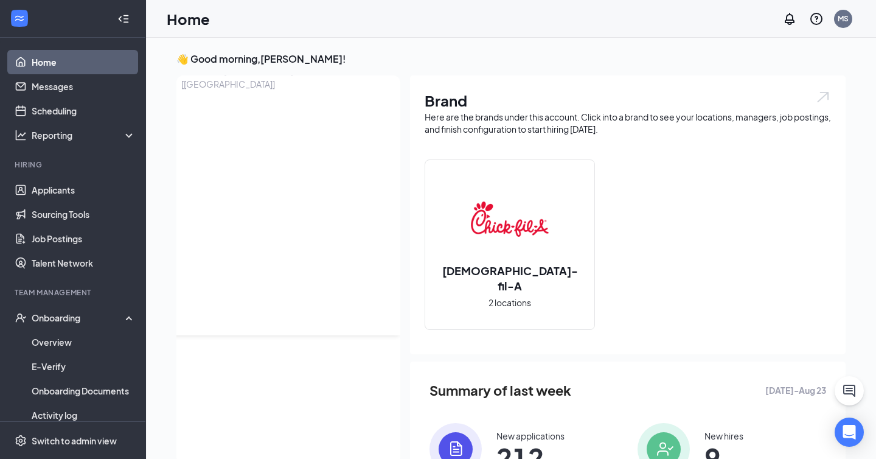
scroll to position [5, 0]
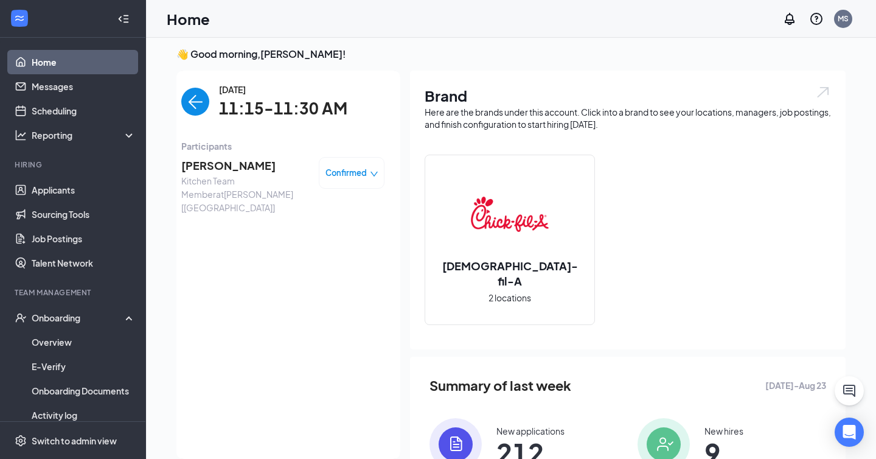
click at [215, 162] on span "[PERSON_NAME]" at bounding box center [245, 165] width 128 height 17
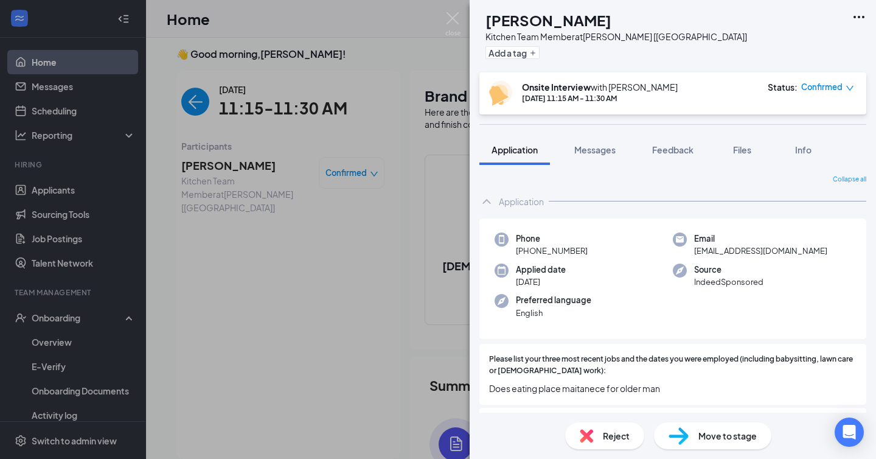
click at [720, 249] on span "[EMAIL_ADDRESS][DOMAIN_NAME]" at bounding box center [760, 251] width 133 height 12
copy span "[EMAIL_ADDRESS][DOMAIN_NAME]"
drag, startPoint x: 527, startPoint y: 250, endPoint x: 632, endPoint y: 249, distance: 104.6
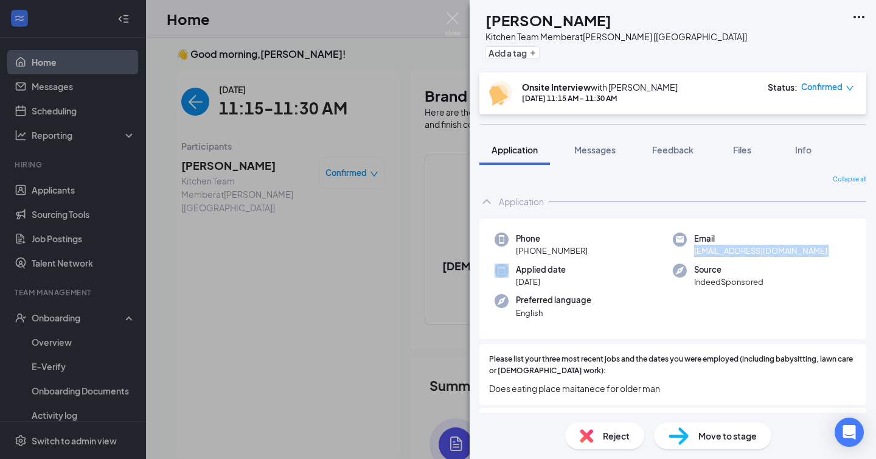
click at [632, 249] on div "Phone [PHONE_NUMBER]" at bounding box center [584, 244] width 178 height 25
copy span "[PHONE_NUMBER]"
click at [353, 38] on div "[PERSON_NAME] [PERSON_NAME] Kitchen Team Member at [GEOGRAPHIC_DATA] [[GEOGRAPH…" at bounding box center [438, 229] width 876 height 459
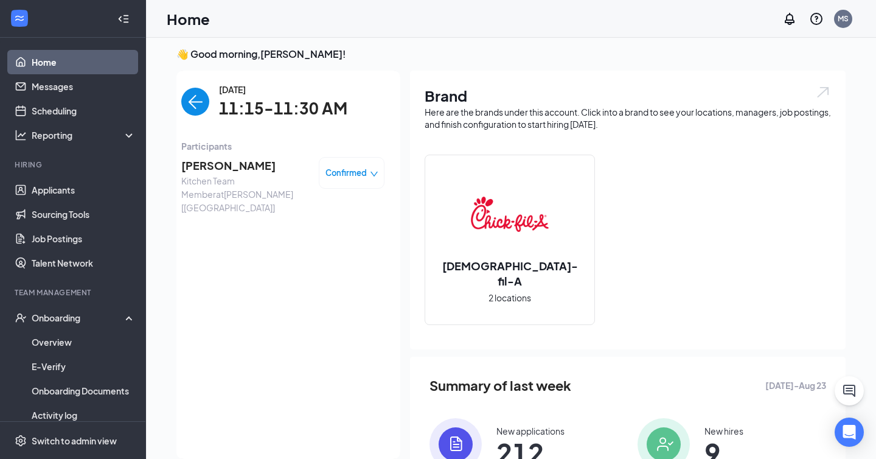
click at [94, 63] on link "Home" at bounding box center [84, 62] width 104 height 24
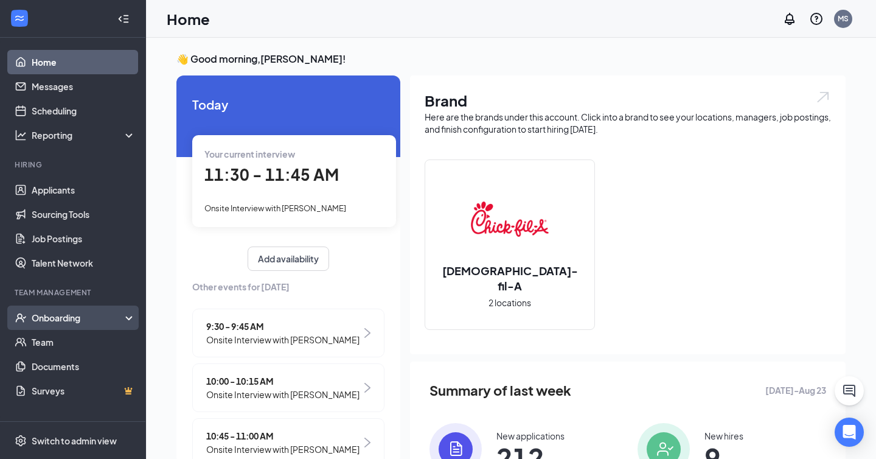
click at [66, 318] on div "Onboarding" at bounding box center [79, 317] width 94 height 12
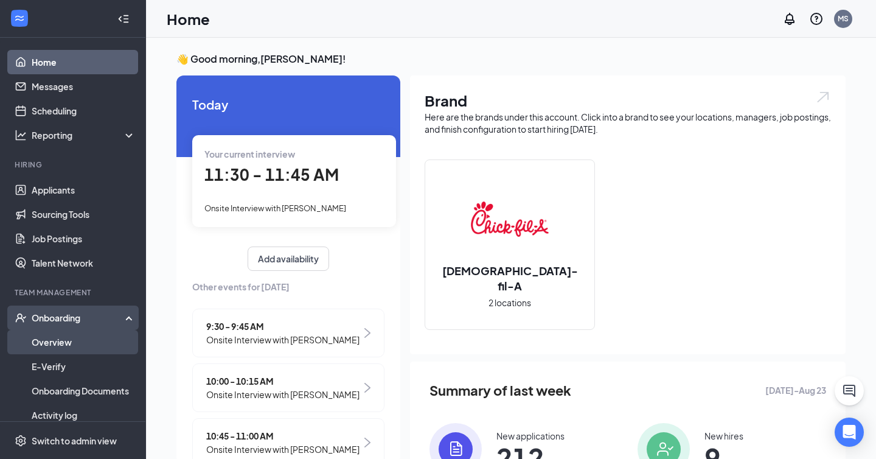
click at [65, 341] on link "Overview" at bounding box center [84, 342] width 104 height 24
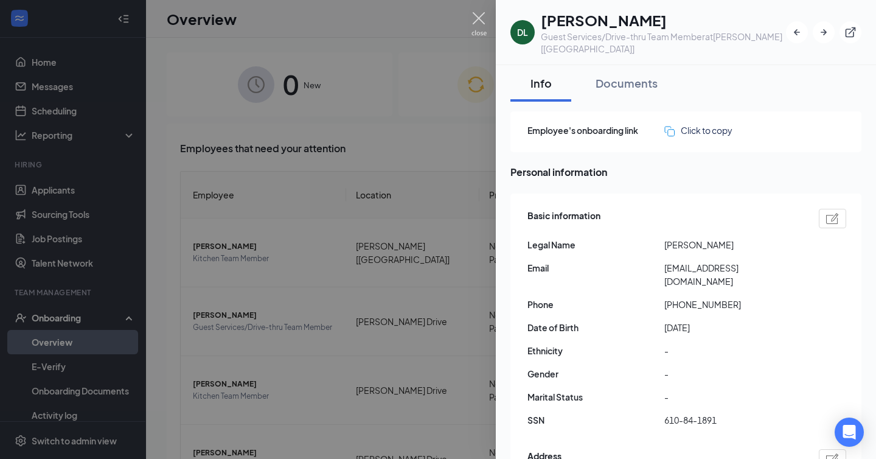
click at [476, 24] on img at bounding box center [478, 24] width 15 height 24
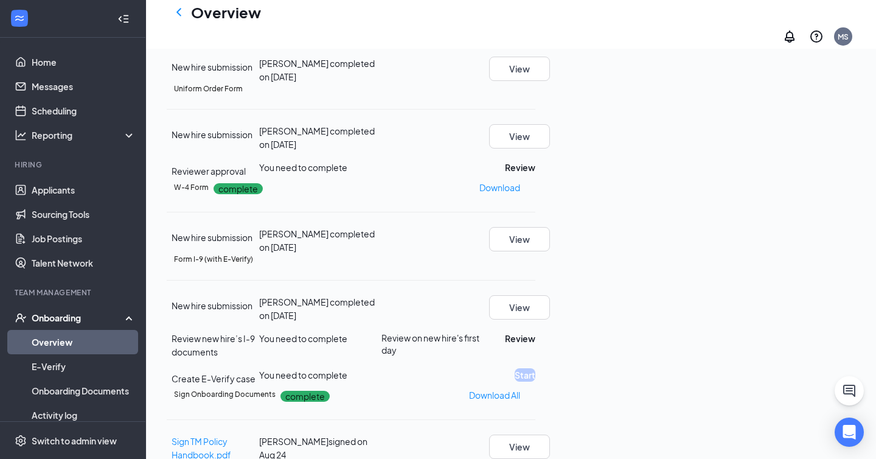
scroll to position [147, 0]
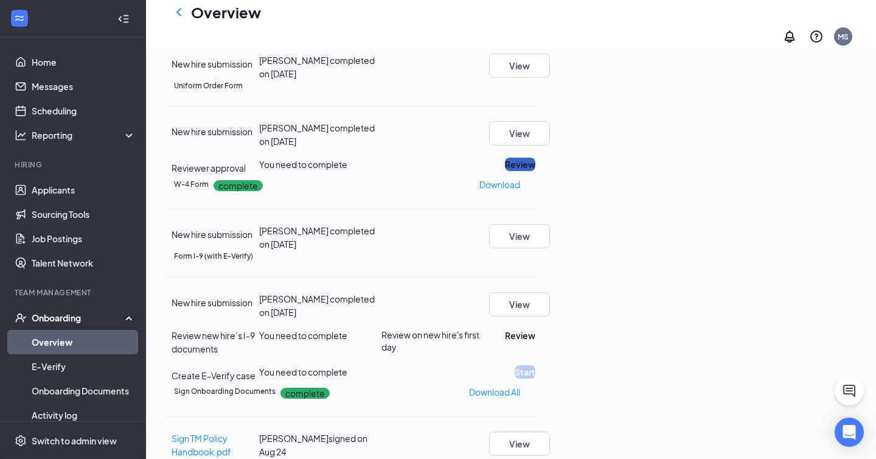
click at [535, 171] on button "Review" at bounding box center [520, 164] width 30 height 13
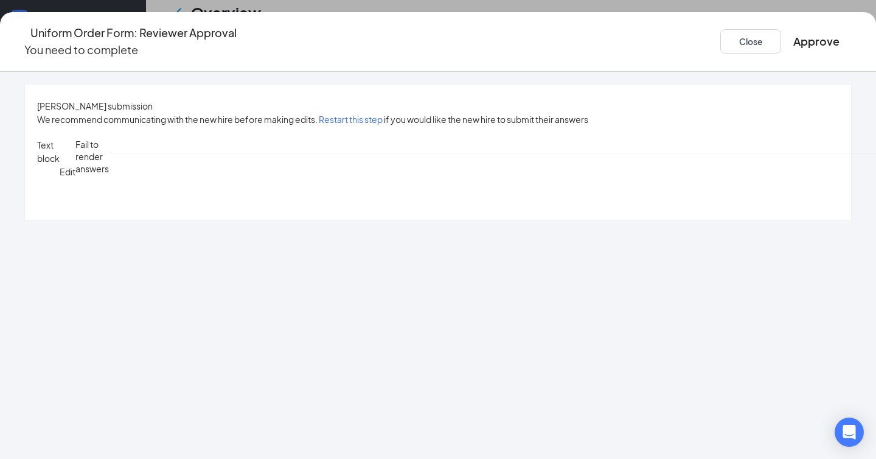
scroll to position [264, 0]
click at [793, 44] on button "Approve" at bounding box center [816, 41] width 46 height 17
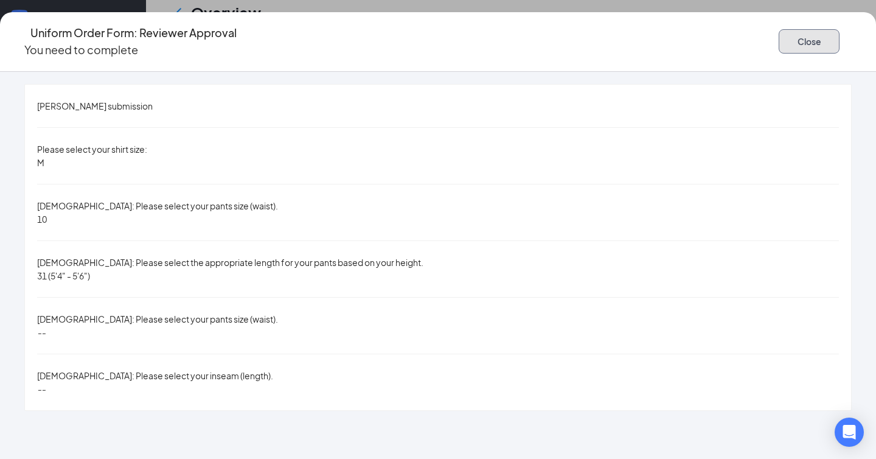
click at [779, 40] on button "Close" at bounding box center [809, 41] width 61 height 24
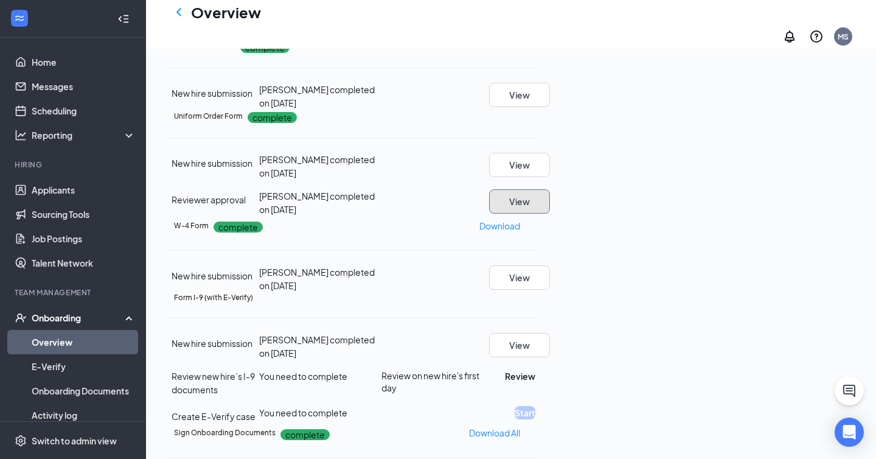
scroll to position [0, 0]
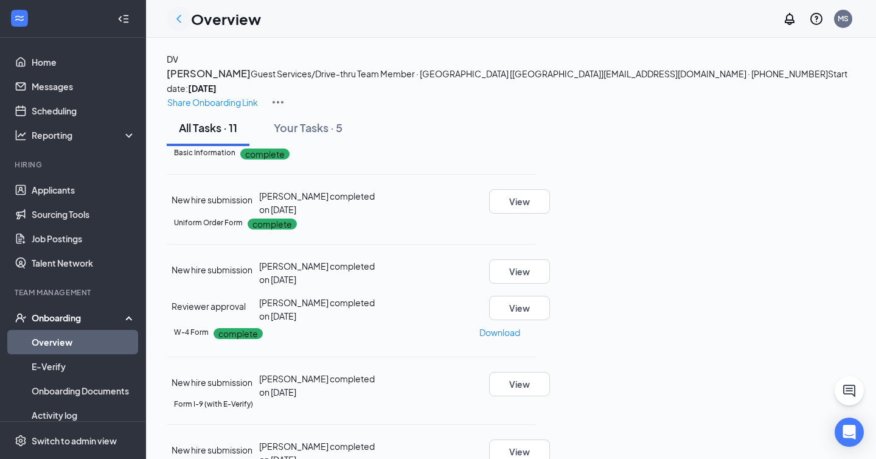
click at [176, 18] on icon "ChevronLeft" at bounding box center [179, 19] width 15 height 15
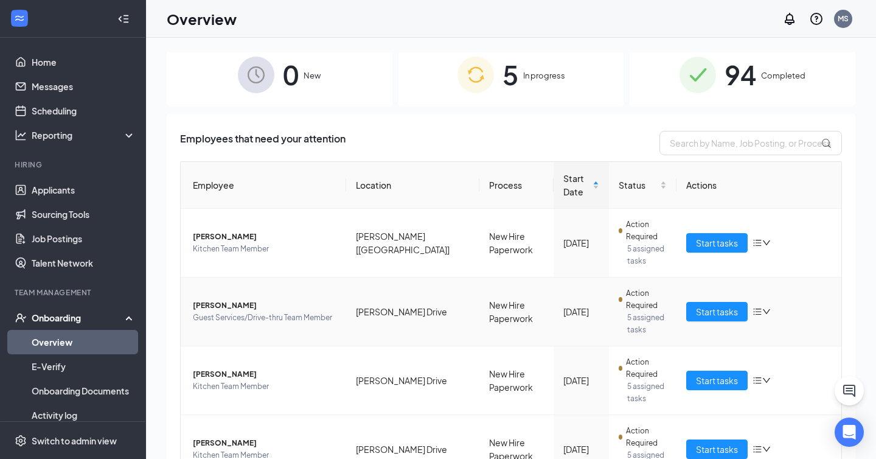
scroll to position [10, 0]
click at [692, 147] on input "text" at bounding box center [750, 142] width 183 height 24
type input "lucy"
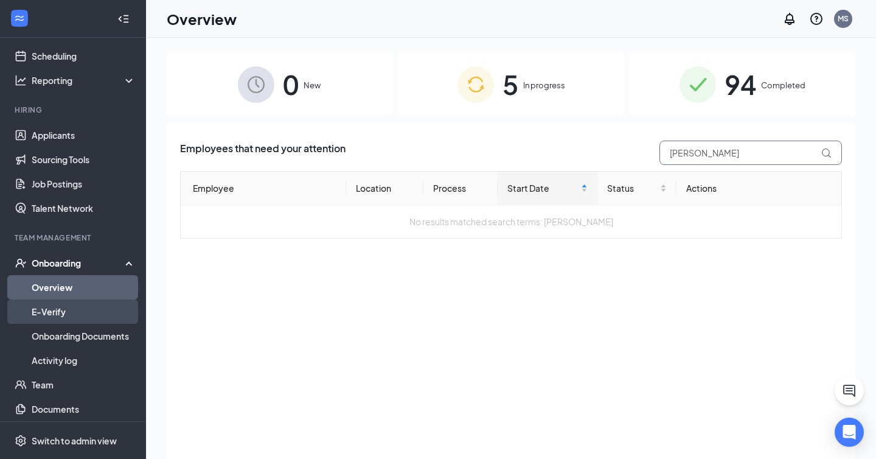
scroll to position [58, 0]
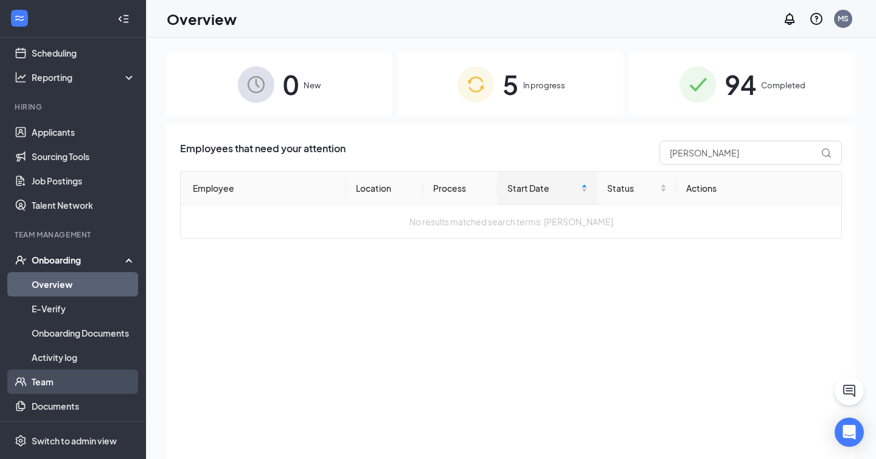
click at [64, 383] on link "Team" at bounding box center [84, 381] width 104 height 24
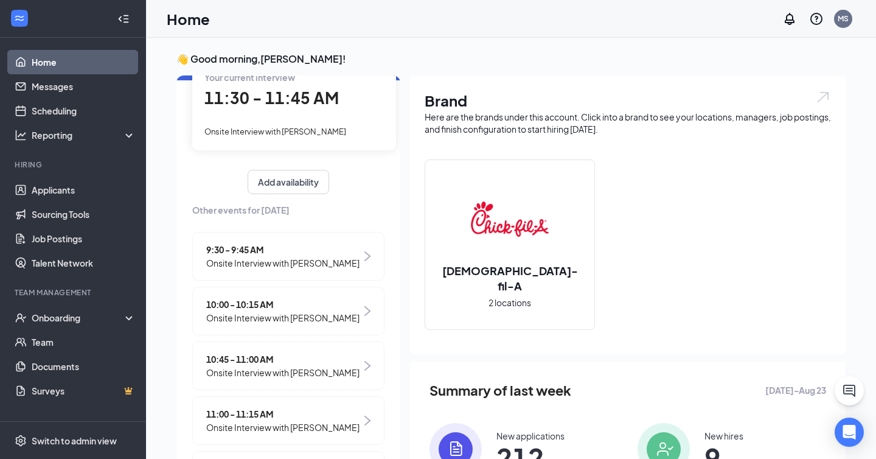
scroll to position [80, 0]
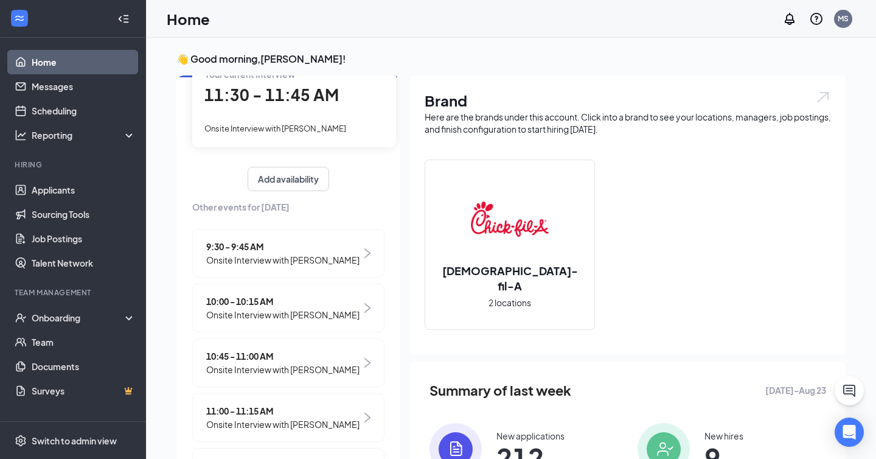
click at [307, 102] on span "11:30 - 11:45 AM" at bounding box center [271, 95] width 134 height 20
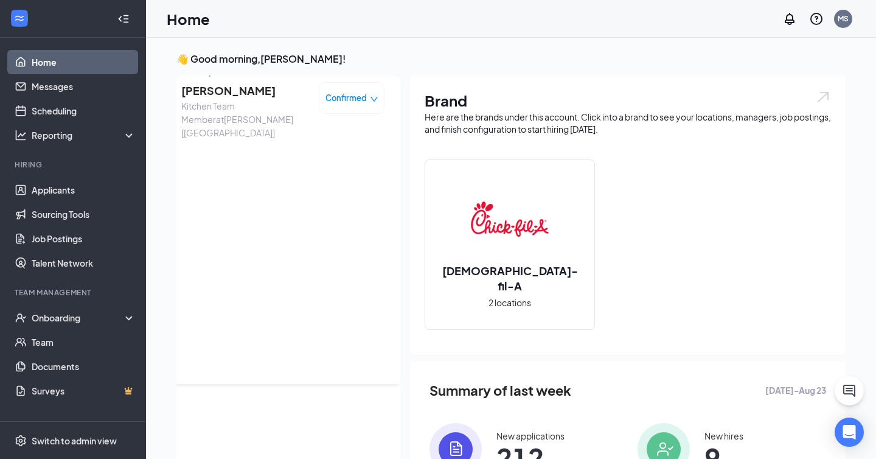
scroll to position [0, 0]
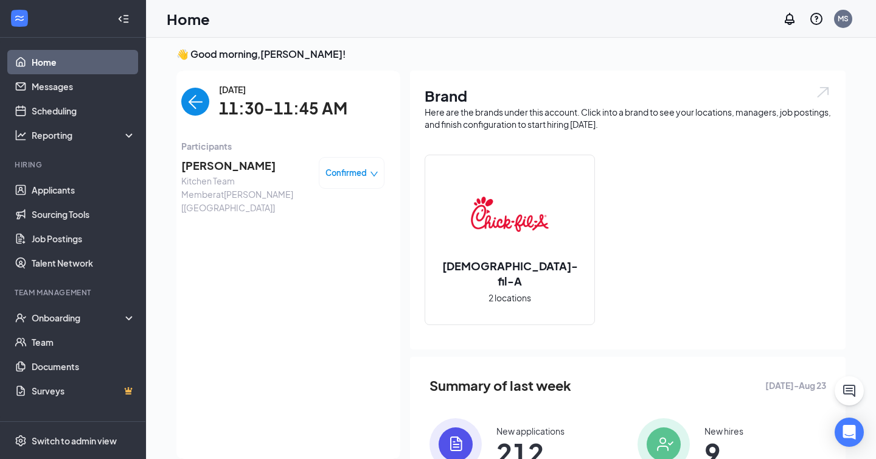
click at [341, 178] on span "Confirmed" at bounding box center [345, 173] width 41 height 12
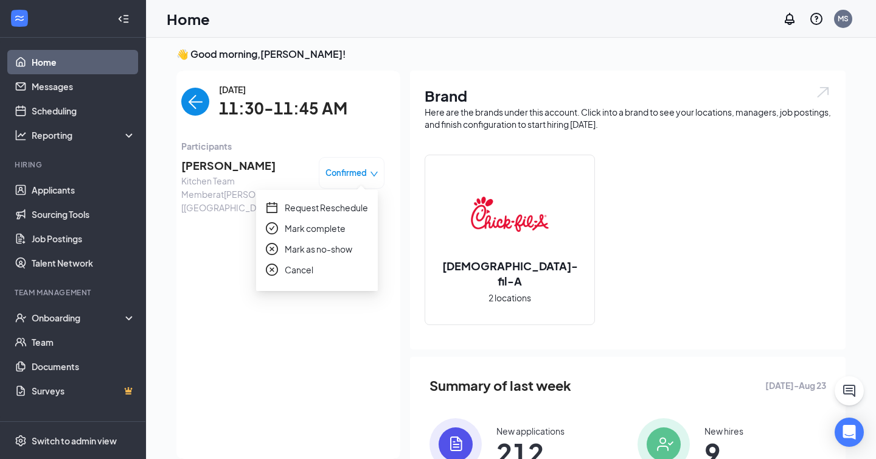
click at [338, 248] on span "Mark as no-show" at bounding box center [319, 248] width 68 height 13
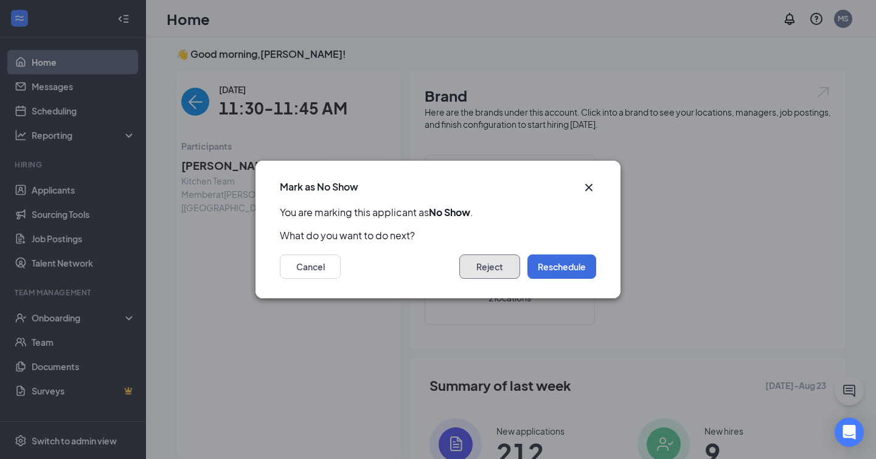
click at [479, 269] on button "Reject" at bounding box center [489, 266] width 61 height 24
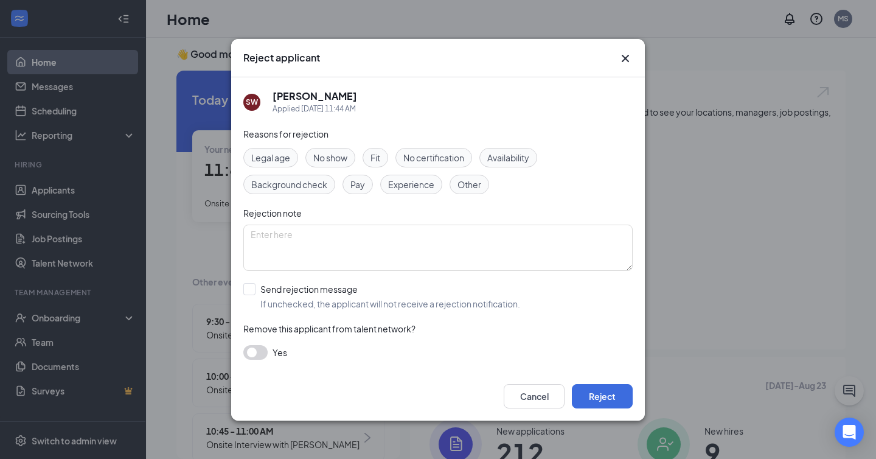
click at [335, 160] on span "No show" at bounding box center [330, 157] width 34 height 13
click at [601, 403] on button "Reject" at bounding box center [602, 396] width 61 height 24
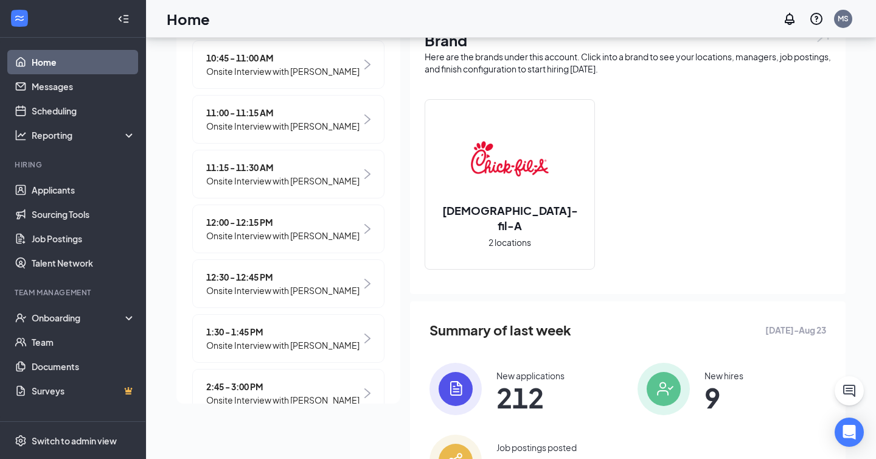
scroll to position [311, 0]
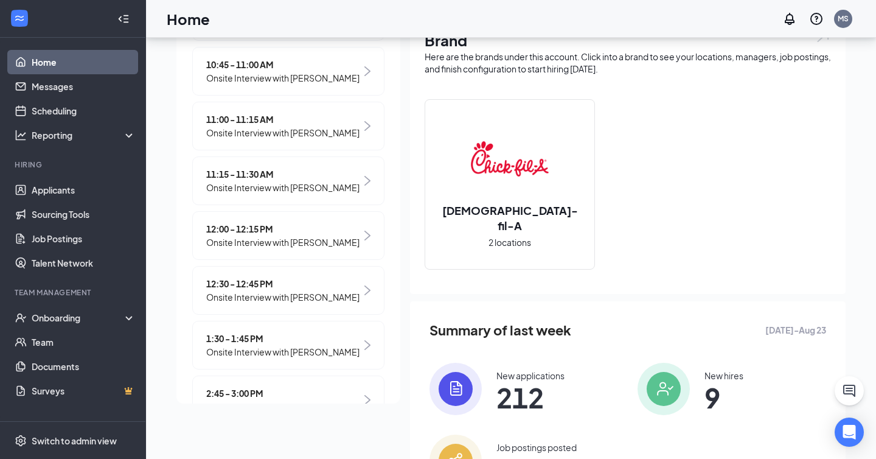
click at [282, 132] on span "Onsite Interview with [PERSON_NAME]" at bounding box center [282, 132] width 153 height 13
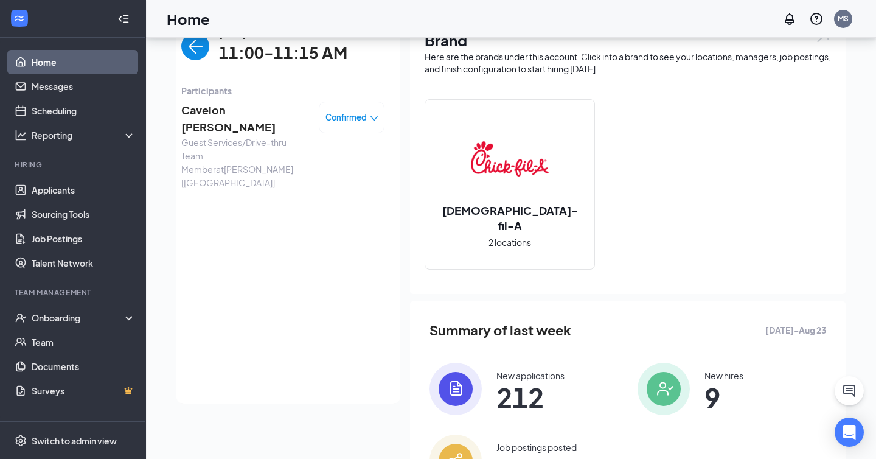
click at [349, 113] on span "Confirmed" at bounding box center [345, 117] width 41 height 12
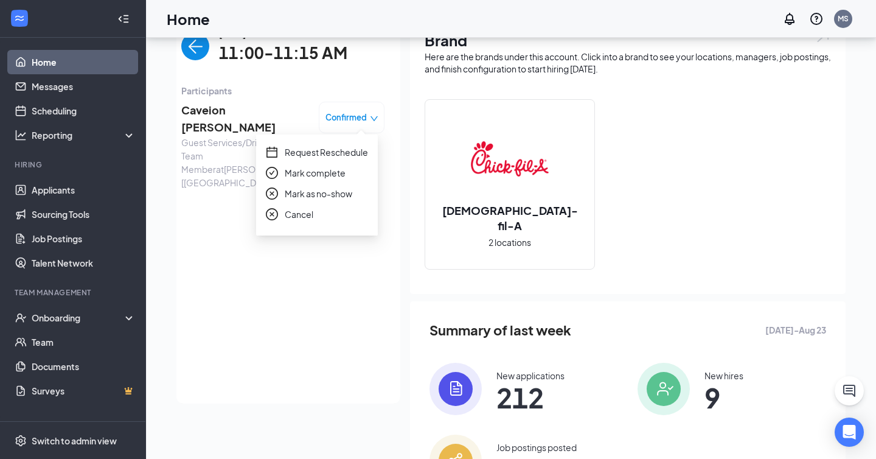
click at [335, 191] on span "Mark as no-show" at bounding box center [319, 193] width 68 height 13
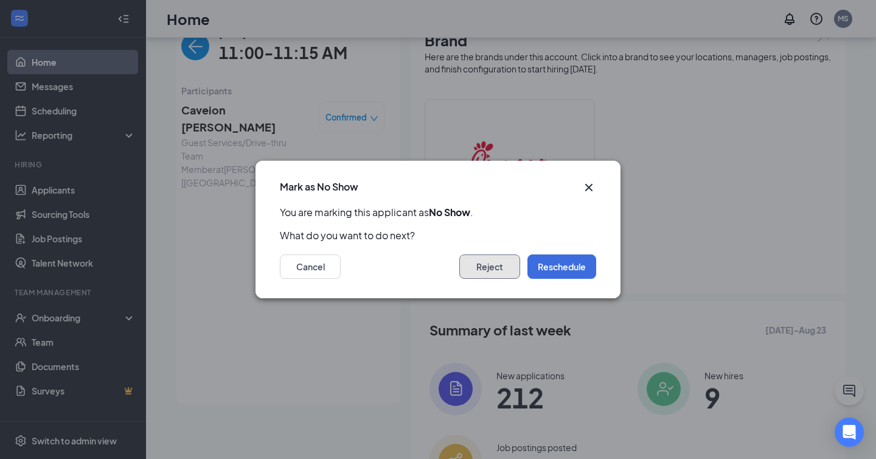
click at [480, 259] on button "Reject" at bounding box center [489, 266] width 61 height 24
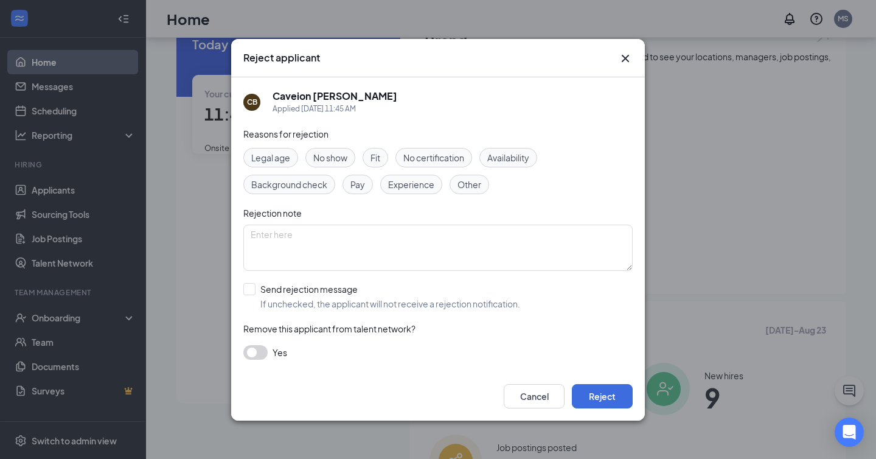
click at [332, 155] on span "No show" at bounding box center [330, 157] width 34 height 13
click at [596, 398] on button "Reject" at bounding box center [602, 396] width 61 height 24
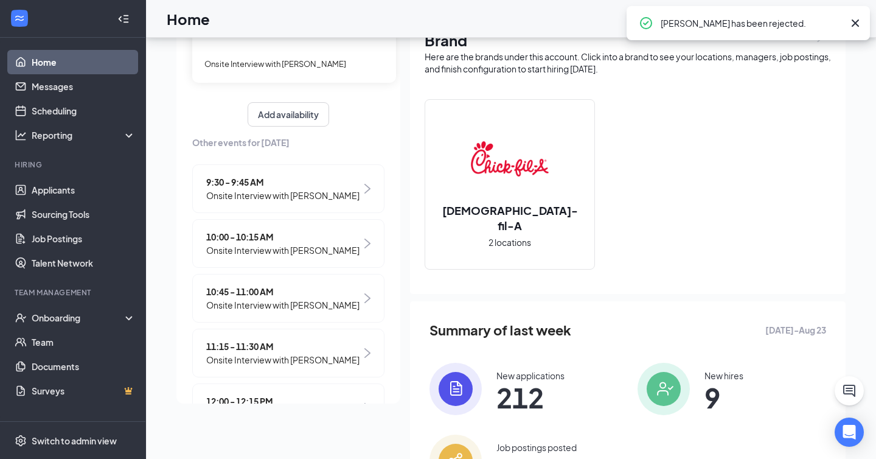
scroll to position [101, 0]
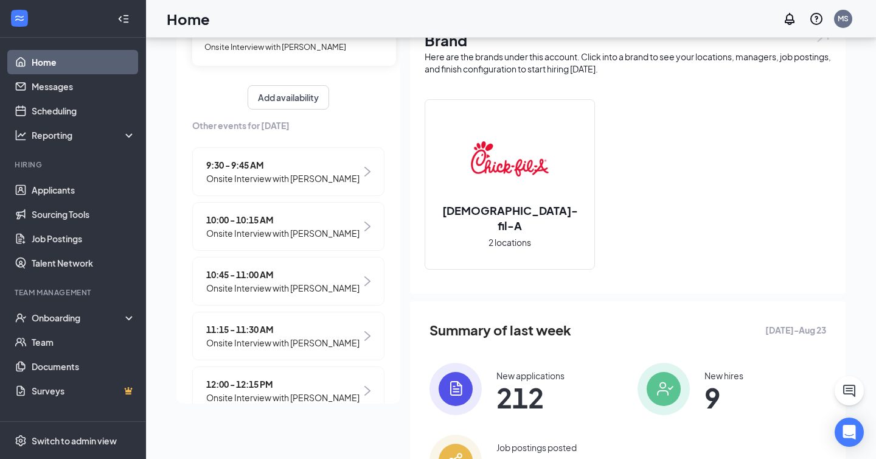
click at [311, 285] on span "Onsite Interview with [PERSON_NAME]" at bounding box center [282, 287] width 153 height 13
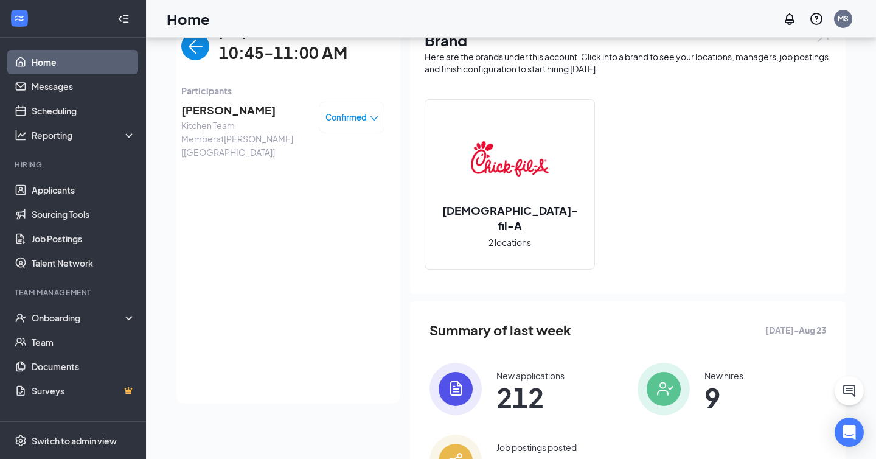
click at [347, 118] on span "Confirmed" at bounding box center [345, 117] width 41 height 12
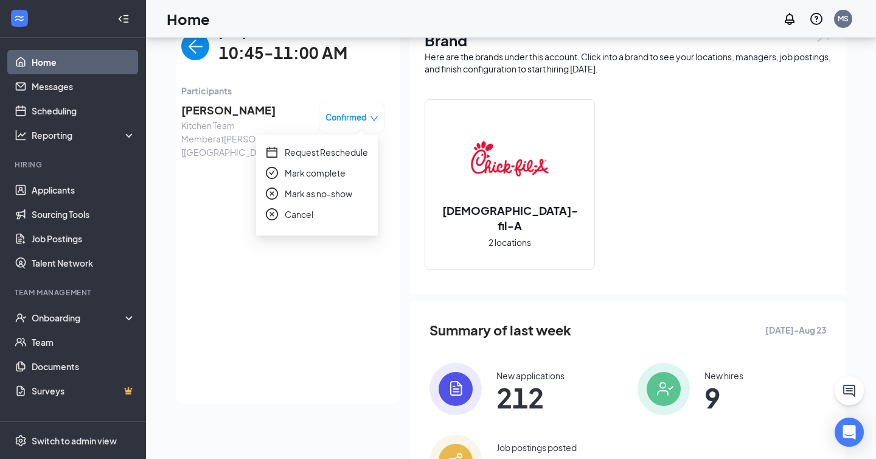
click at [335, 193] on span "Mark as no-show" at bounding box center [319, 193] width 68 height 13
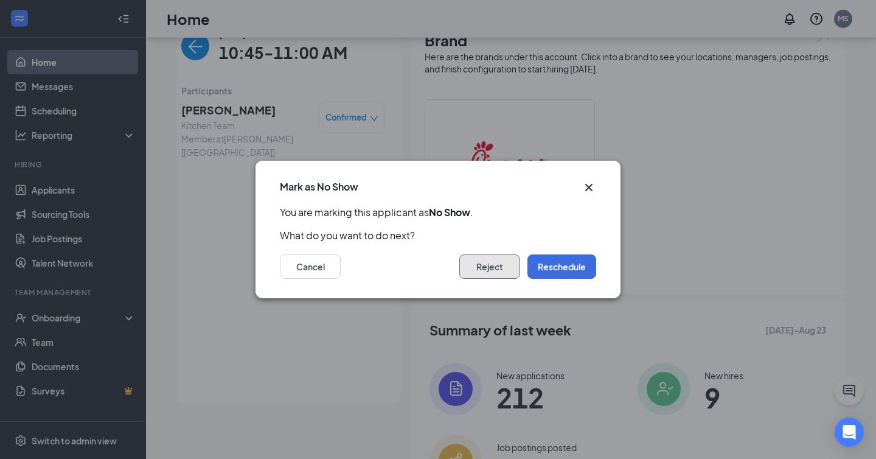
click at [476, 270] on button "Reject" at bounding box center [489, 266] width 61 height 24
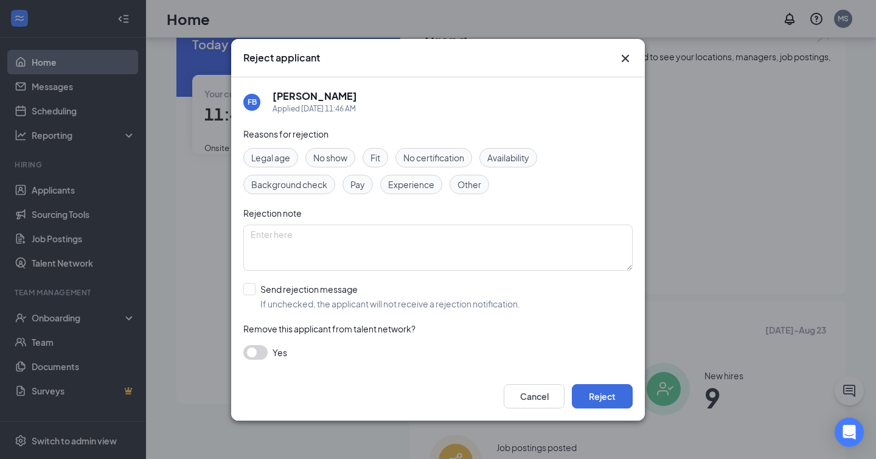
click at [335, 153] on span "No show" at bounding box center [330, 157] width 34 height 13
click at [603, 395] on button "Reject" at bounding box center [602, 396] width 61 height 24
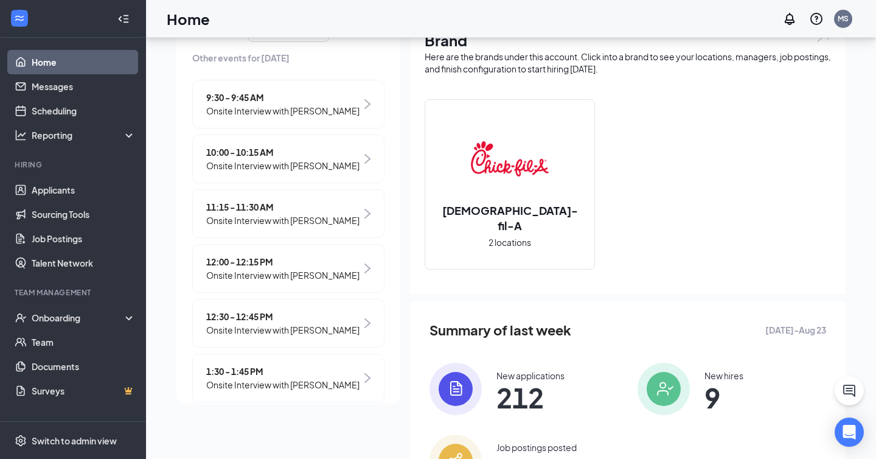
scroll to position [171, 0]
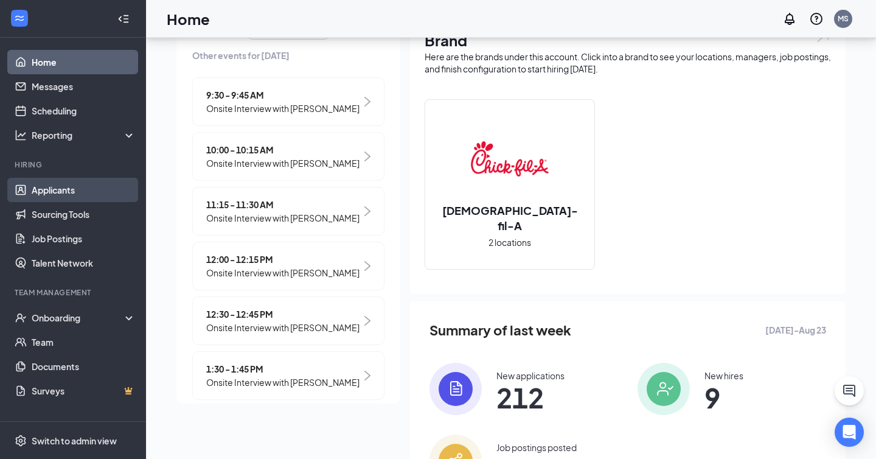
click at [77, 185] on link "Applicants" at bounding box center [84, 190] width 104 height 24
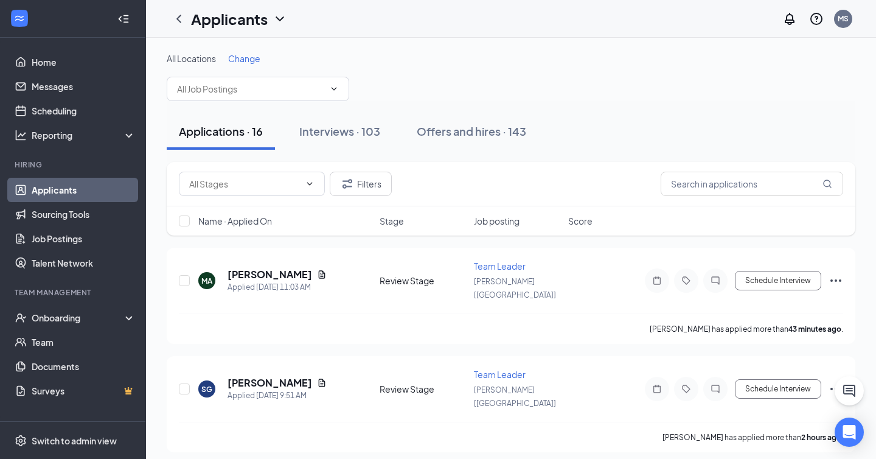
click at [242, 224] on span "Name · Applied On" at bounding box center [235, 221] width 74 height 12
click at [242, 223] on span "Name · Applied On" at bounding box center [235, 221] width 74 height 12
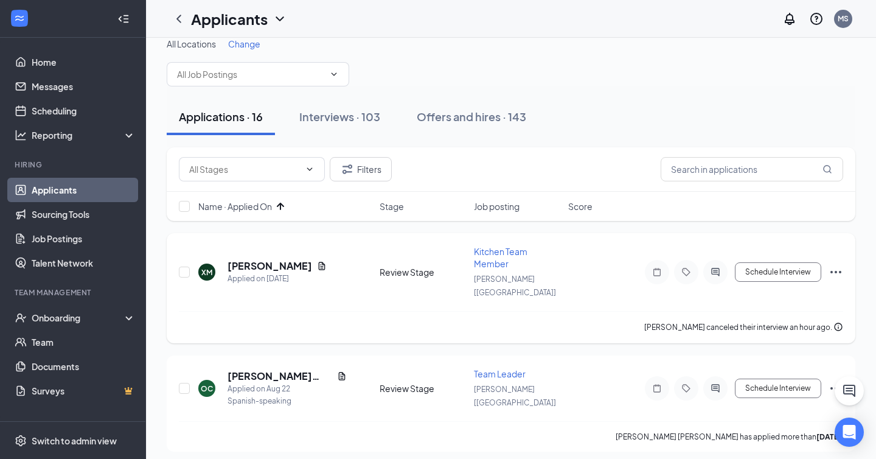
scroll to position [16, 0]
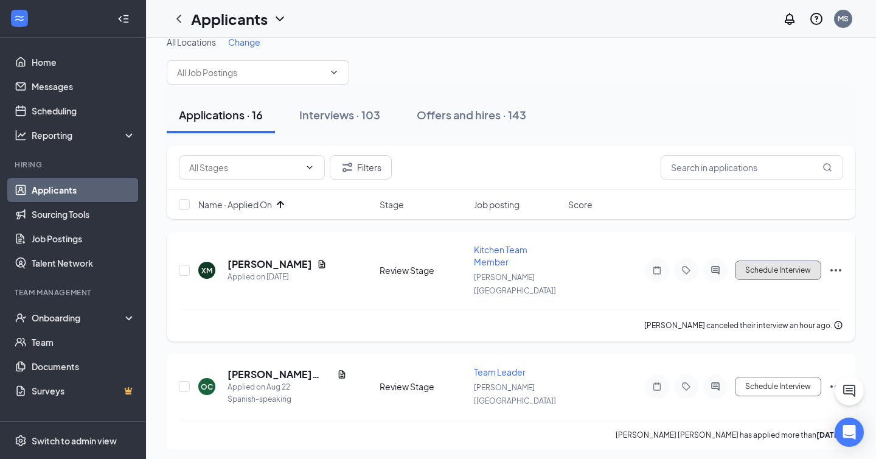
click at [768, 267] on button "Schedule Interview" at bounding box center [778, 269] width 86 height 19
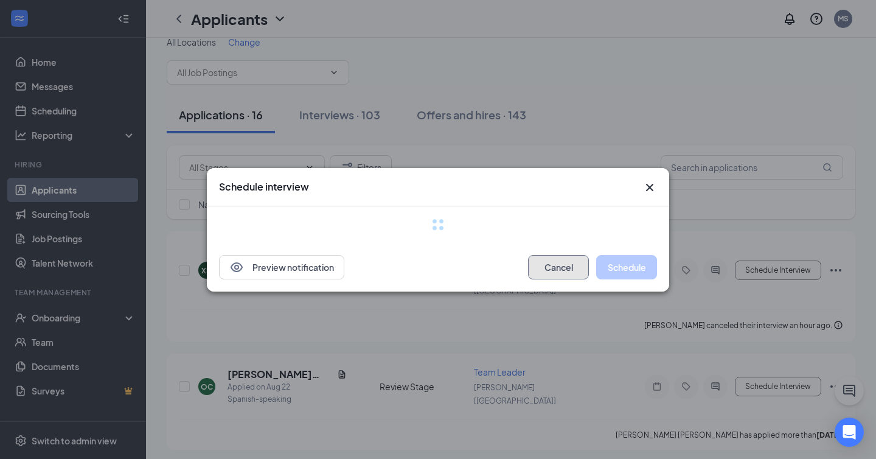
click at [561, 266] on button "Cancel" at bounding box center [558, 267] width 61 height 24
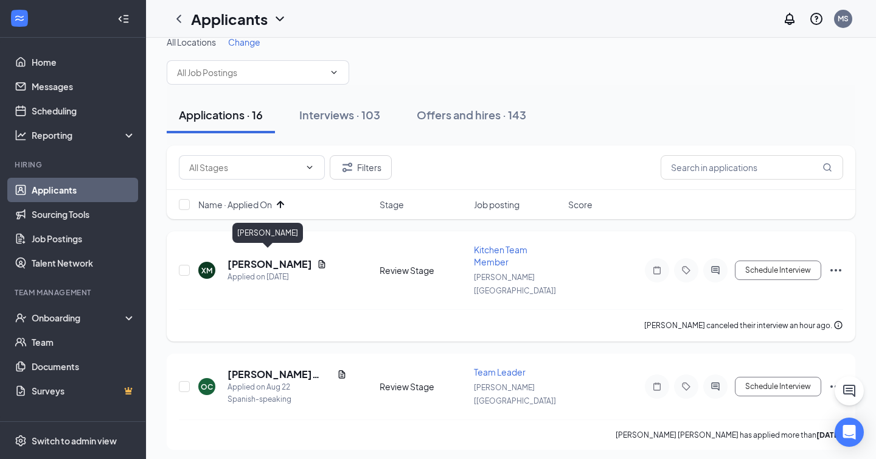
click at [257, 260] on h5 "Xander Mirelez" at bounding box center [270, 263] width 85 height 13
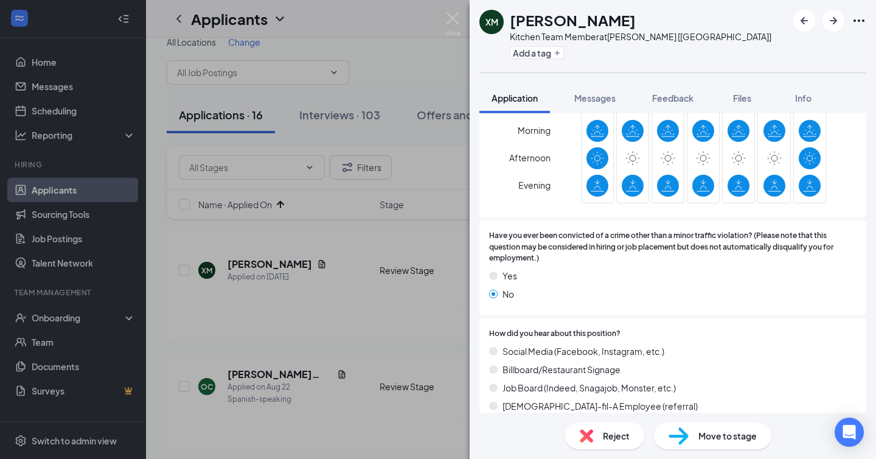
scroll to position [735, 0]
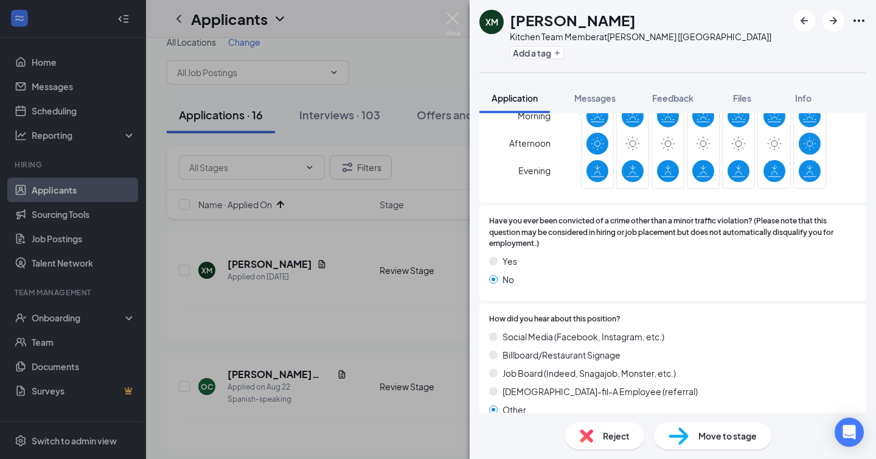
click at [673, 431] on img at bounding box center [679, 436] width 20 height 18
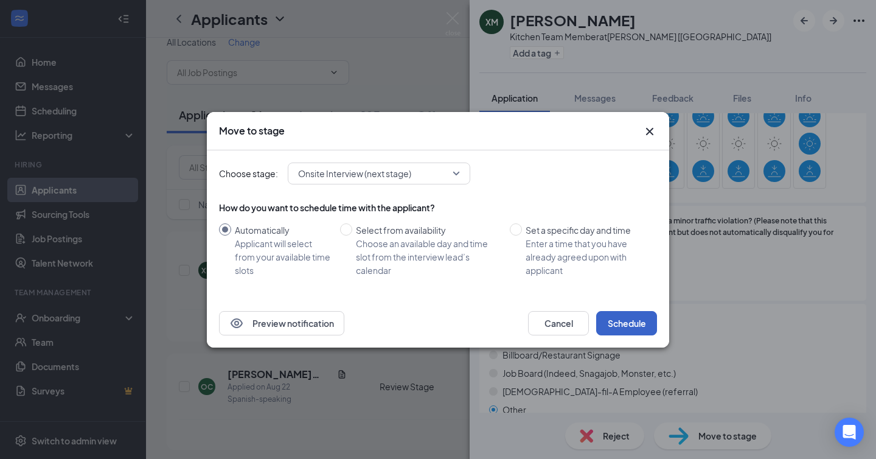
click at [626, 324] on button "Schedule" at bounding box center [626, 323] width 61 height 24
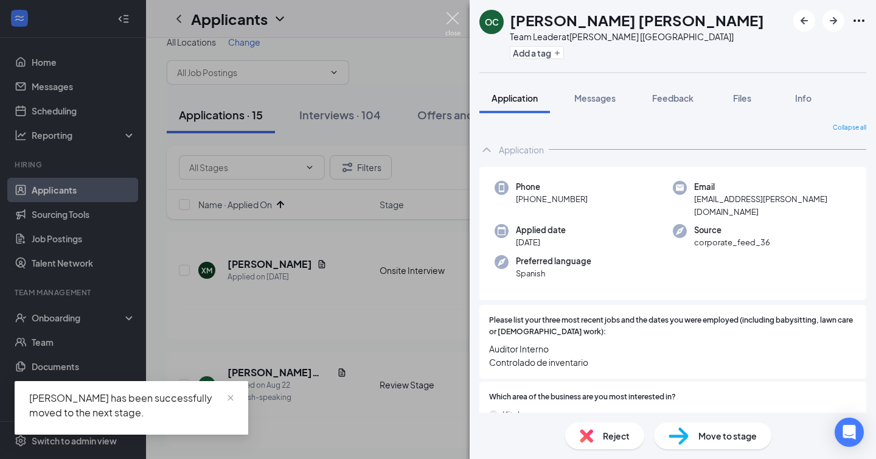
click at [454, 11] on div "OC OSCAR ORLANDO CELIS JIMENES Team Leader at Jackson [TN] Add a tag Applicatio…" at bounding box center [438, 229] width 876 height 459
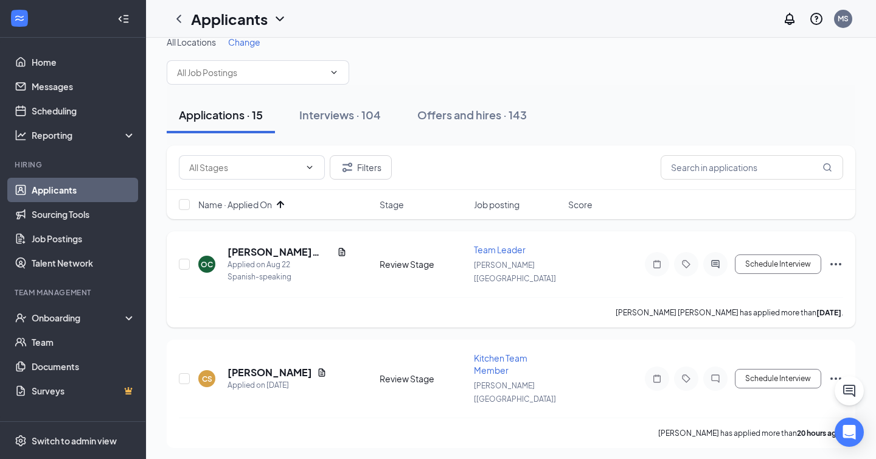
click at [828, 259] on div "Schedule Interview" at bounding box center [733, 264] width 219 height 24
click at [837, 261] on icon "Ellipses" at bounding box center [836, 264] width 15 height 15
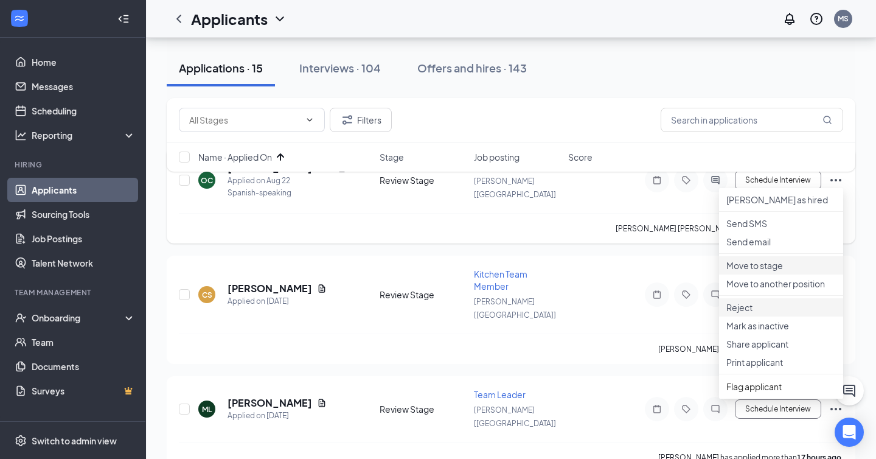
scroll to position [104, 0]
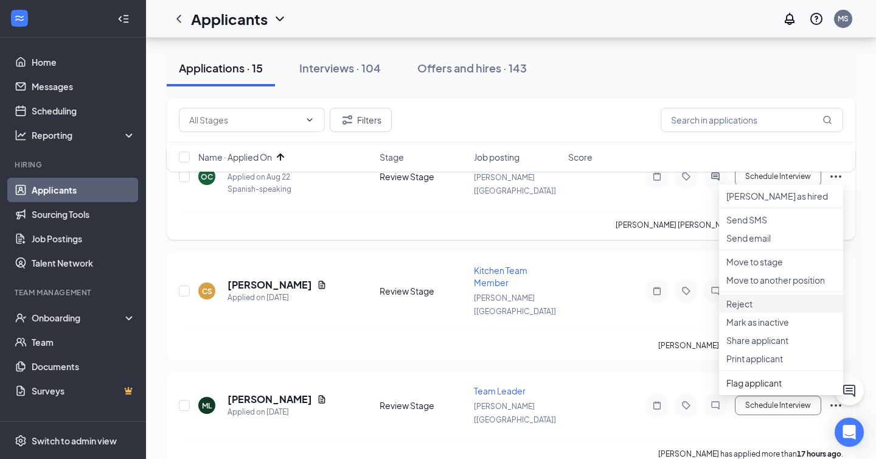
click at [756, 310] on p "Reject" at bounding box center [781, 303] width 110 height 12
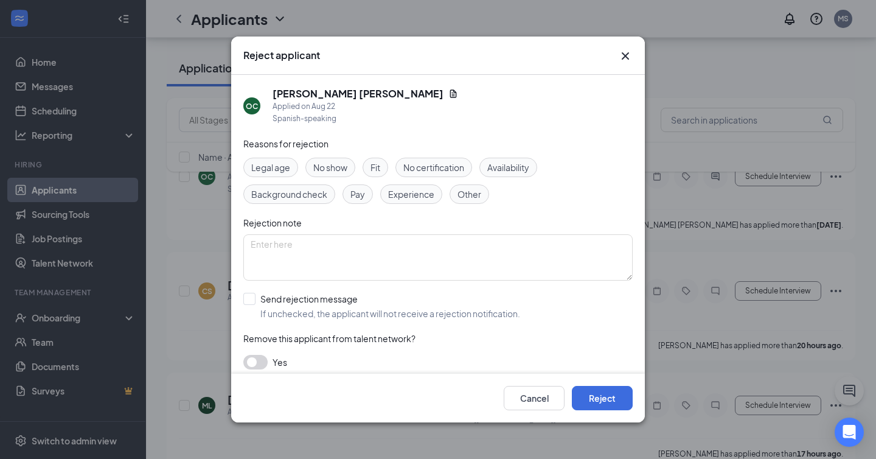
click at [459, 193] on span "Other" at bounding box center [469, 193] width 24 height 13
click at [430, 265] on textarea at bounding box center [437, 257] width 389 height 46
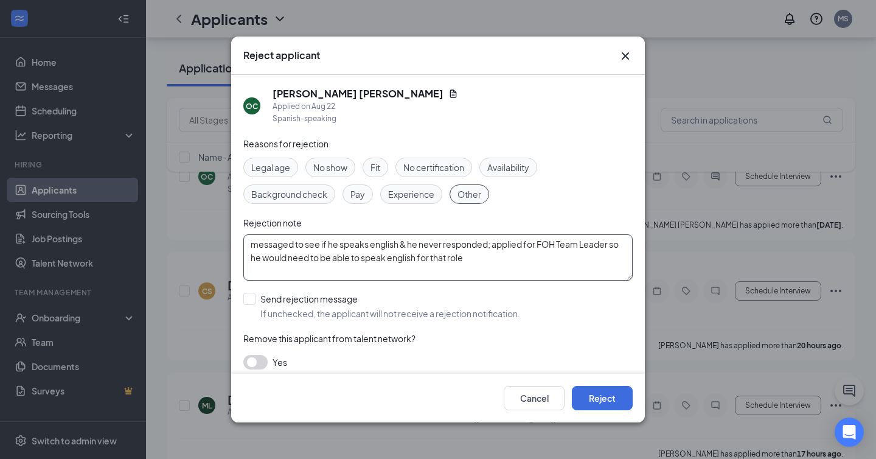
click at [496, 257] on textarea "messaged to see if he speaks english & he never responded; applied for FOH Team…" at bounding box center [437, 257] width 389 height 46
type textarea "messaged to see if he speaks english & he never responded; applied for FOH Team…"
click at [254, 360] on button "button" at bounding box center [255, 362] width 24 height 15
click at [256, 362] on button "button" at bounding box center [255, 362] width 24 height 15
click at [597, 399] on button "Reject" at bounding box center [602, 398] width 61 height 24
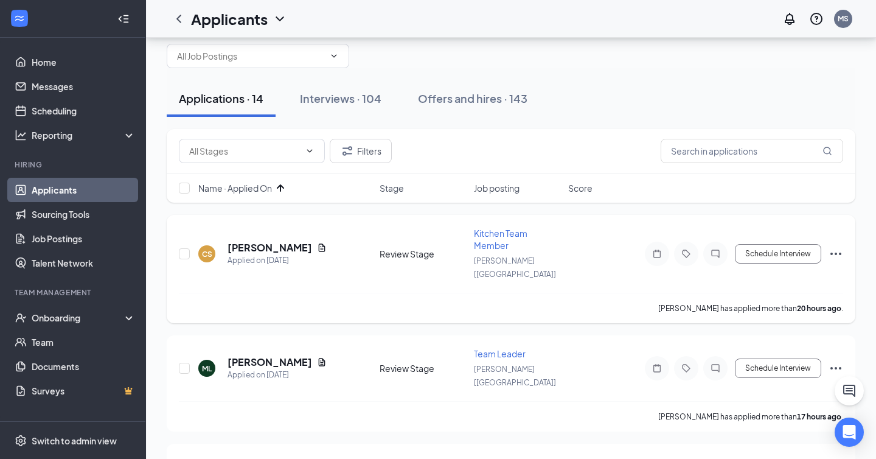
scroll to position [37, 0]
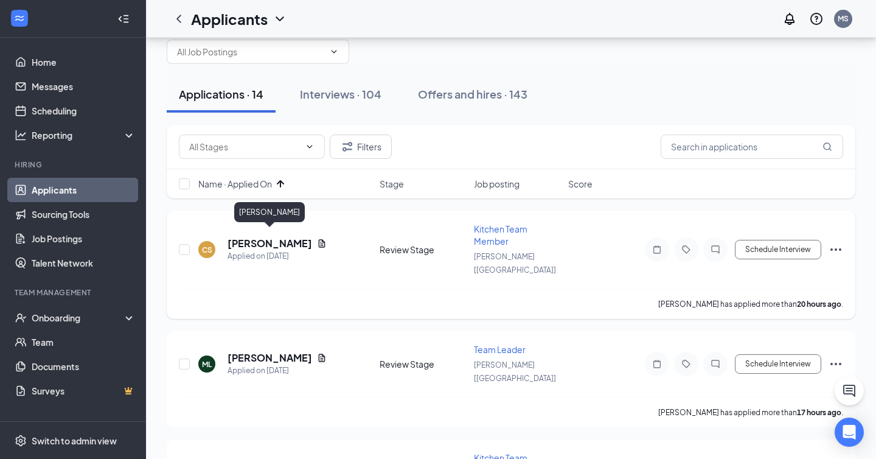
click at [287, 237] on h5 "Christy Schaeffer" at bounding box center [270, 243] width 85 height 13
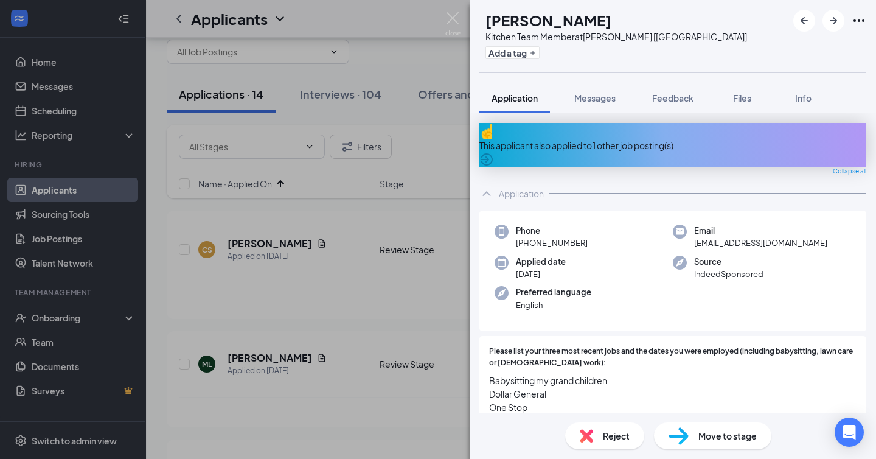
click at [587, 30] on div "Kitchen Team Member at Jackson [TN]" at bounding box center [616, 36] width 262 height 12
click at [583, 21] on h1 "Christy Schaeffer" at bounding box center [548, 20] width 126 height 21
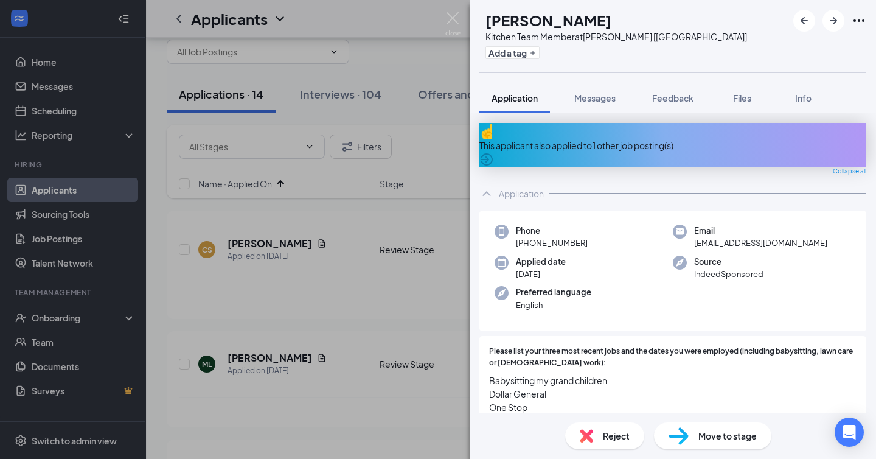
click at [583, 21] on h1 "Christy Schaeffer" at bounding box center [548, 20] width 126 height 21
copy h1 "Christy Schaeffer"
click at [423, 81] on div "CS Christy Schaeffer Kitchen Team Member at Jackson [TN] Add a tag Application …" at bounding box center [438, 229] width 876 height 459
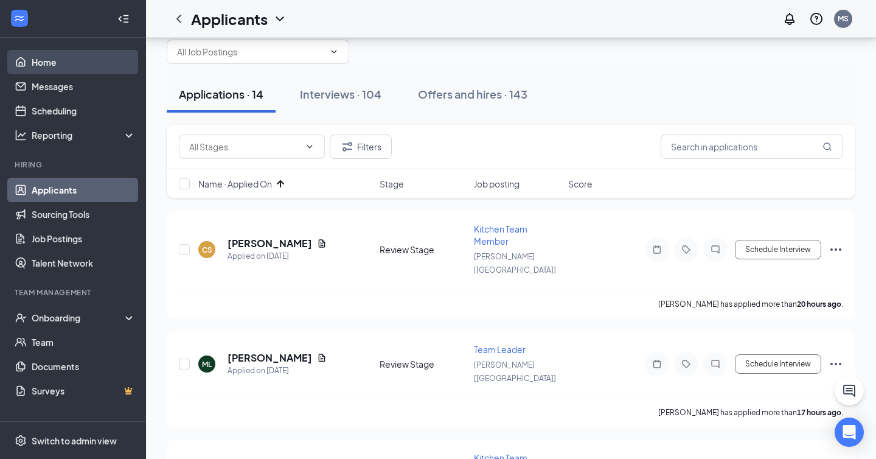
click at [73, 58] on link "Home" at bounding box center [84, 62] width 104 height 24
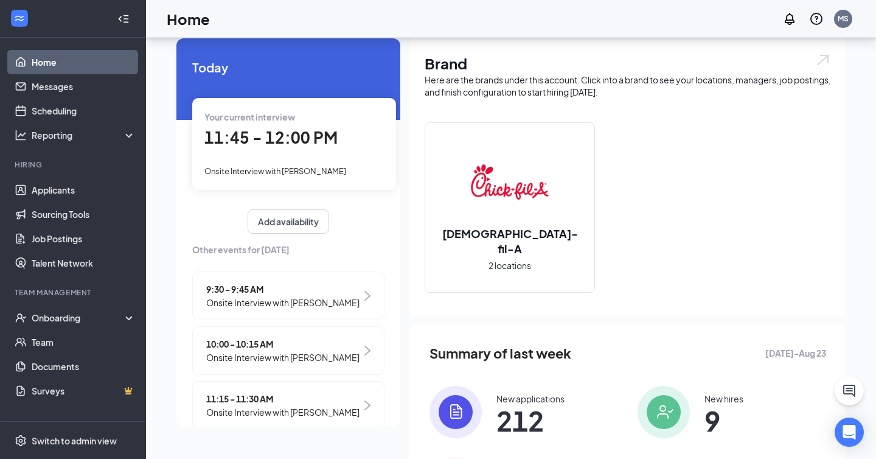
click at [294, 134] on span "11:45 - 12:00 PM" at bounding box center [270, 137] width 133 height 20
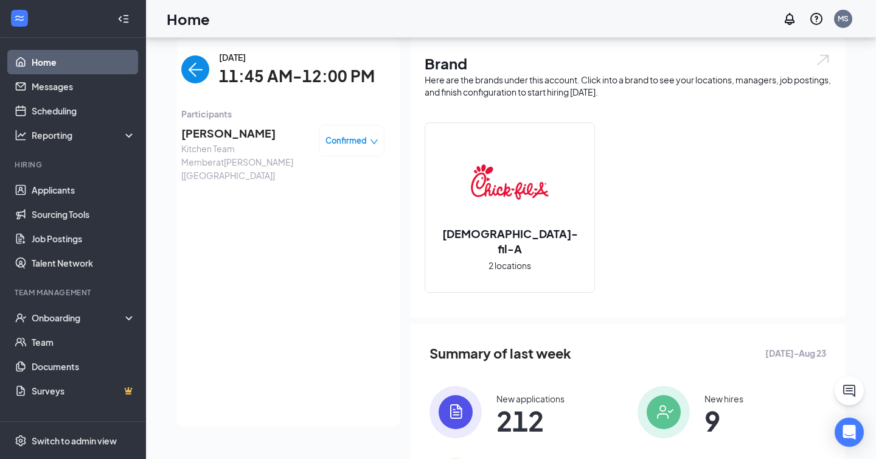
click at [226, 139] on span "Kavis Grider" at bounding box center [245, 133] width 128 height 17
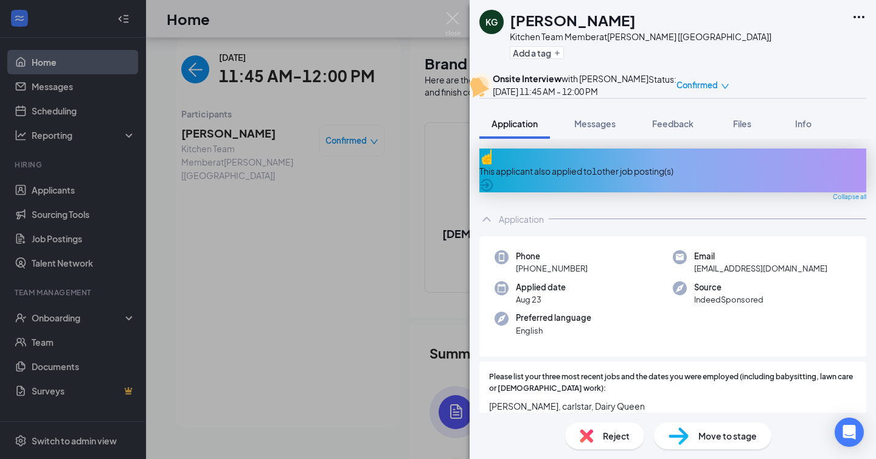
click at [751, 274] on span "kavisgrider25@gmail.com" at bounding box center [760, 268] width 133 height 12
copy span "kavisgrider25@gmail.com"
click at [440, 15] on div "KG Kavis Grider Kitchen Team Member at Jackson [TN] Add a tag Onsite Interview …" at bounding box center [438, 229] width 876 height 459
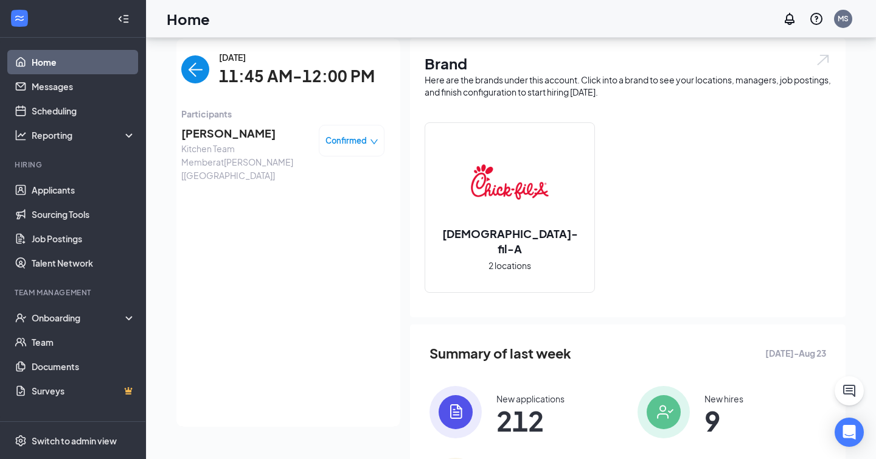
click at [191, 66] on img "back-button" at bounding box center [195, 69] width 28 height 28
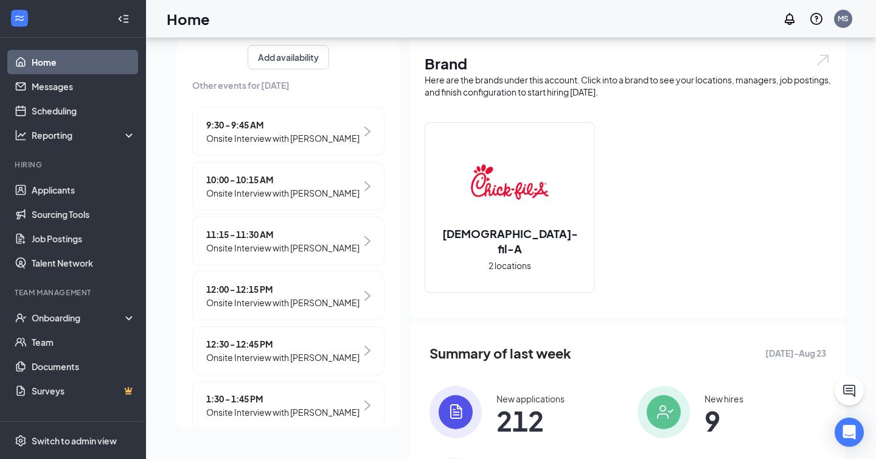
scroll to position [173, 0]
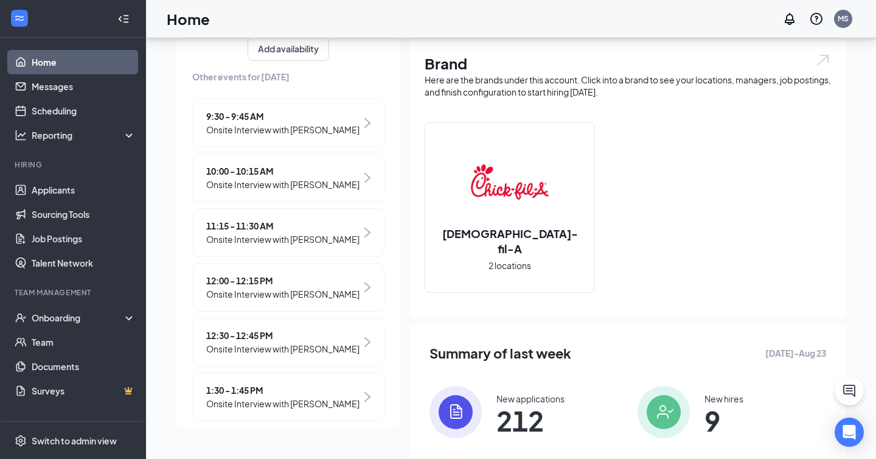
click at [288, 278] on span "12:00 - 12:15 PM" at bounding box center [282, 280] width 153 height 13
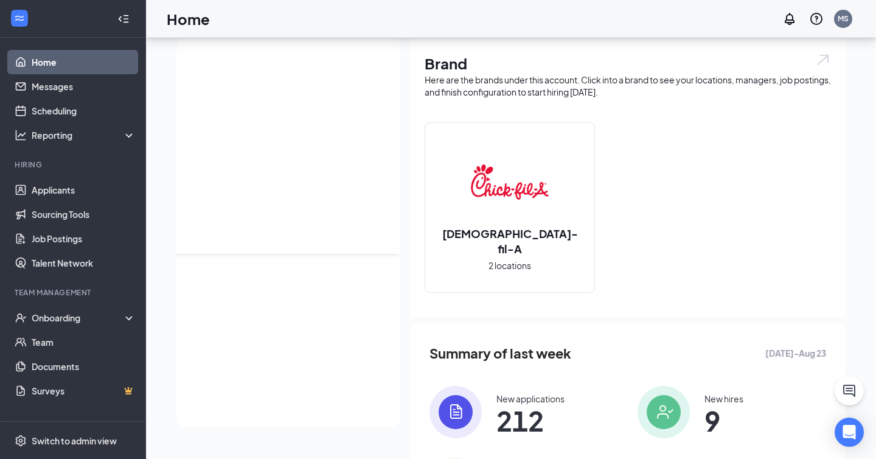
scroll to position [0, 0]
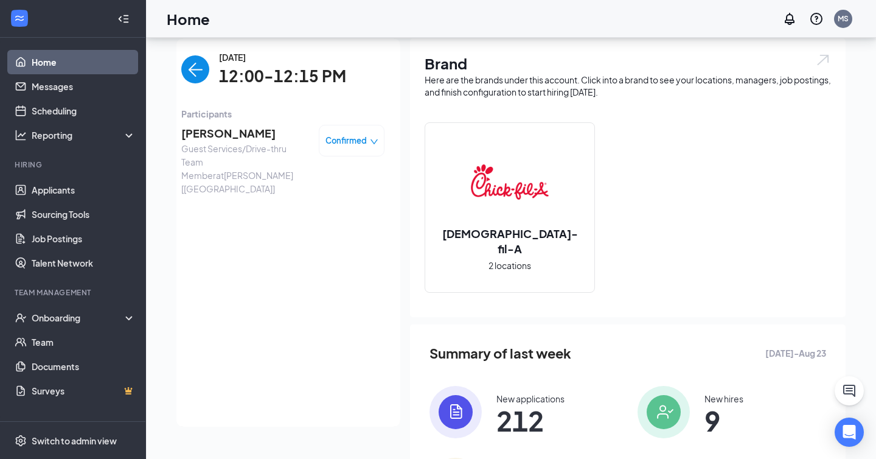
click at [235, 132] on span "Joseph Clark" at bounding box center [245, 133] width 128 height 17
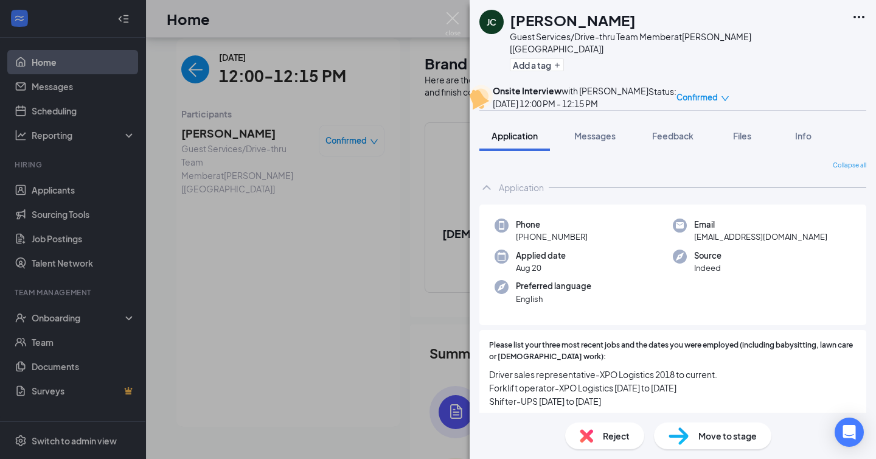
scroll to position [160, 0]
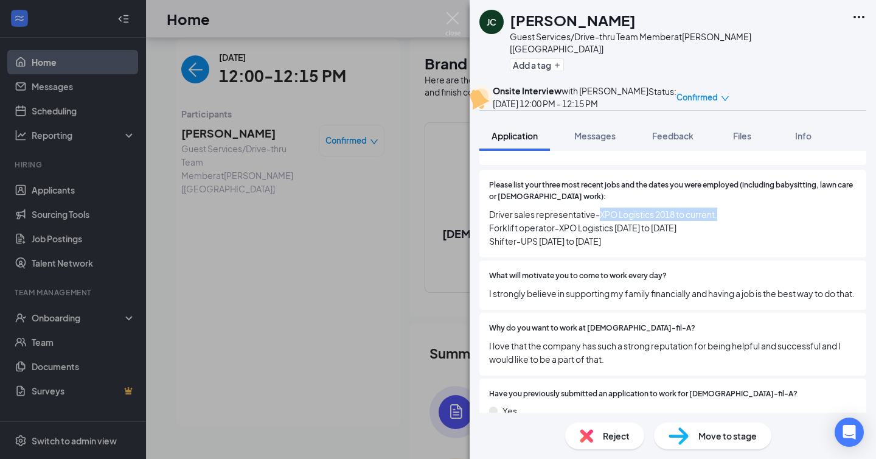
drag, startPoint x: 600, startPoint y: 227, endPoint x: 725, endPoint y: 221, distance: 125.4
click at [725, 221] on span "Driver sales representative-XPO Logistics 2018 to current. Forklift operator-XP…" at bounding box center [672, 227] width 367 height 40
copy span "XPO Logistics 2018 to current."
click at [587, 220] on div "Please list your three most recent jobs and the dates you were employed (includ…" at bounding box center [672, 213] width 367 height 68
click at [562, 248] on span "Driver sales representative-XPO Logistics 2018 to current. Forklift operator-XP…" at bounding box center [672, 227] width 367 height 40
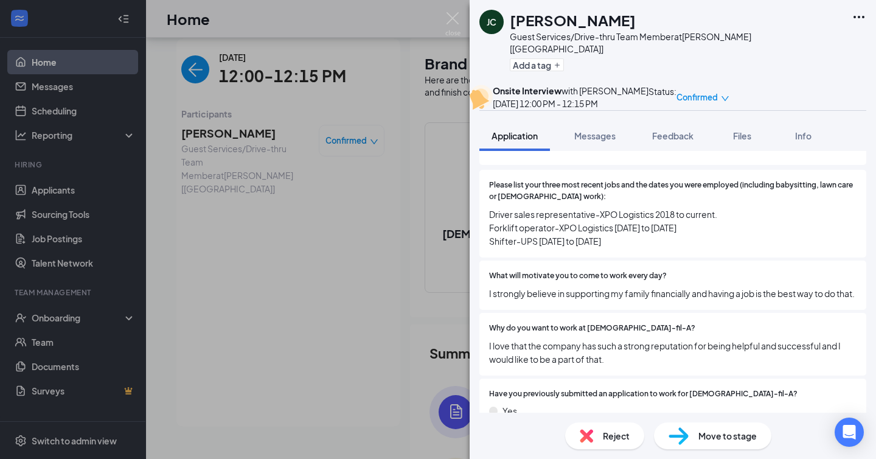
click at [535, 248] on span "Driver sales representative-XPO Logistics 2018 to current. Forklift operator-XP…" at bounding box center [672, 227] width 367 height 40
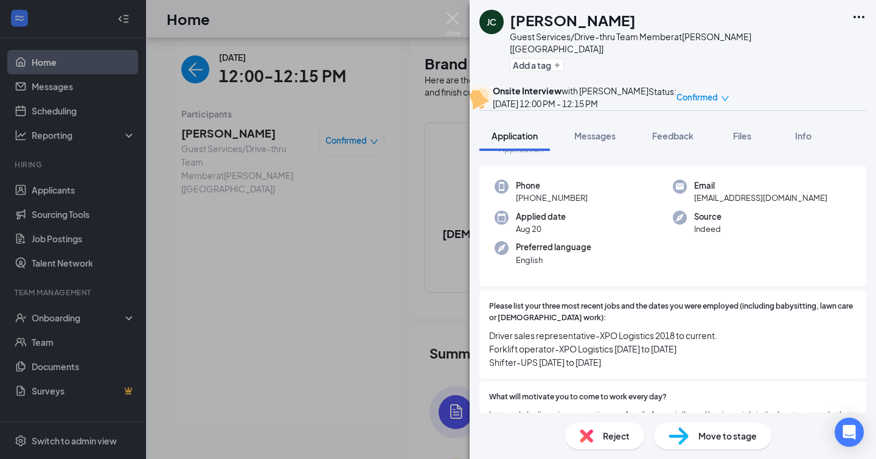
scroll to position [0, 0]
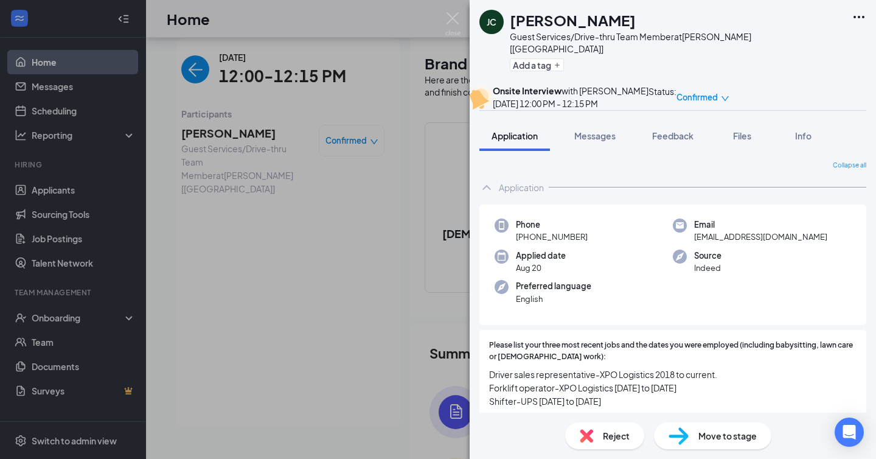
click at [440, 16] on div "JC Joseph Clark Guest Services/Drive-thru Team Member at Jackson [TN] Add a tag…" at bounding box center [438, 229] width 876 height 459
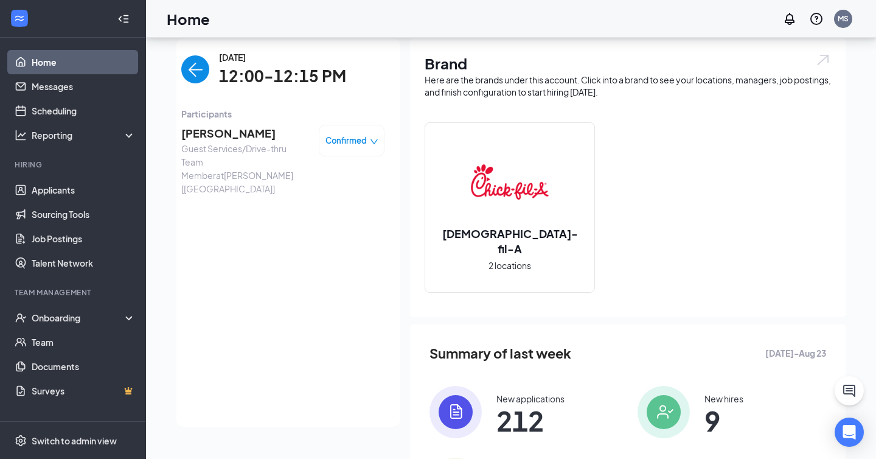
click at [183, 78] on img "back-button" at bounding box center [195, 69] width 28 height 28
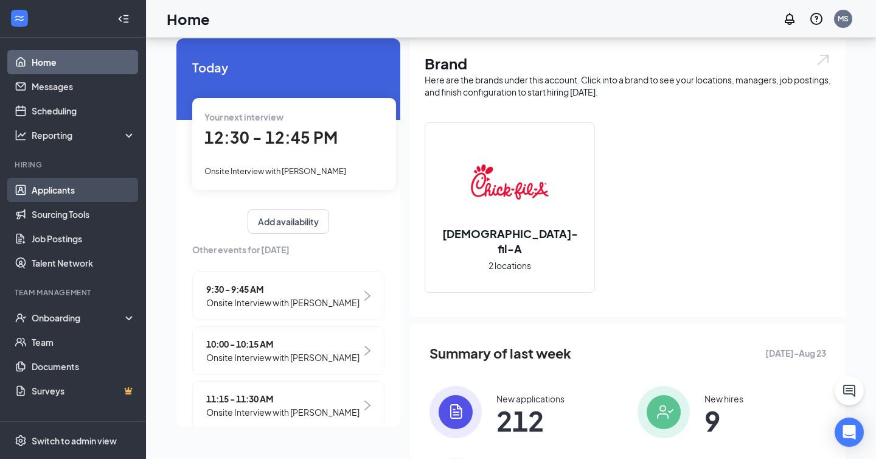
click at [89, 190] on link "Applicants" at bounding box center [84, 190] width 104 height 24
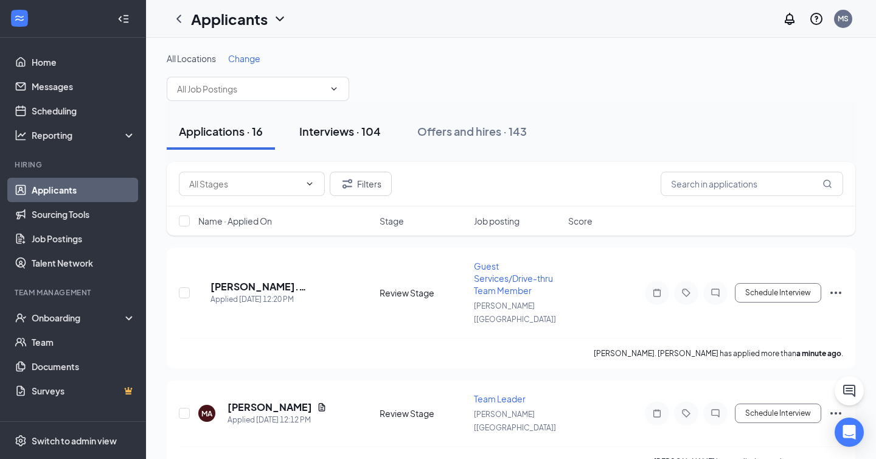
click at [349, 125] on div "Interviews · 104" at bounding box center [340, 130] width 82 height 15
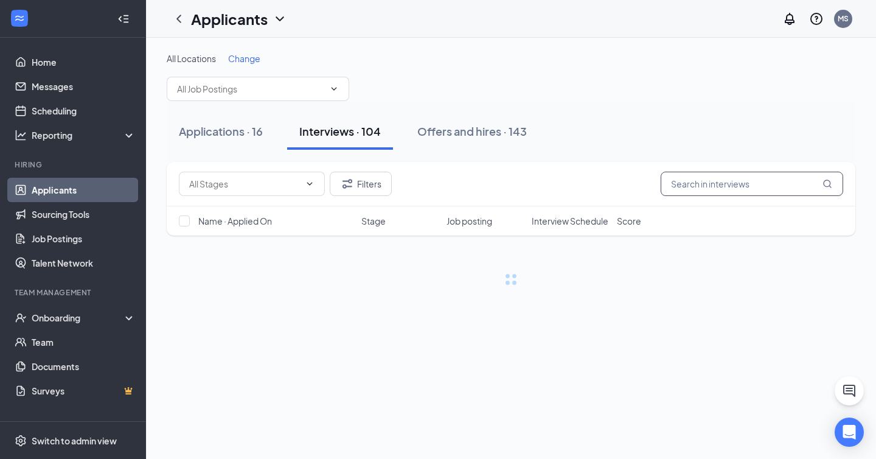
click at [715, 179] on input "text" at bounding box center [752, 184] width 183 height 24
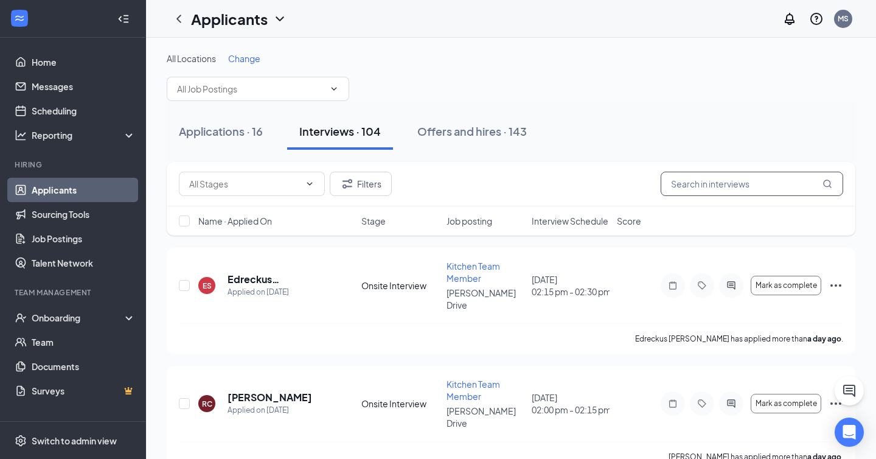
paste input "Shakeyla"
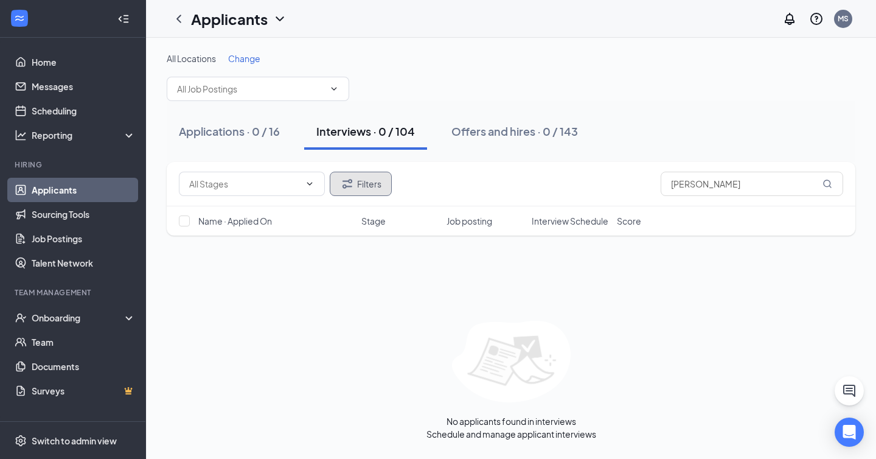
click at [355, 186] on button "Filters" at bounding box center [361, 184] width 62 height 24
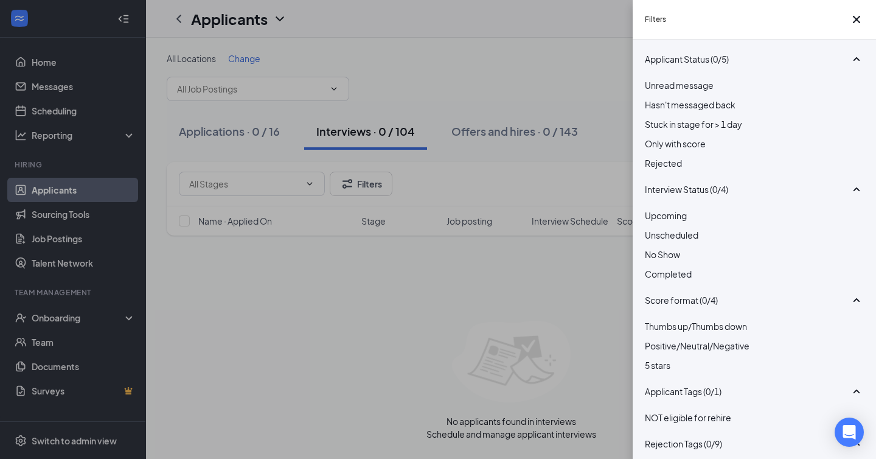
click at [649, 156] on div at bounding box center [754, 156] width 219 height 0
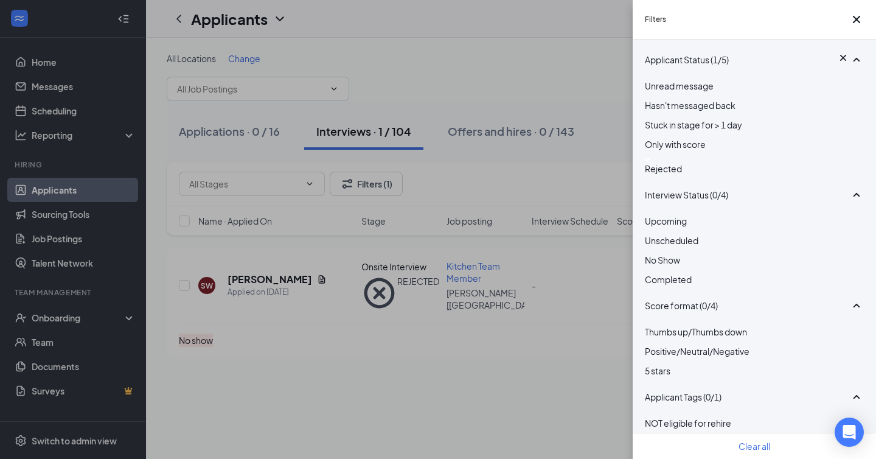
click at [572, 265] on div "Filters Applicant Status (1/5) Unread message Hasn't messaged back Stuck in sta…" at bounding box center [438, 229] width 876 height 459
click at [850, 26] on icon "Cross" at bounding box center [856, 19] width 15 height 15
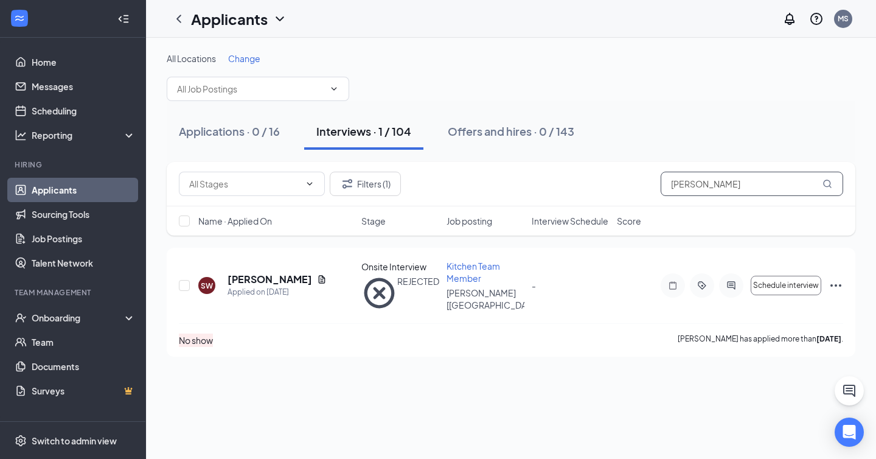
click at [694, 181] on input "Shakeyla" at bounding box center [752, 184] width 183 height 24
paste input "Jakaiyle"
type input "Jakaiyle"
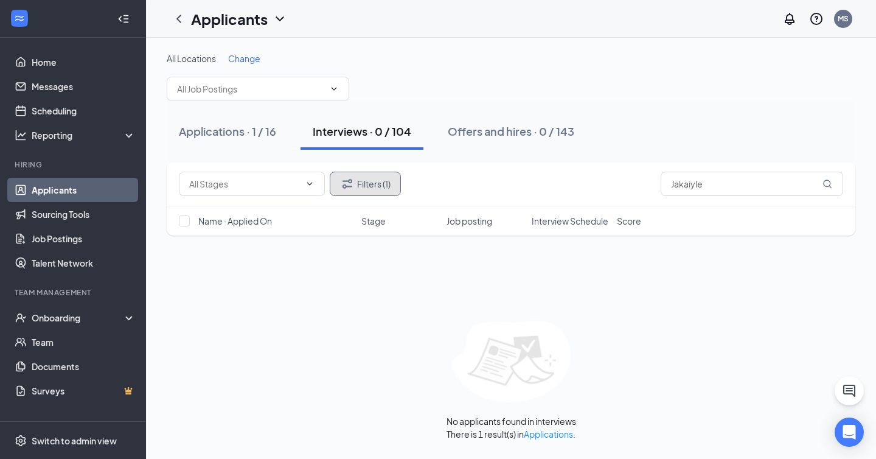
click at [375, 184] on button "Filters (1)" at bounding box center [365, 184] width 71 height 24
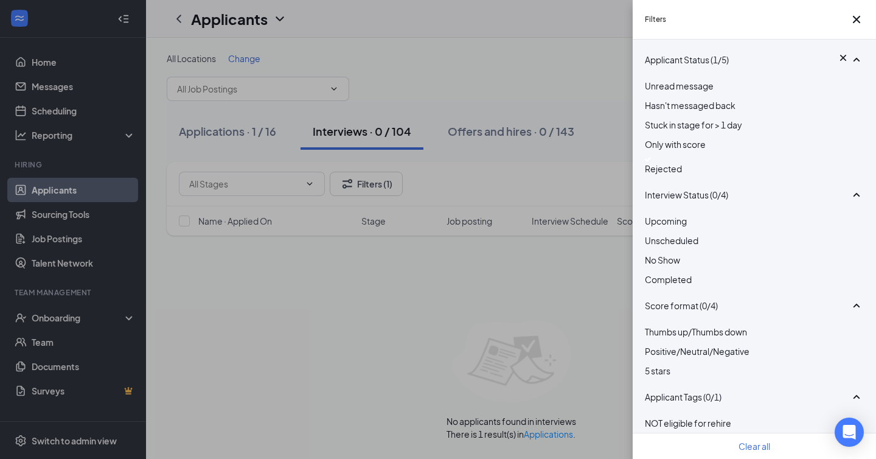
click at [558, 329] on div "Filters Applicant Status (1/5) Unread message Hasn't messaged back Stuck in sta…" at bounding box center [438, 229] width 876 height 459
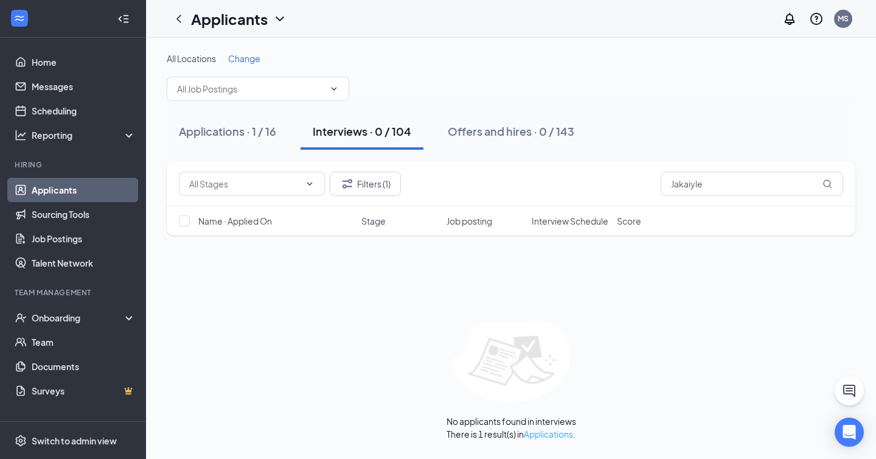
click at [552, 430] on link "Applications" at bounding box center [548, 433] width 49 height 11
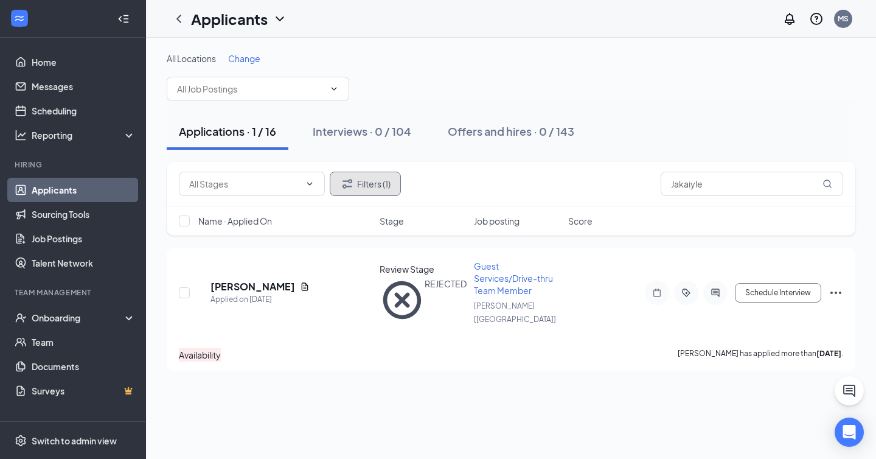
click at [366, 177] on button "Filters (1)" at bounding box center [365, 184] width 71 height 24
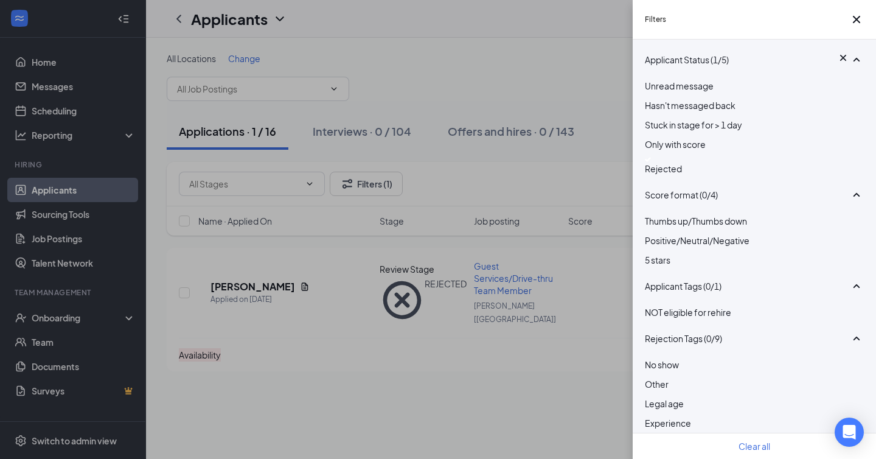
click at [649, 162] on div at bounding box center [754, 159] width 219 height 5
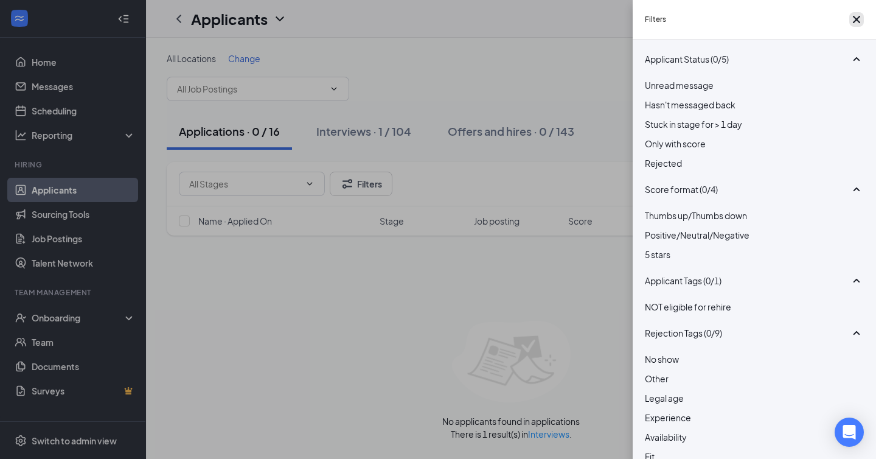
click at [852, 20] on icon "Cross" at bounding box center [856, 19] width 15 height 15
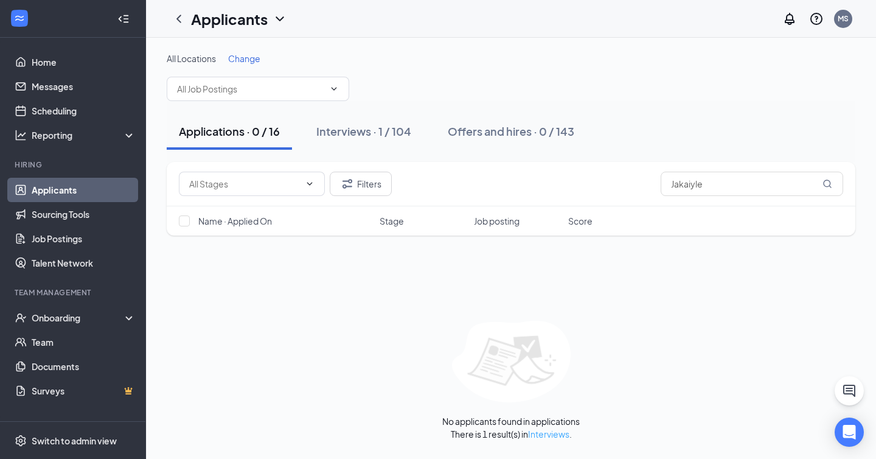
click at [552, 434] on link "Interviews" at bounding box center [548, 433] width 41 height 11
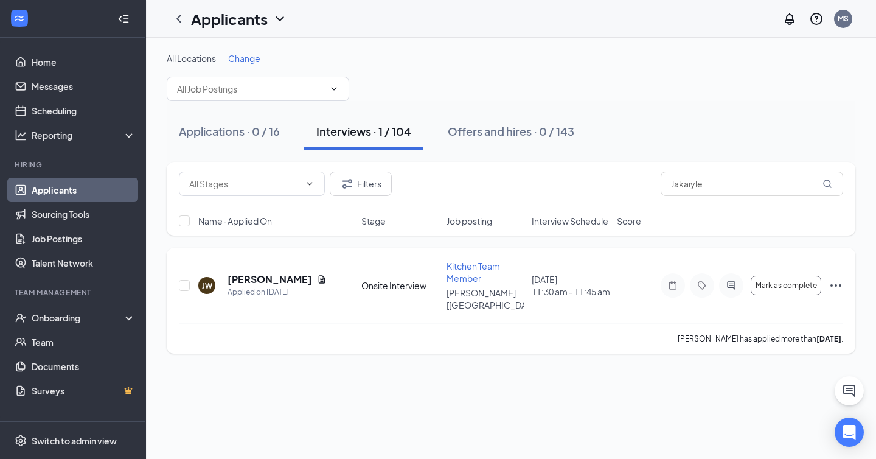
click at [268, 308] on div "JW Jakaiyle Williams Applied on Aug 21 Onsite Interview Kitchen Team Member Jac…" at bounding box center [511, 291] width 664 height 63
click at [54, 59] on link "Home" at bounding box center [84, 62] width 104 height 24
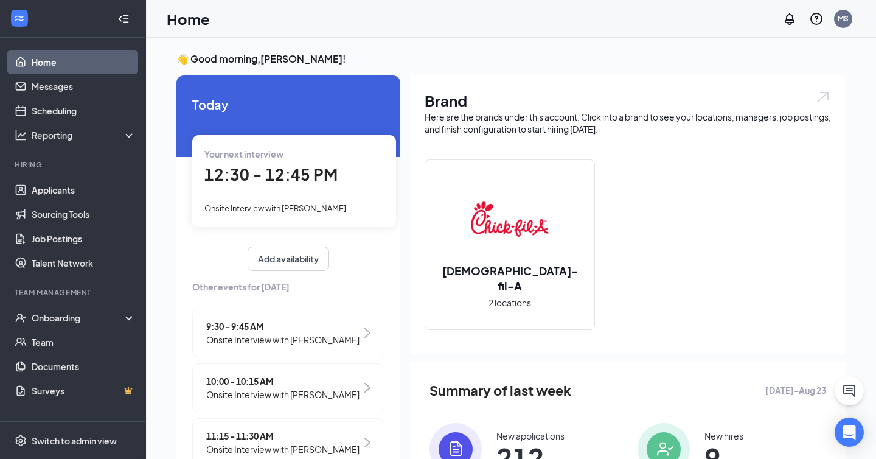
click at [280, 173] on span "12:30 - 12:45 PM" at bounding box center [270, 174] width 133 height 20
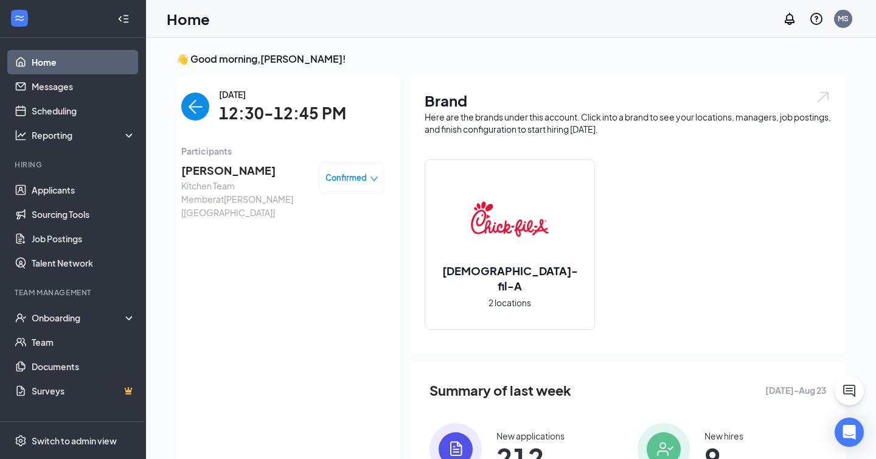
scroll to position [5, 0]
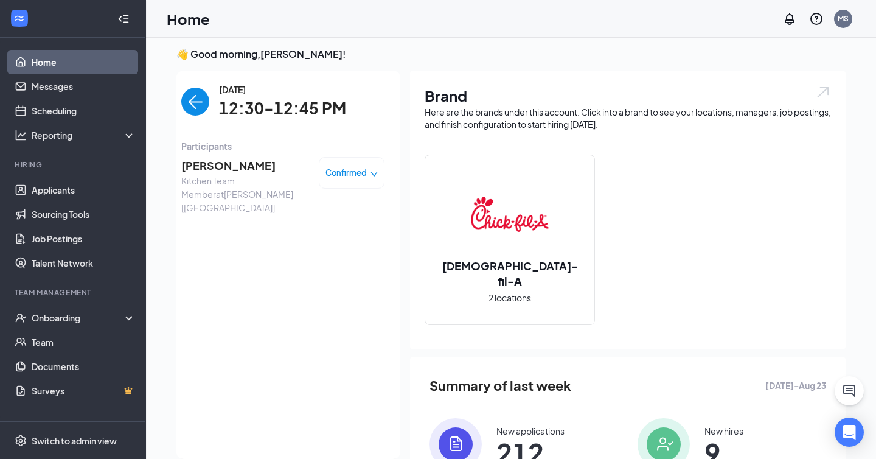
click at [242, 170] on span "Ericca Richardson" at bounding box center [245, 165] width 128 height 17
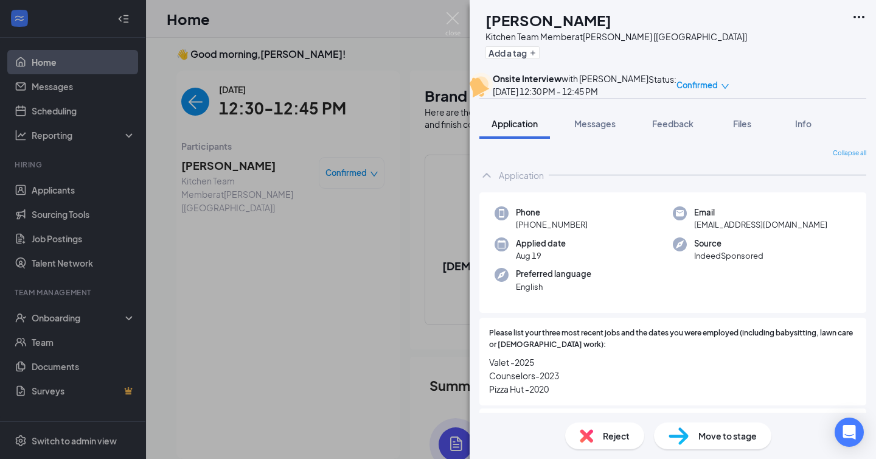
click at [742, 231] on span "zahyrahastra@icloud.com" at bounding box center [760, 224] width 133 height 12
copy span "zahyrahastra@icloud.com"
drag, startPoint x: 526, startPoint y: 251, endPoint x: 605, endPoint y: 250, distance: 79.7
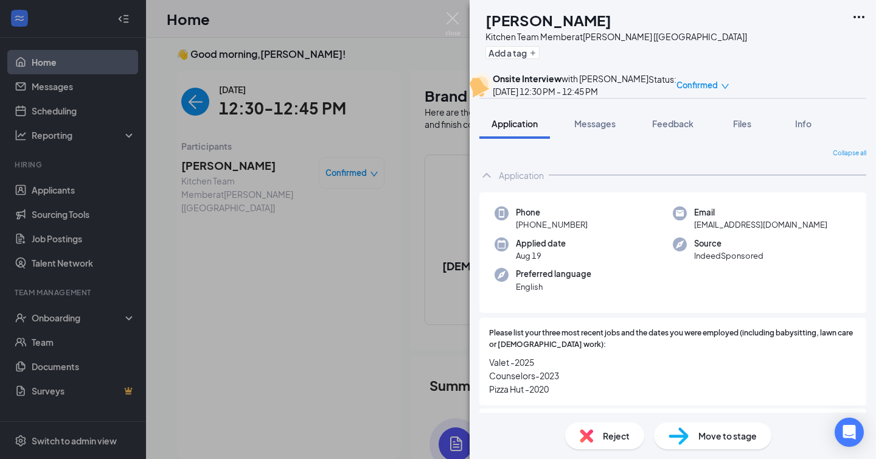
click at [605, 231] on div "Phone +1 (214) 399-4633" at bounding box center [584, 218] width 178 height 25
drag, startPoint x: 526, startPoint y: 251, endPoint x: 614, endPoint y: 249, distance: 88.2
click at [614, 231] on div "Phone +1 (214) 399-4633" at bounding box center [584, 218] width 178 height 25
copy span "(214) 399-4633"
click at [379, 62] on div "ER Ericca Richardson Kitchen Team Member at Jackson [TN] Add a tag Onsite Inter…" at bounding box center [438, 229] width 876 height 459
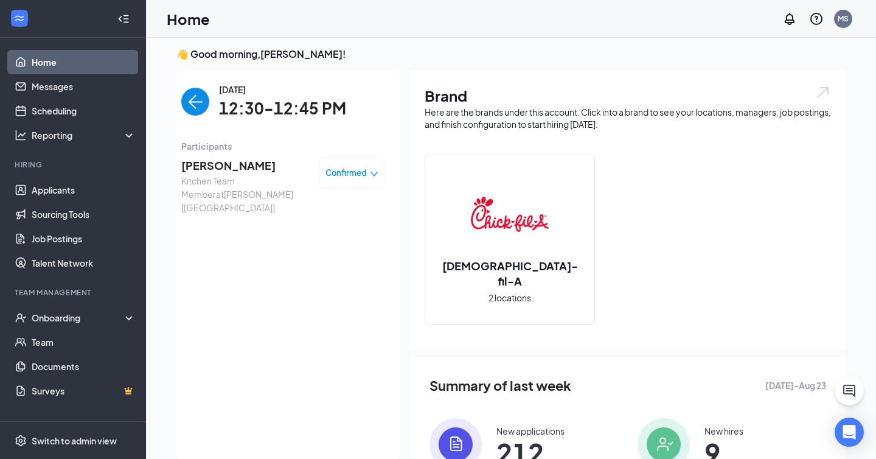
click at [204, 88] on img "back-button" at bounding box center [195, 102] width 28 height 28
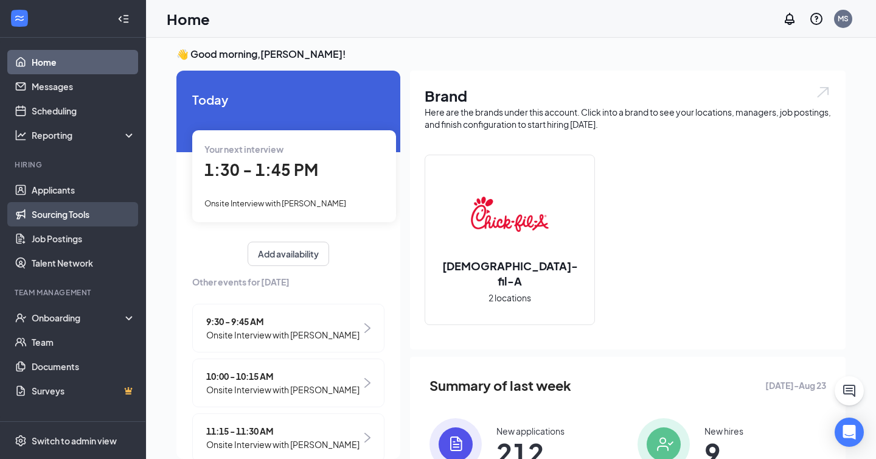
click at [89, 210] on link "Sourcing Tools" at bounding box center [84, 214] width 104 height 24
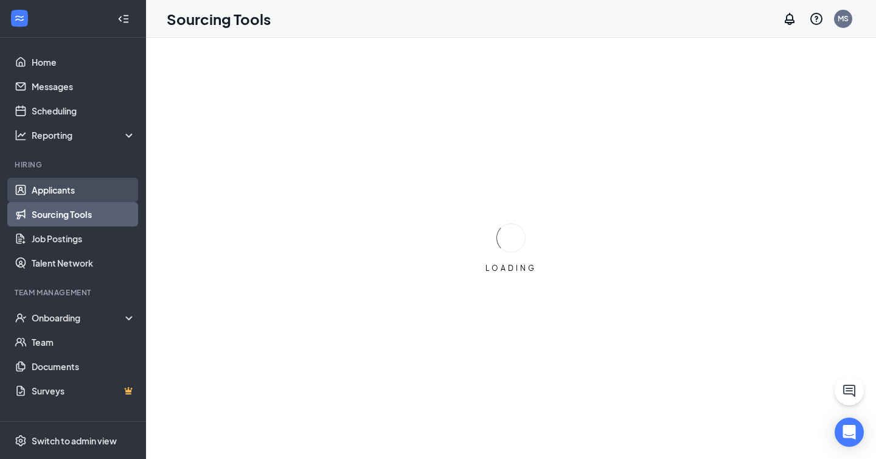
click at [84, 184] on link "Applicants" at bounding box center [84, 190] width 104 height 24
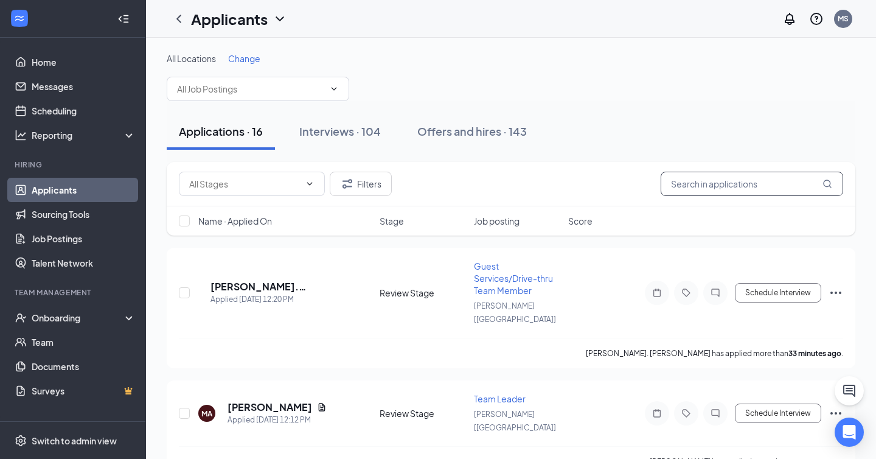
click at [687, 182] on input "text" at bounding box center [752, 184] width 183 height 24
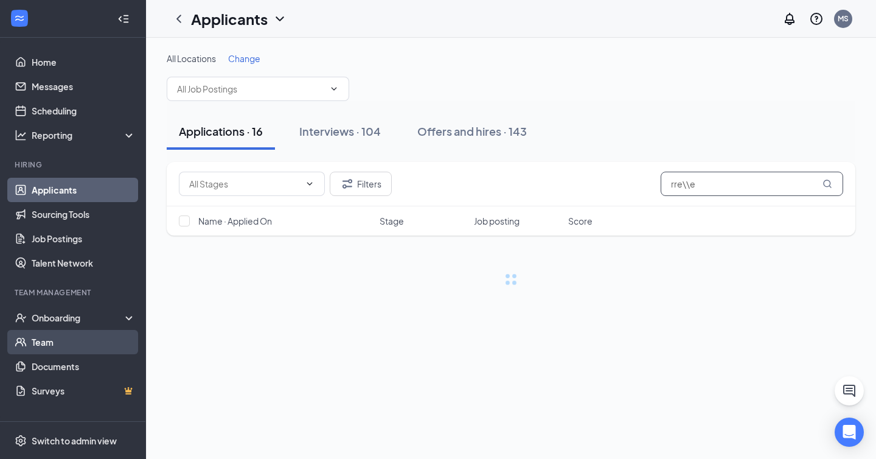
type input "rre\\e"
click at [125, 342] on link "Team" at bounding box center [84, 342] width 104 height 24
